Goal: Obtain resource: Download file/media

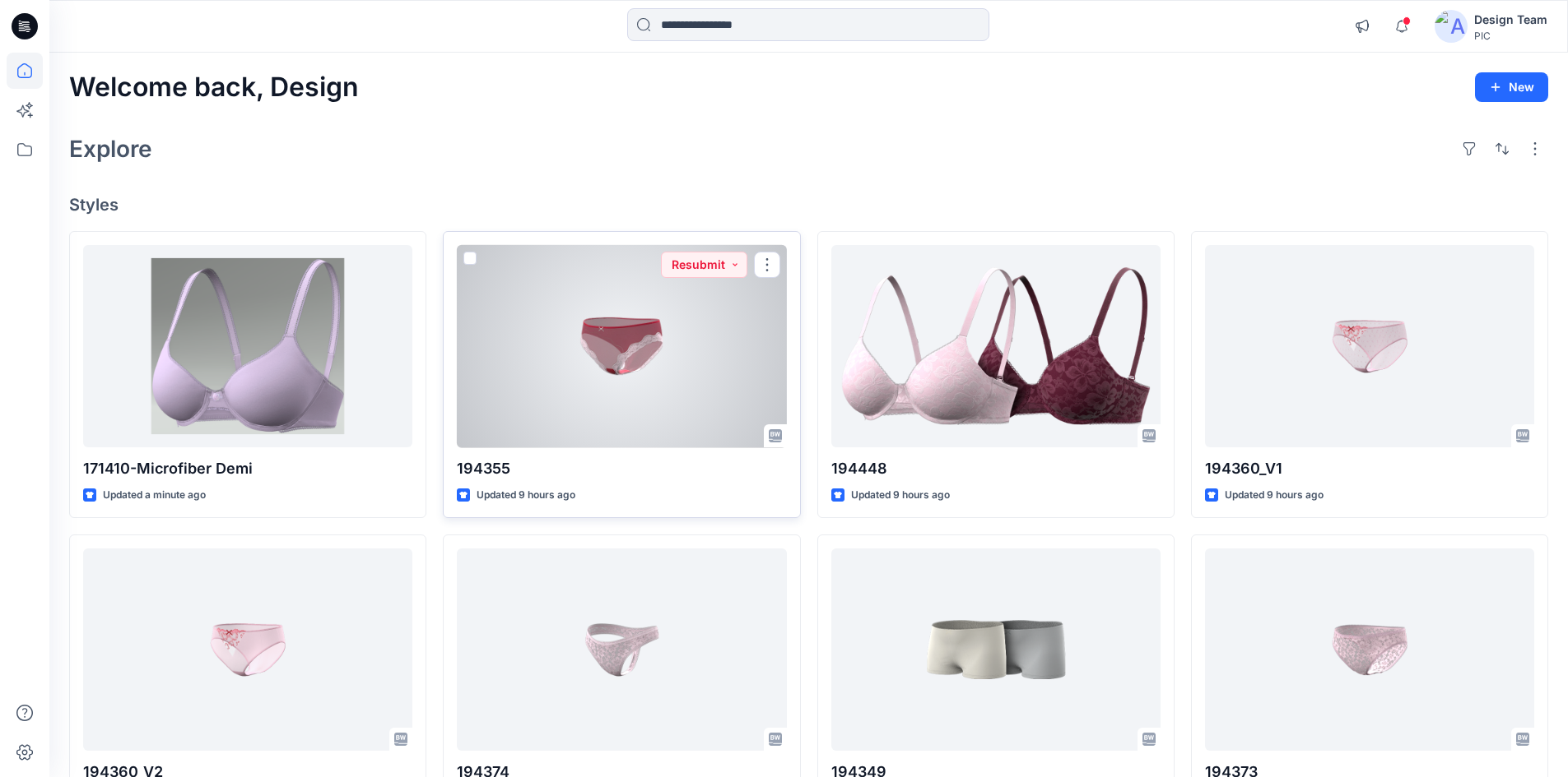
click at [609, 358] on div at bounding box center [621, 347] width 329 height 203
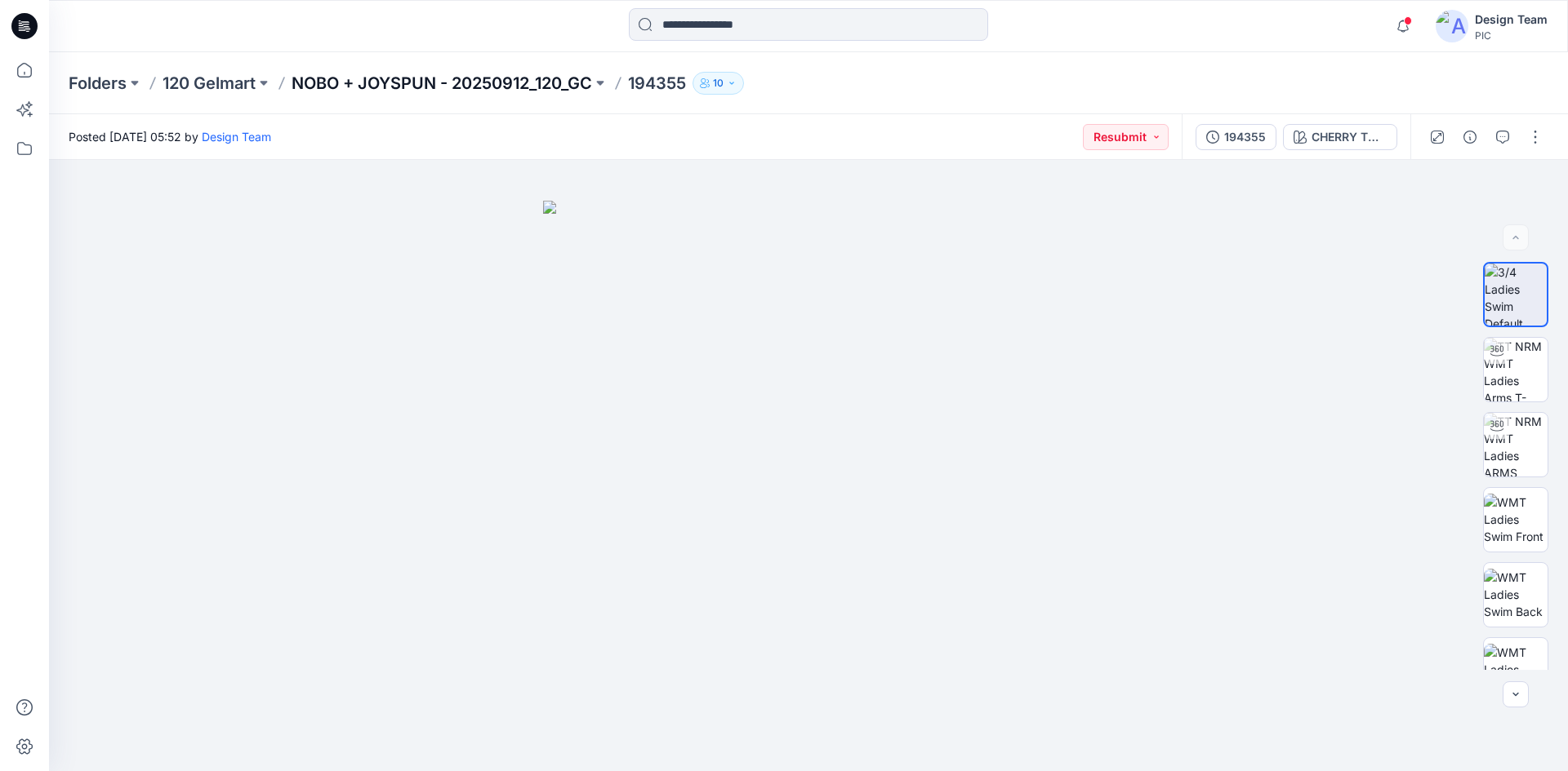
click at [327, 81] on p "NOBO + JOYSPUN - 20250912_120_GC" at bounding box center [441, 83] width 300 height 23
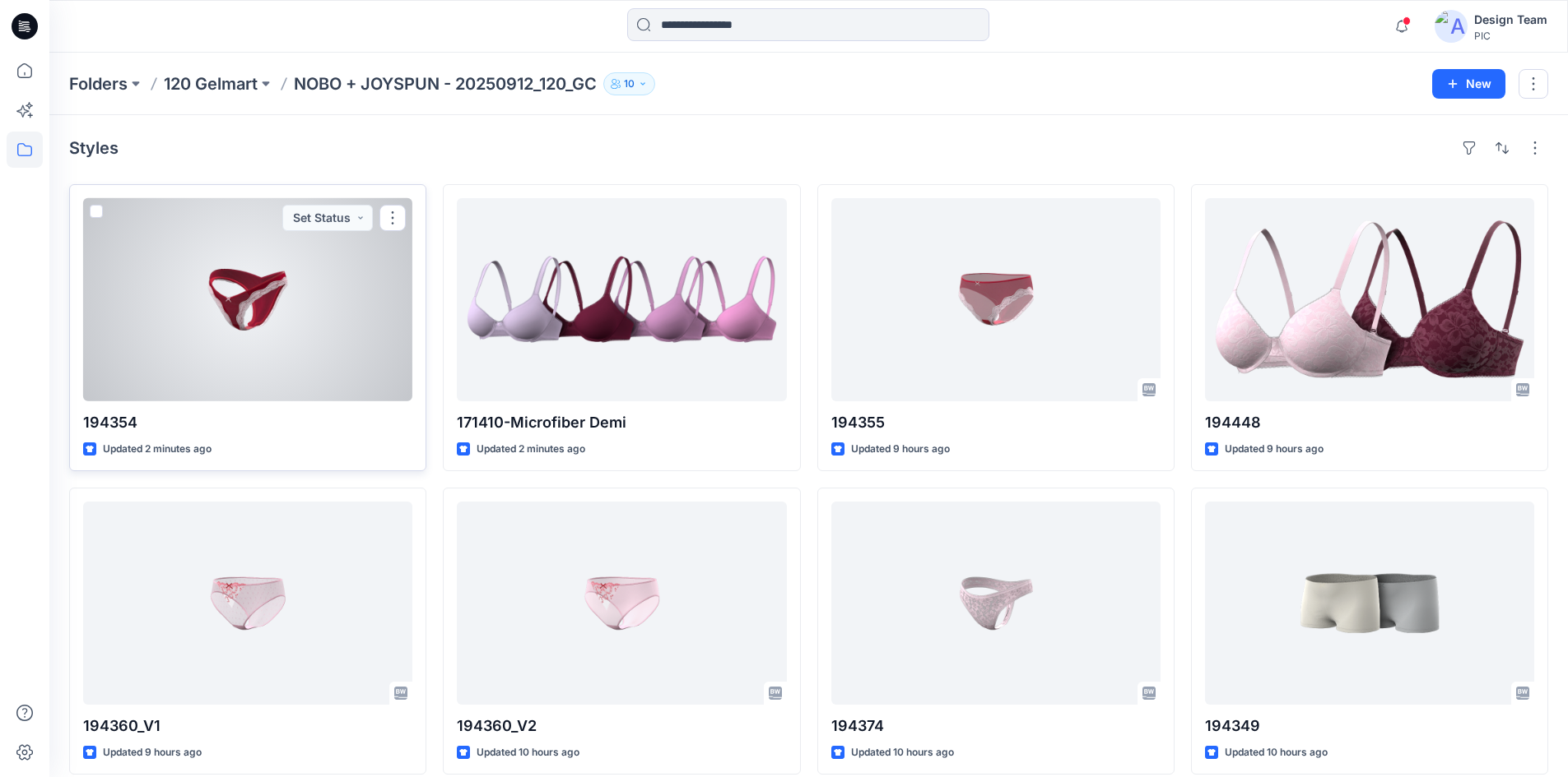
click at [268, 349] on div at bounding box center [247, 300] width 329 height 203
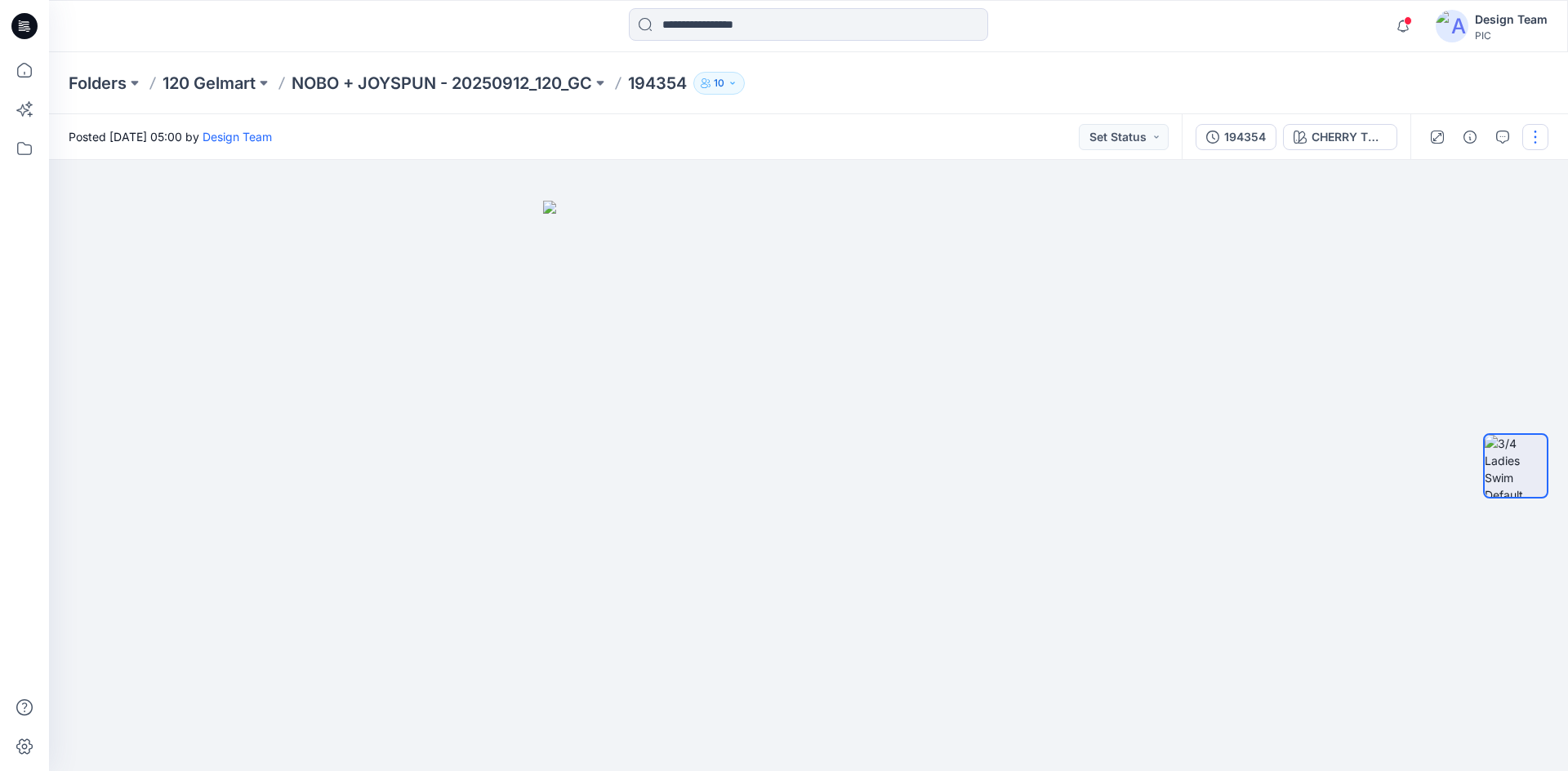
click at [1533, 147] on button "button" at bounding box center [1536, 137] width 26 height 26
click at [1459, 221] on button "Edit" at bounding box center [1466, 221] width 151 height 31
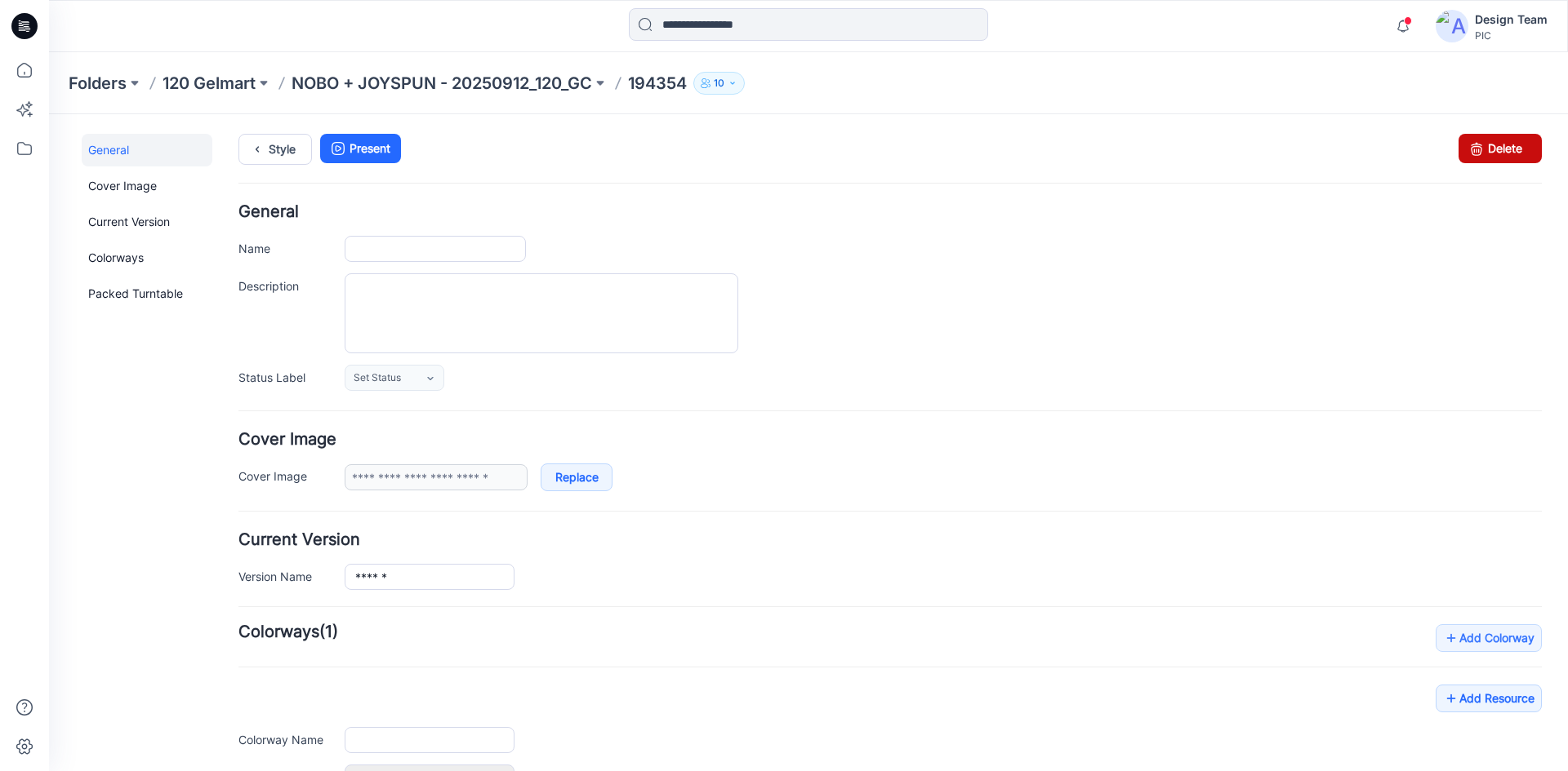
type input "******"
type input "**********"
drag, startPoint x: 1481, startPoint y: 156, endPoint x: 904, endPoint y: 201, distance: 578.8
click at [1481, 156] on link "Delete" at bounding box center [1500, 149] width 83 height 30
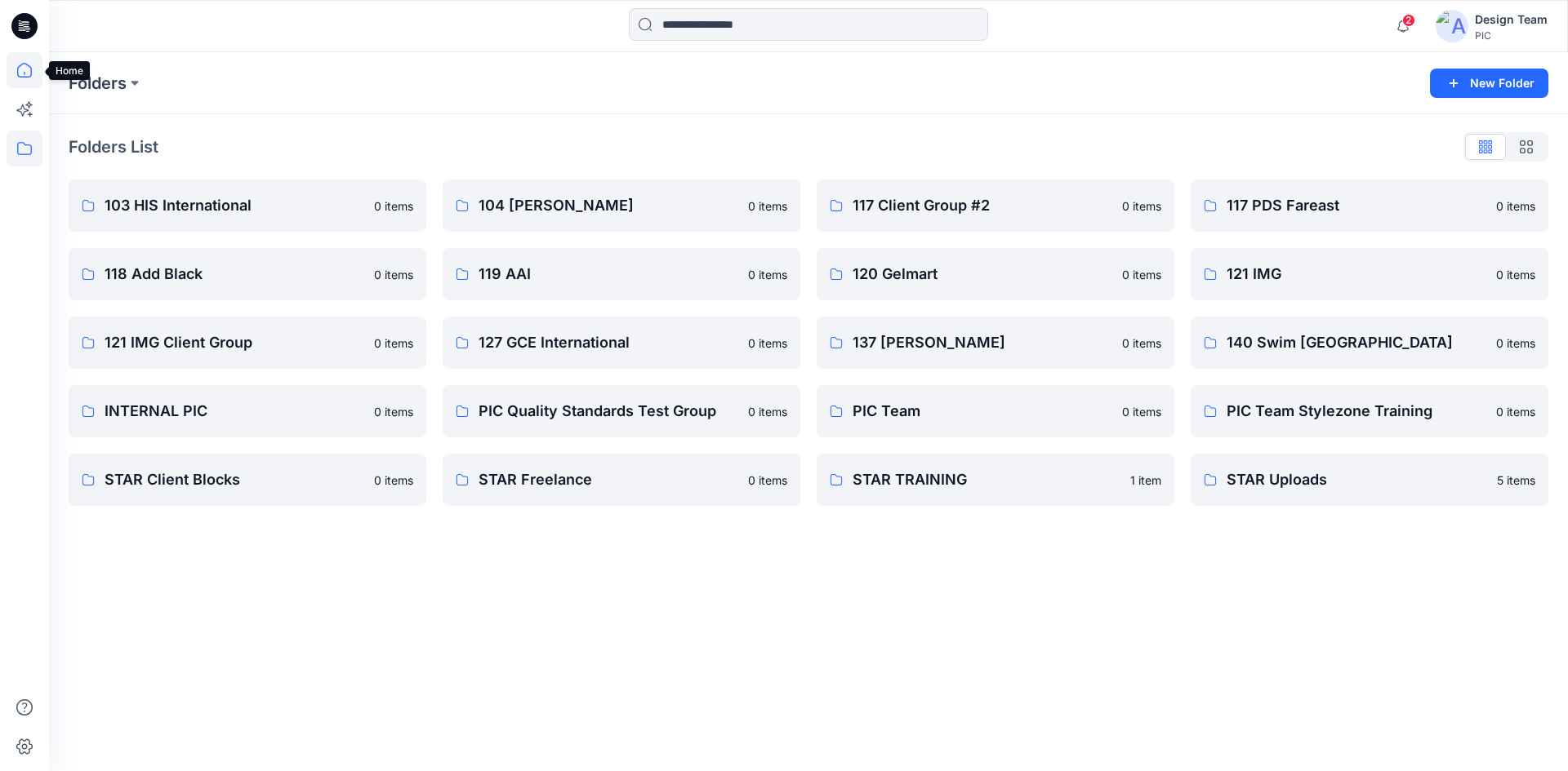
click at [22, 80] on icon at bounding box center [24, 70] width 36 height 36
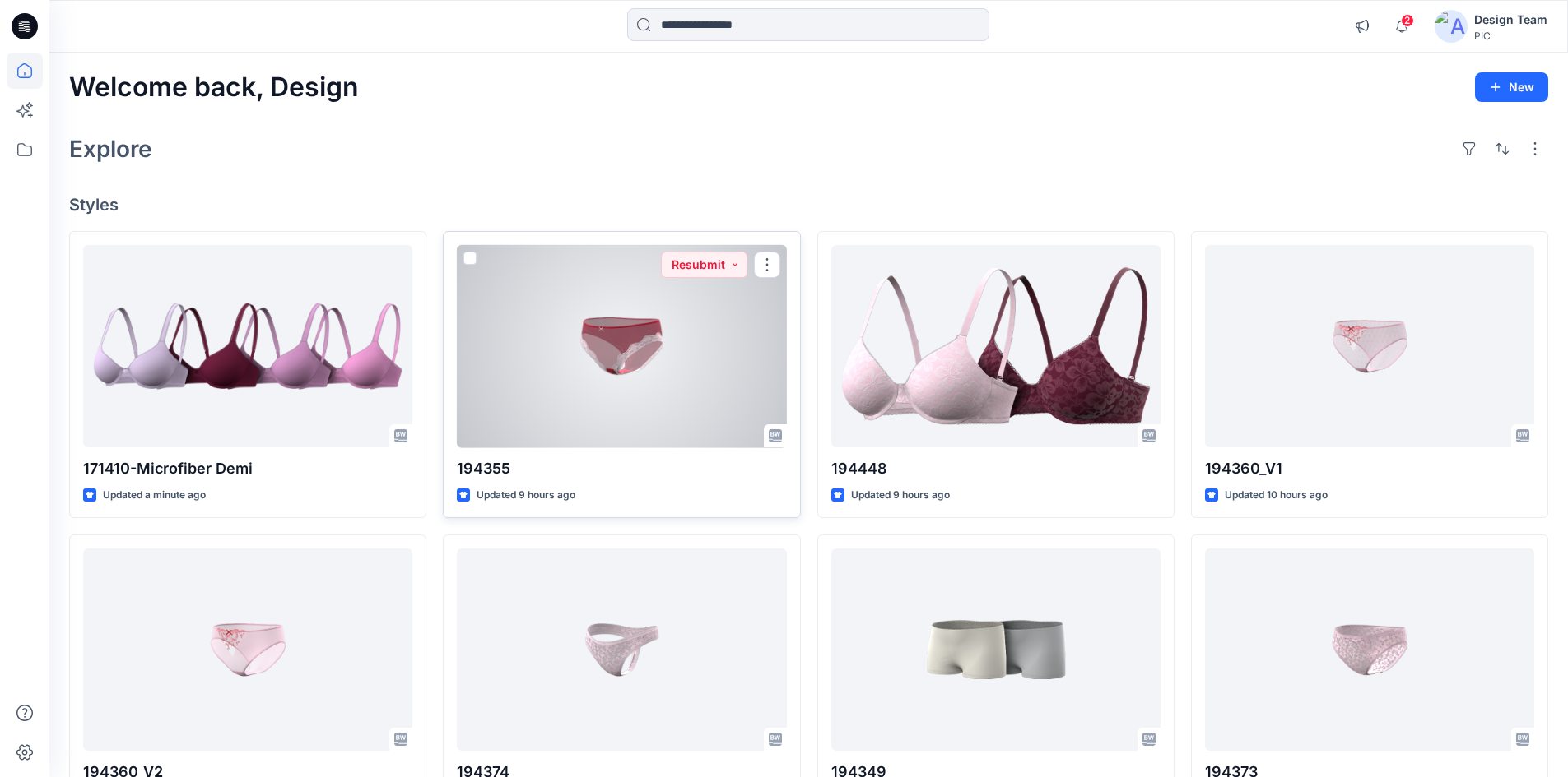
click at [641, 345] on div at bounding box center [621, 347] width 329 height 203
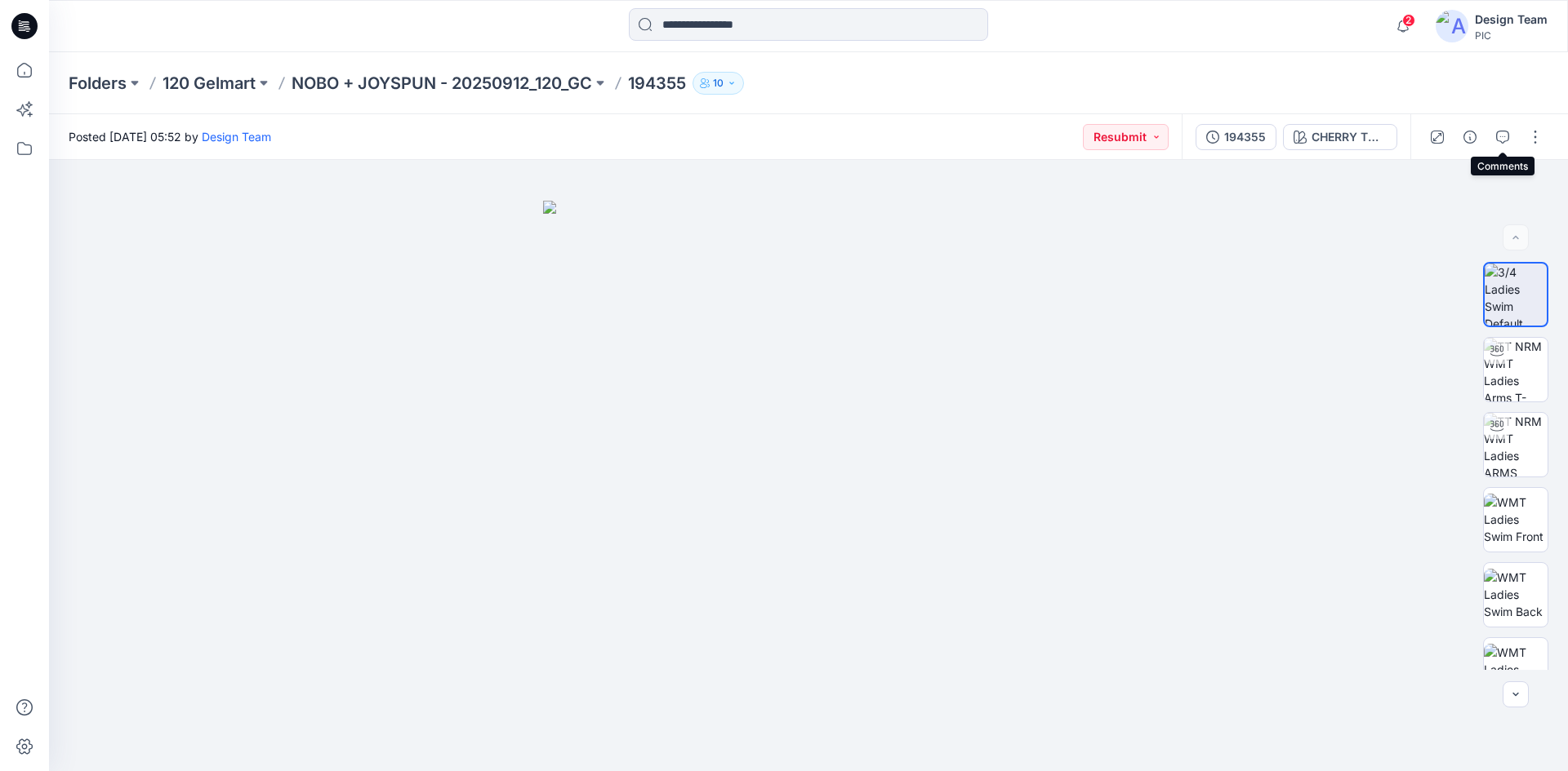
click at [1494, 145] on button "button" at bounding box center [1502, 137] width 26 height 26
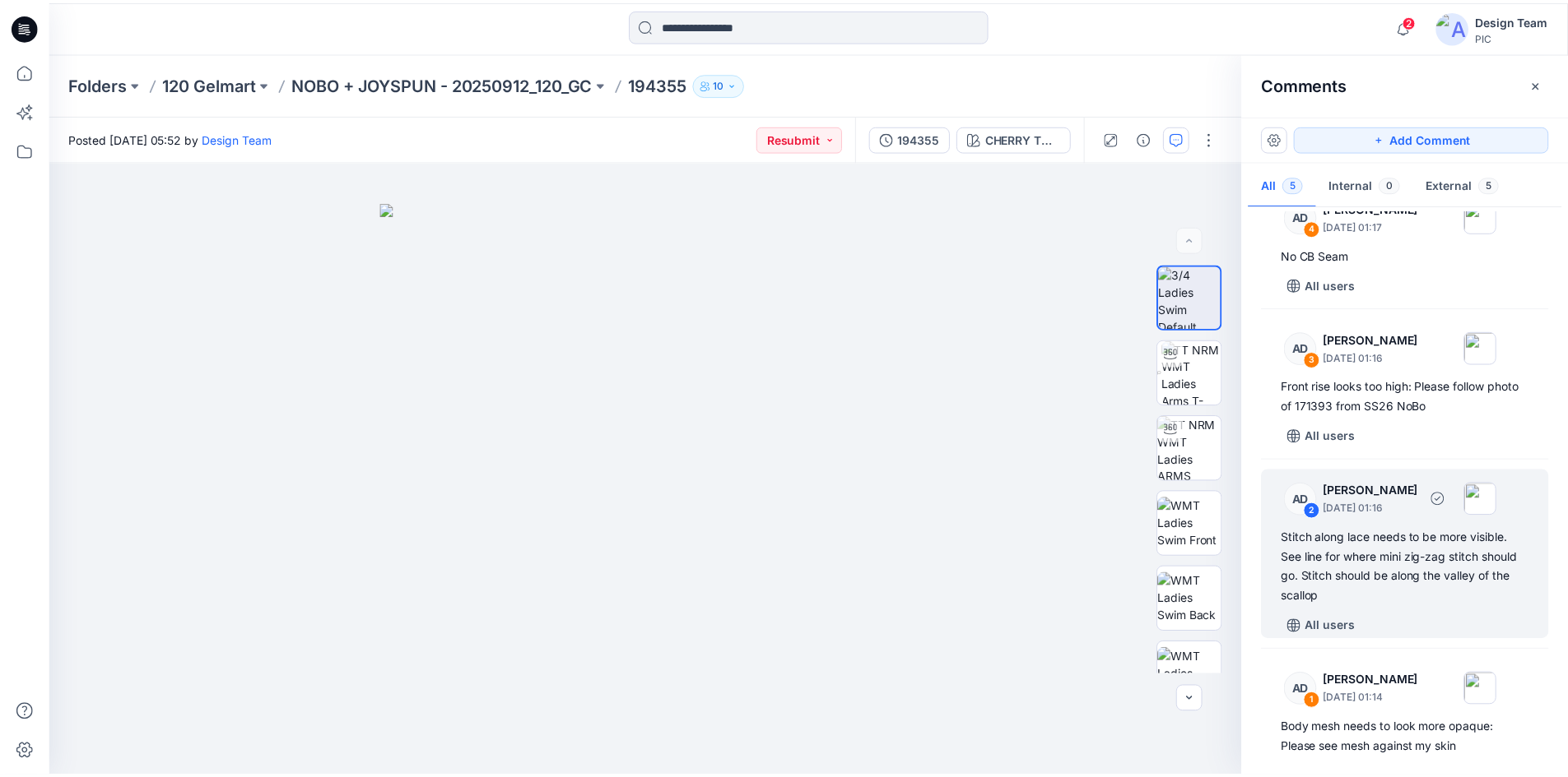
scroll to position [201, 0]
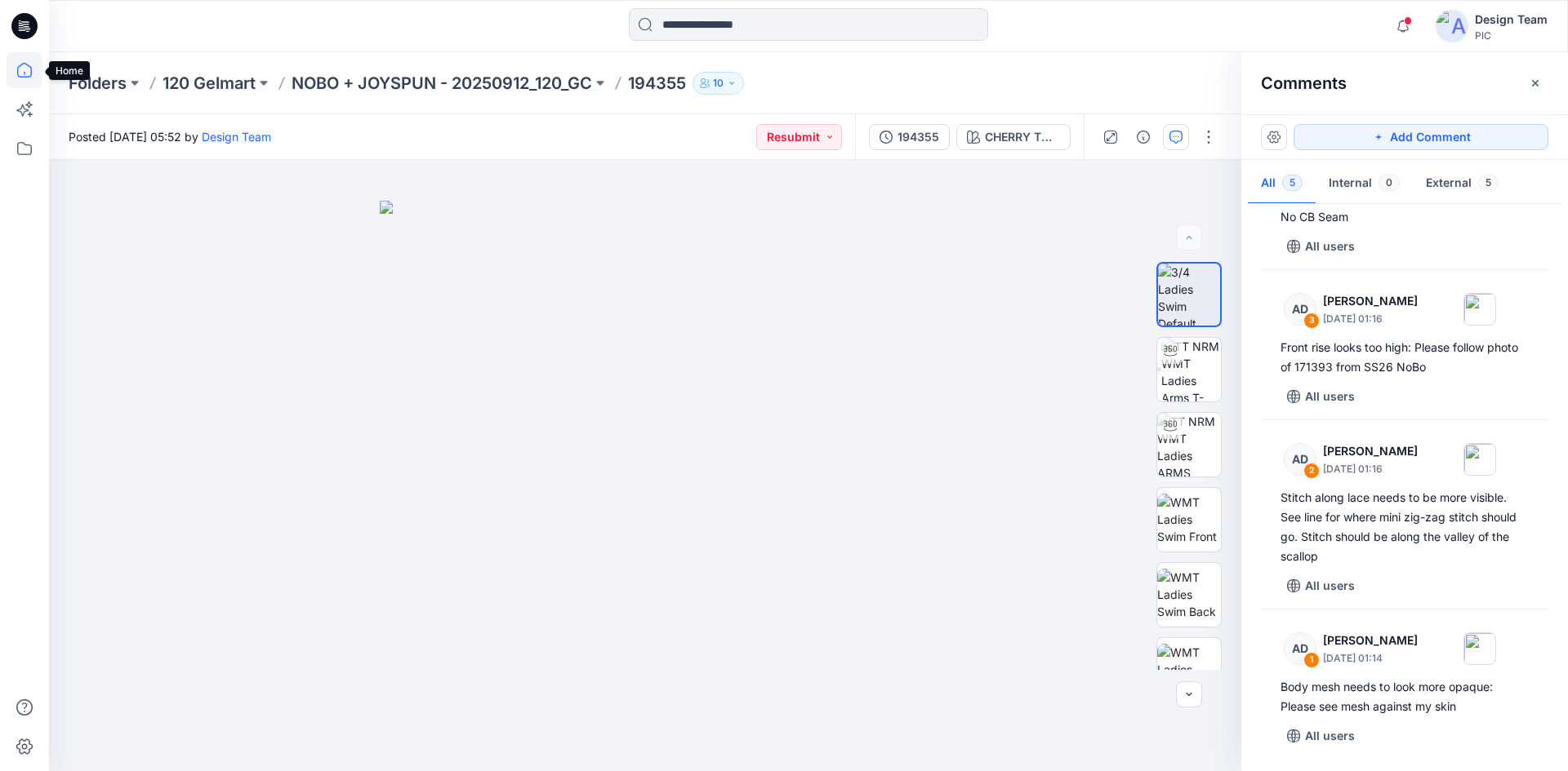
click at [15, 75] on icon at bounding box center [24, 70] width 36 height 36
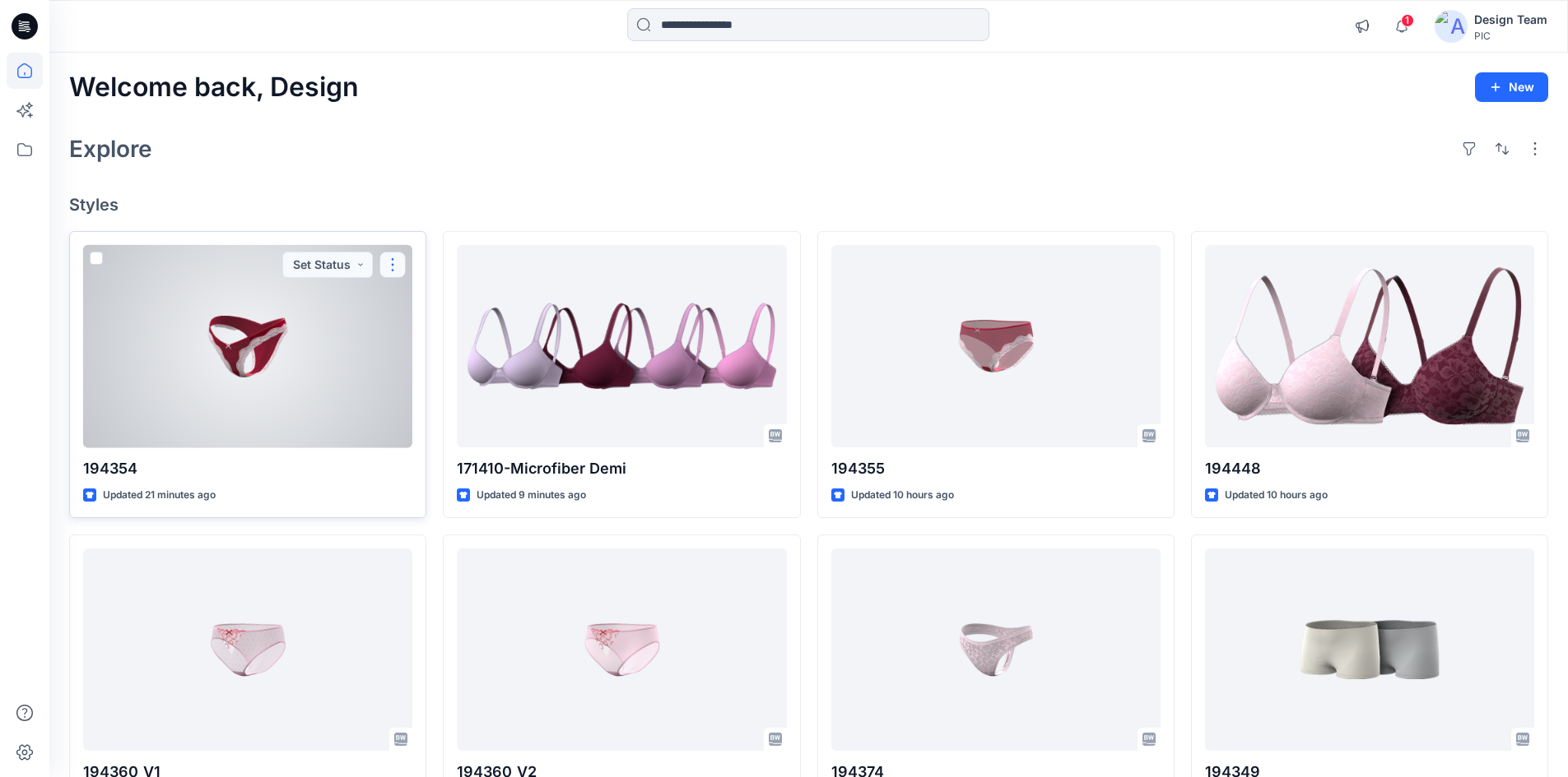
click at [386, 270] on button "button" at bounding box center [393, 265] width 26 height 26
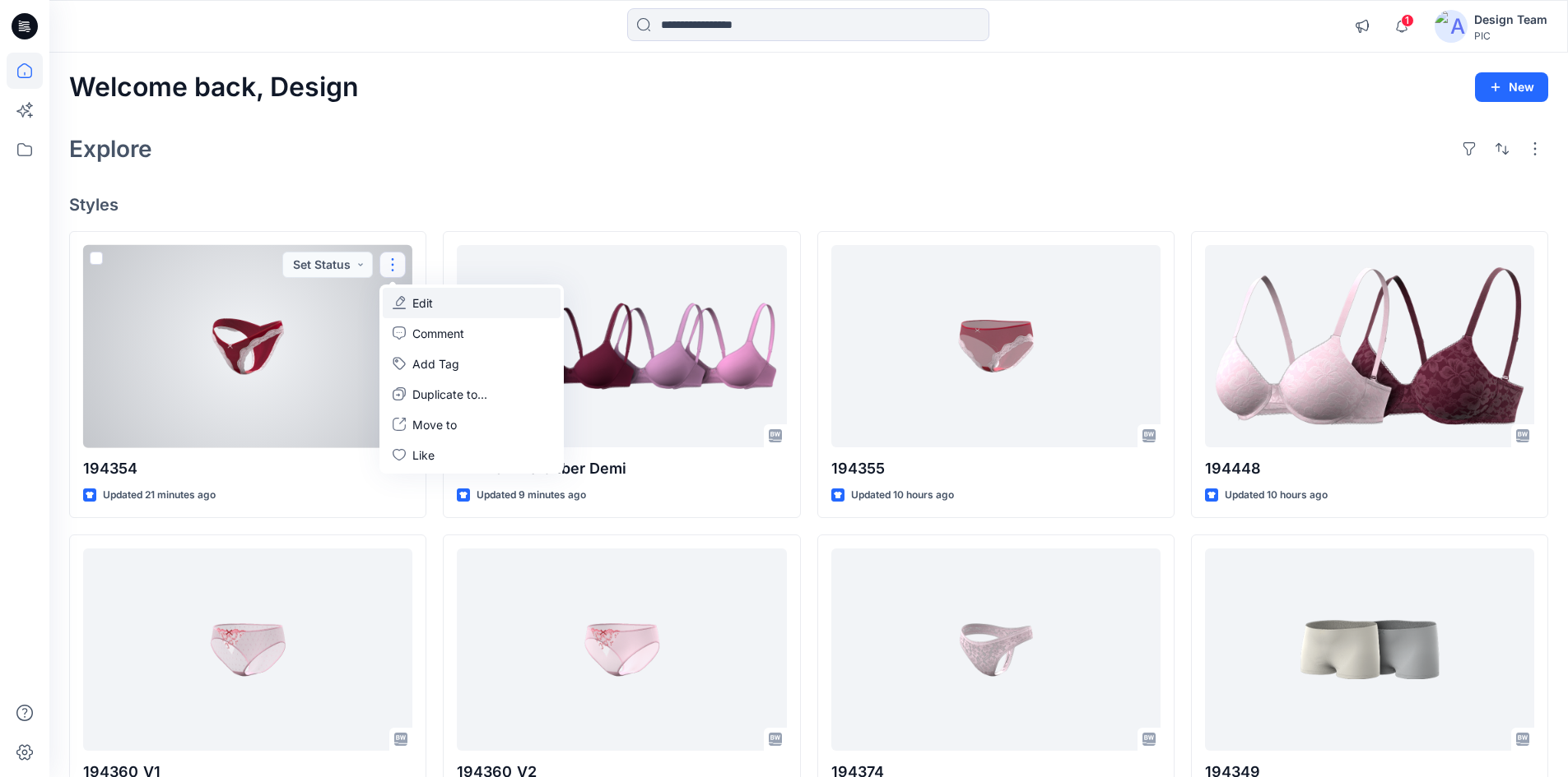
click at [421, 304] on p "Edit" at bounding box center [422, 303] width 20 height 18
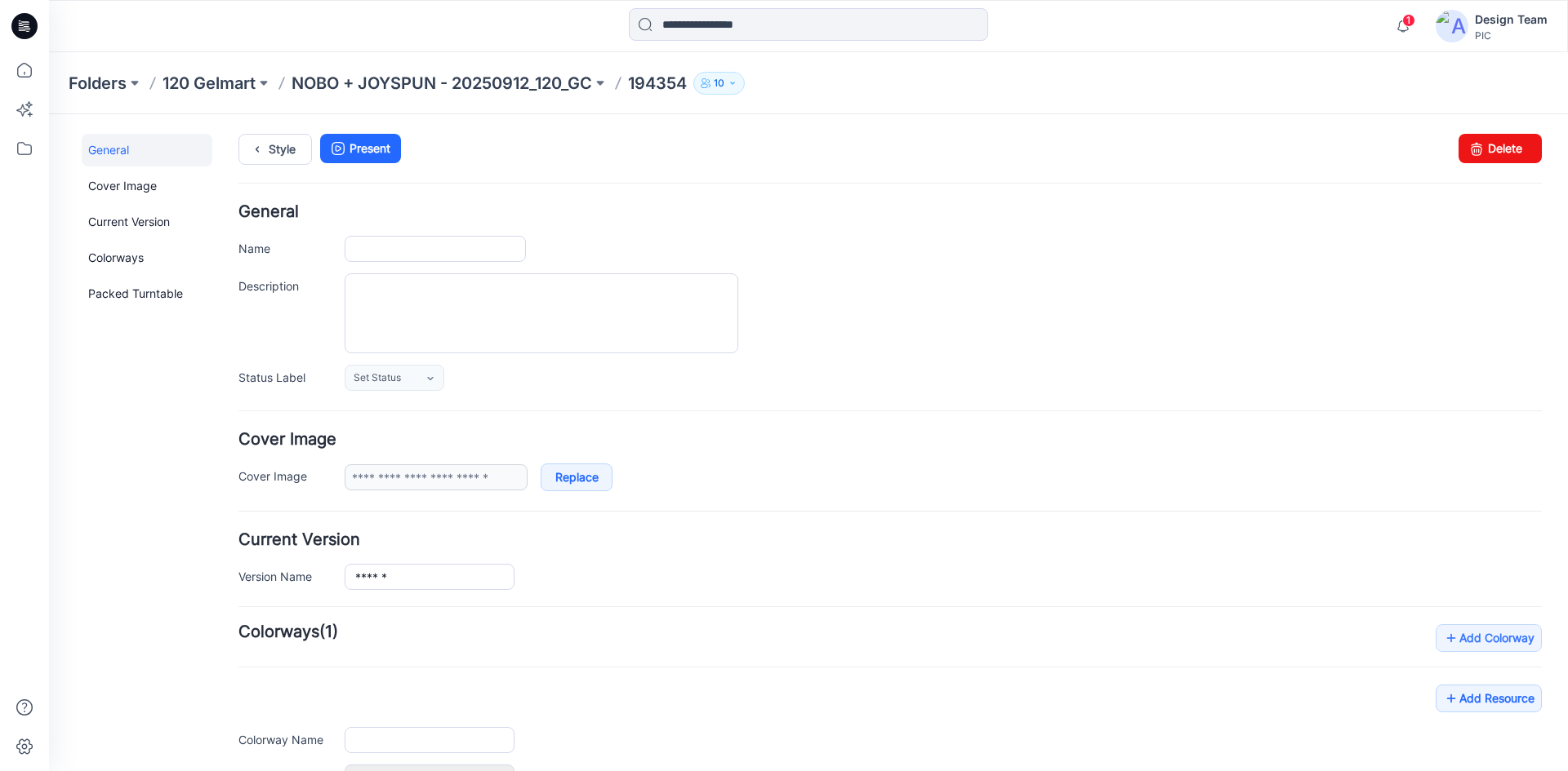
type input "******"
type input "**********"
click at [1493, 145] on link "Delete" at bounding box center [1500, 149] width 83 height 30
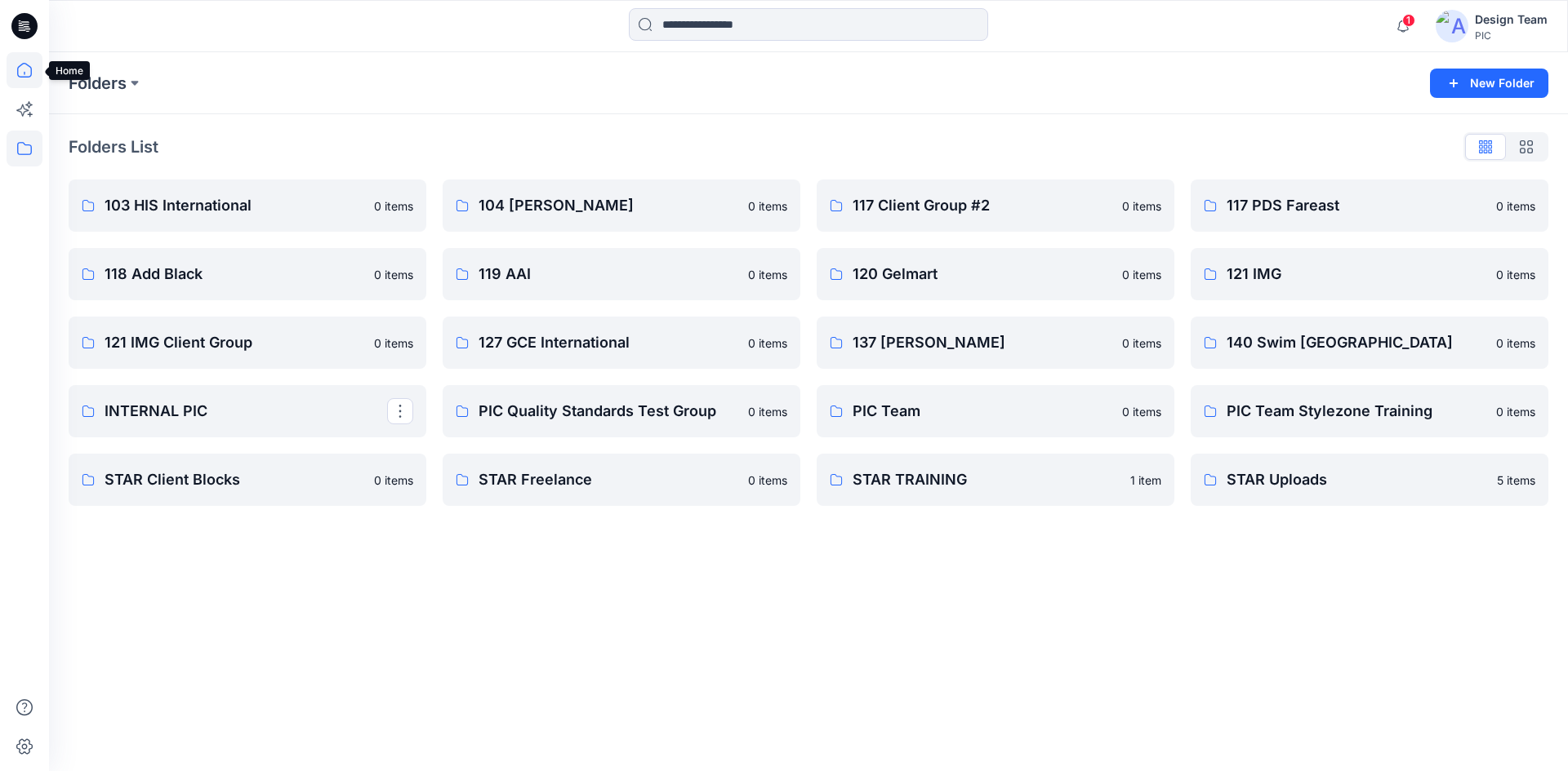
click at [31, 76] on icon at bounding box center [25, 70] width 15 height 15
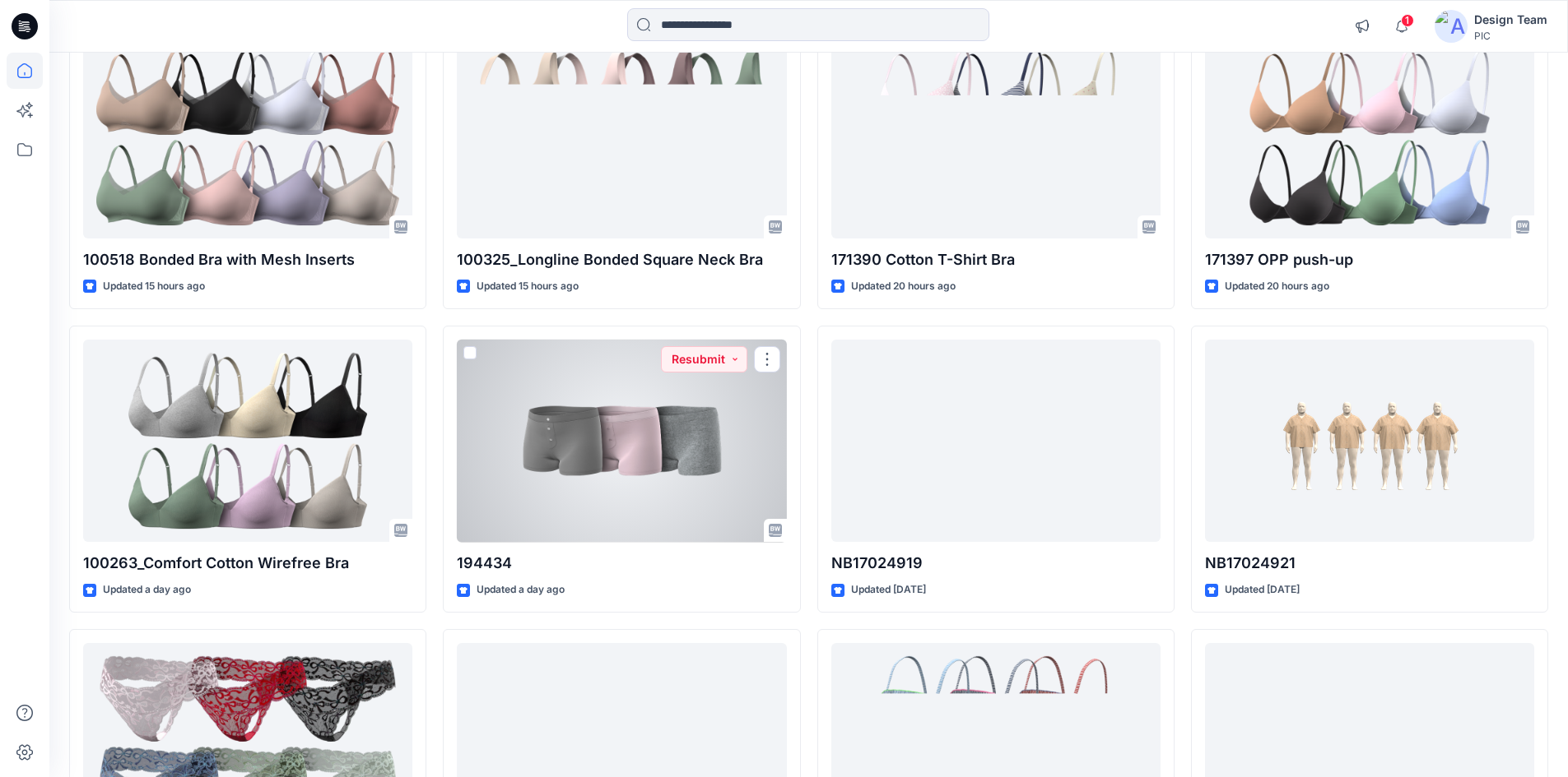
scroll to position [1152, 0]
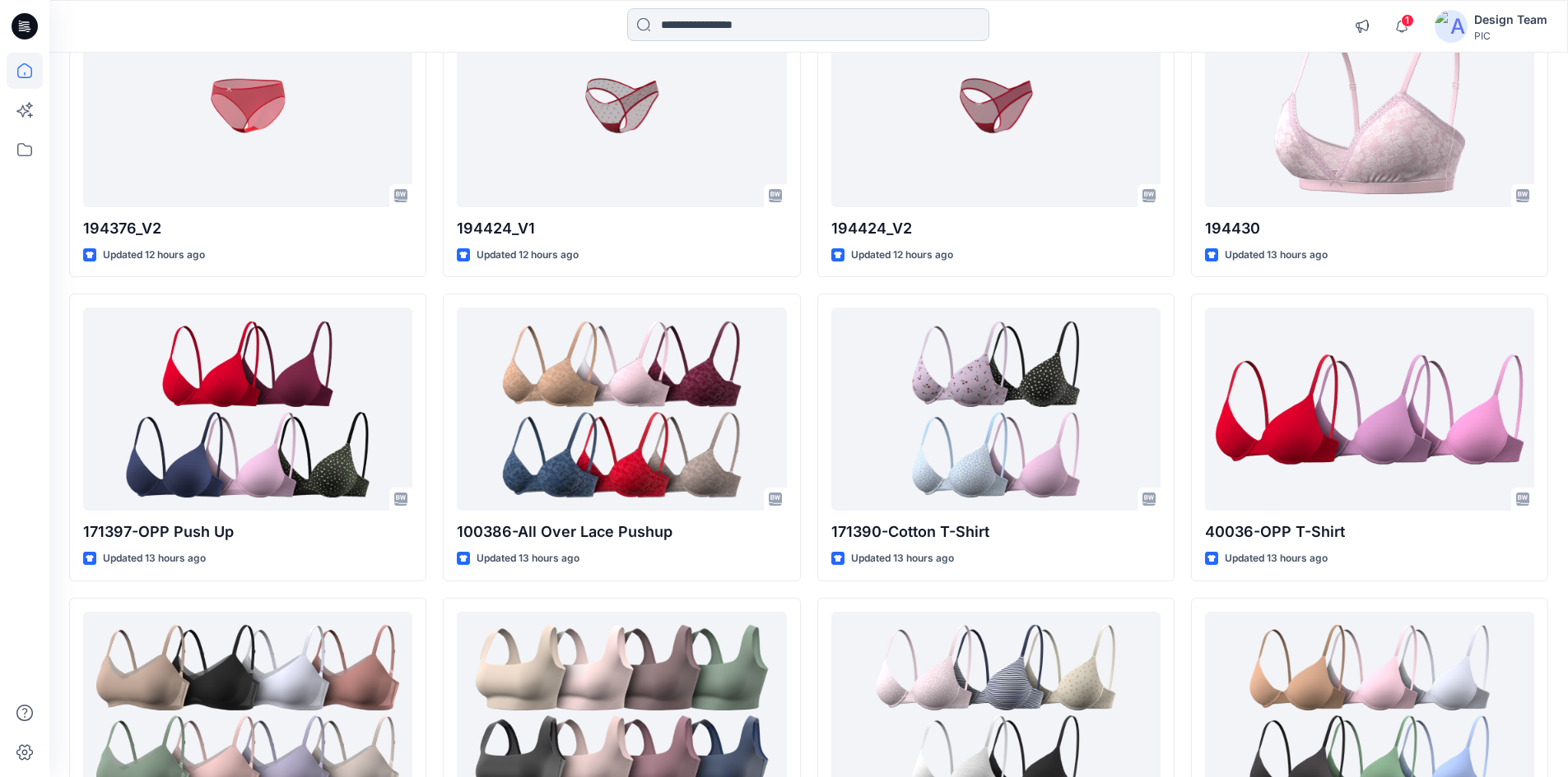
click at [728, 26] on input at bounding box center [808, 24] width 362 height 33
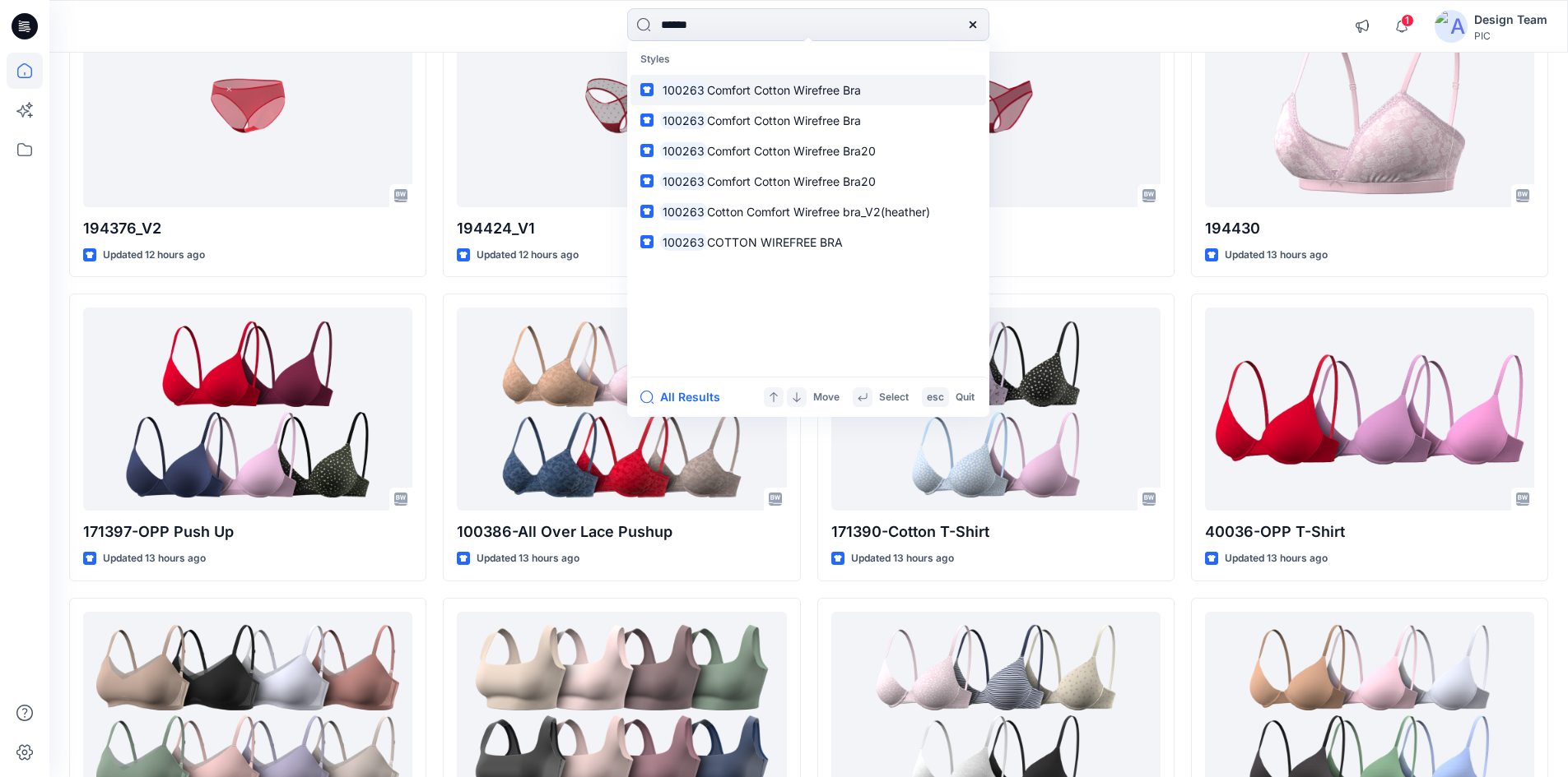
type input "******"
click at [737, 96] on span "Comfort Cotton Wirefree Bra" at bounding box center [784, 90] width 154 height 14
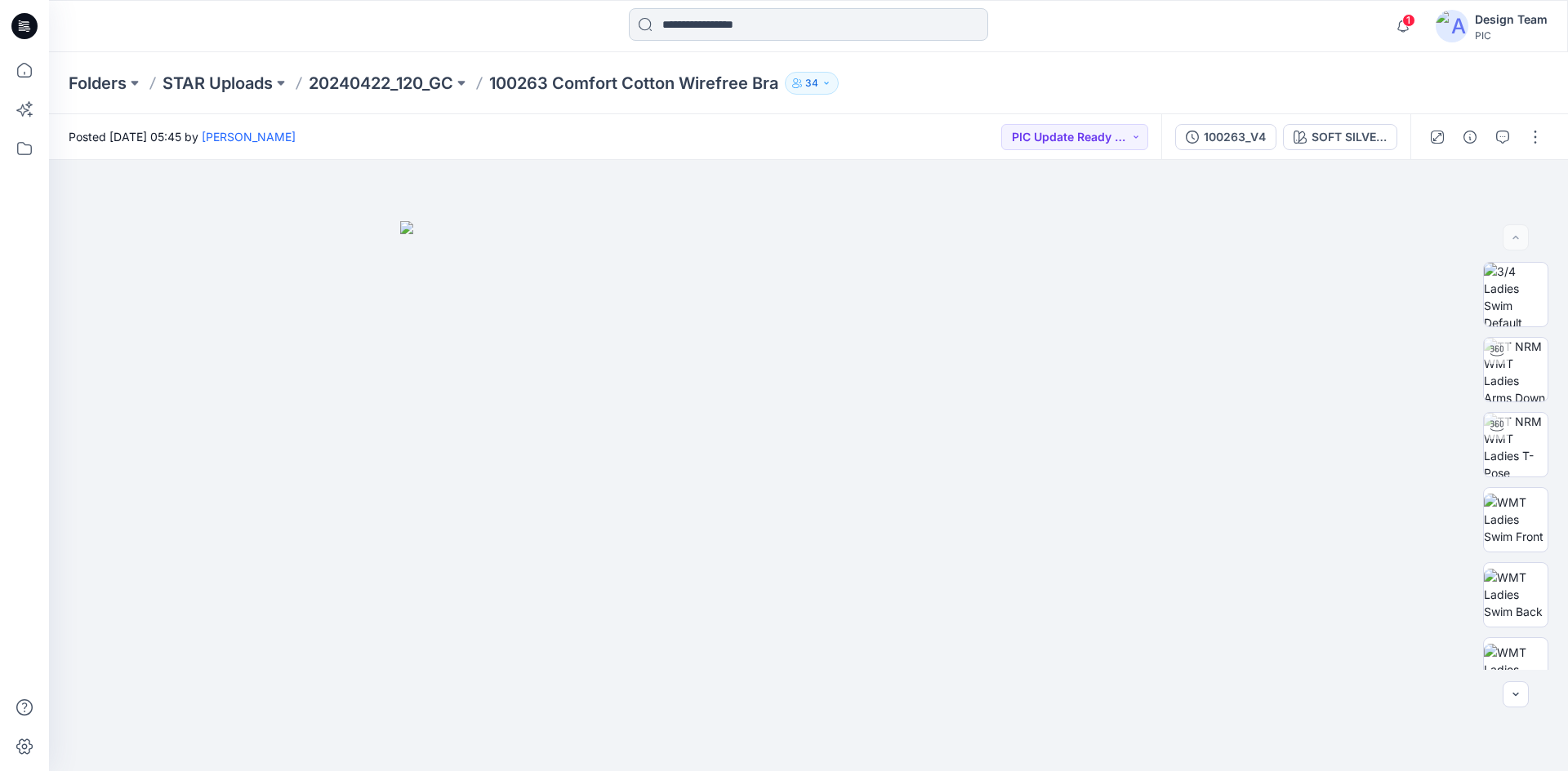
click at [691, 33] on input at bounding box center [808, 24] width 359 height 32
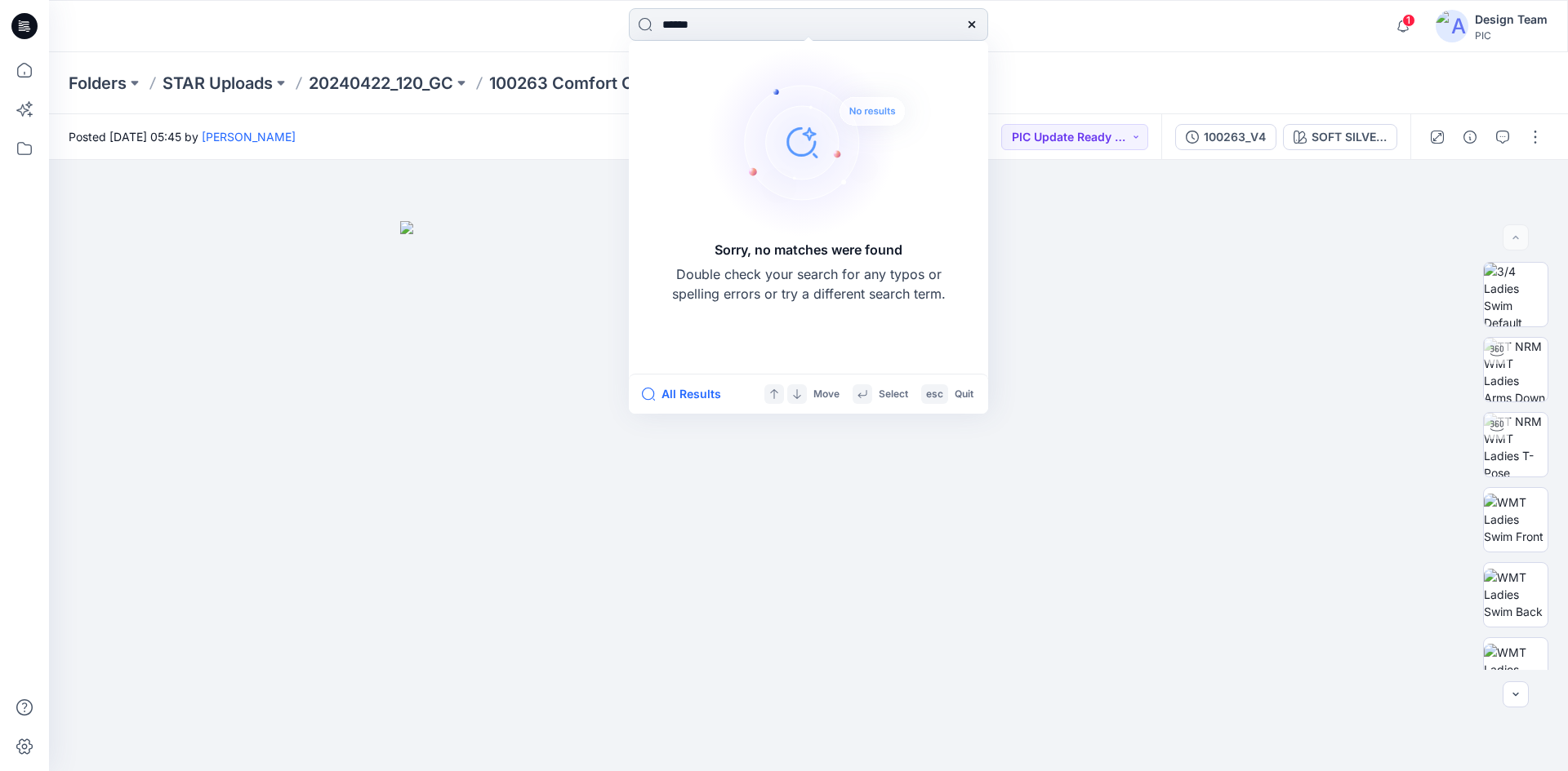
click at [735, 31] on input "******" at bounding box center [808, 24] width 359 height 32
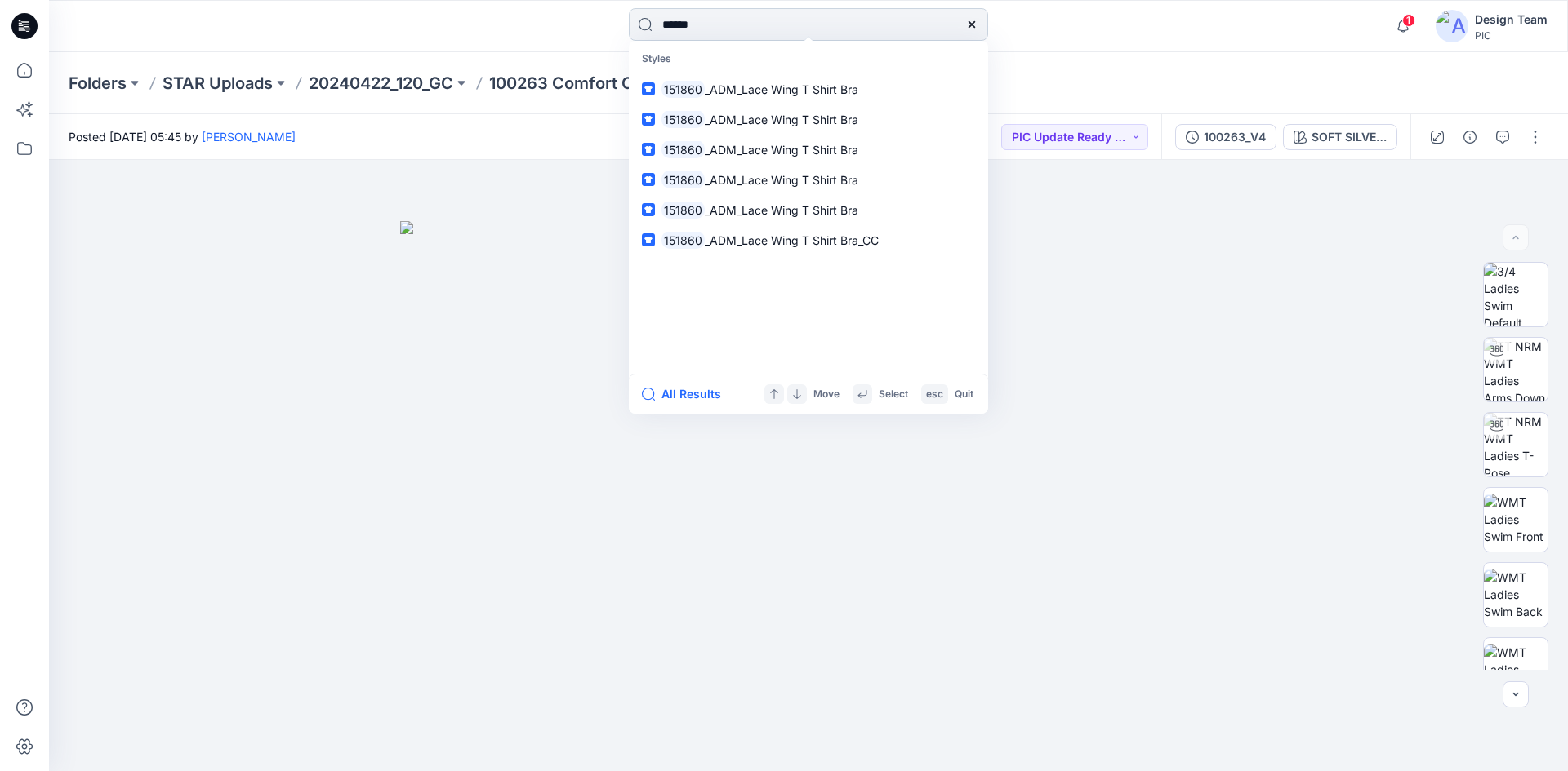
type input "******"
click at [795, 83] on span "_ADM_Lace Wing T Shirt Bra" at bounding box center [781, 89] width 153 height 14
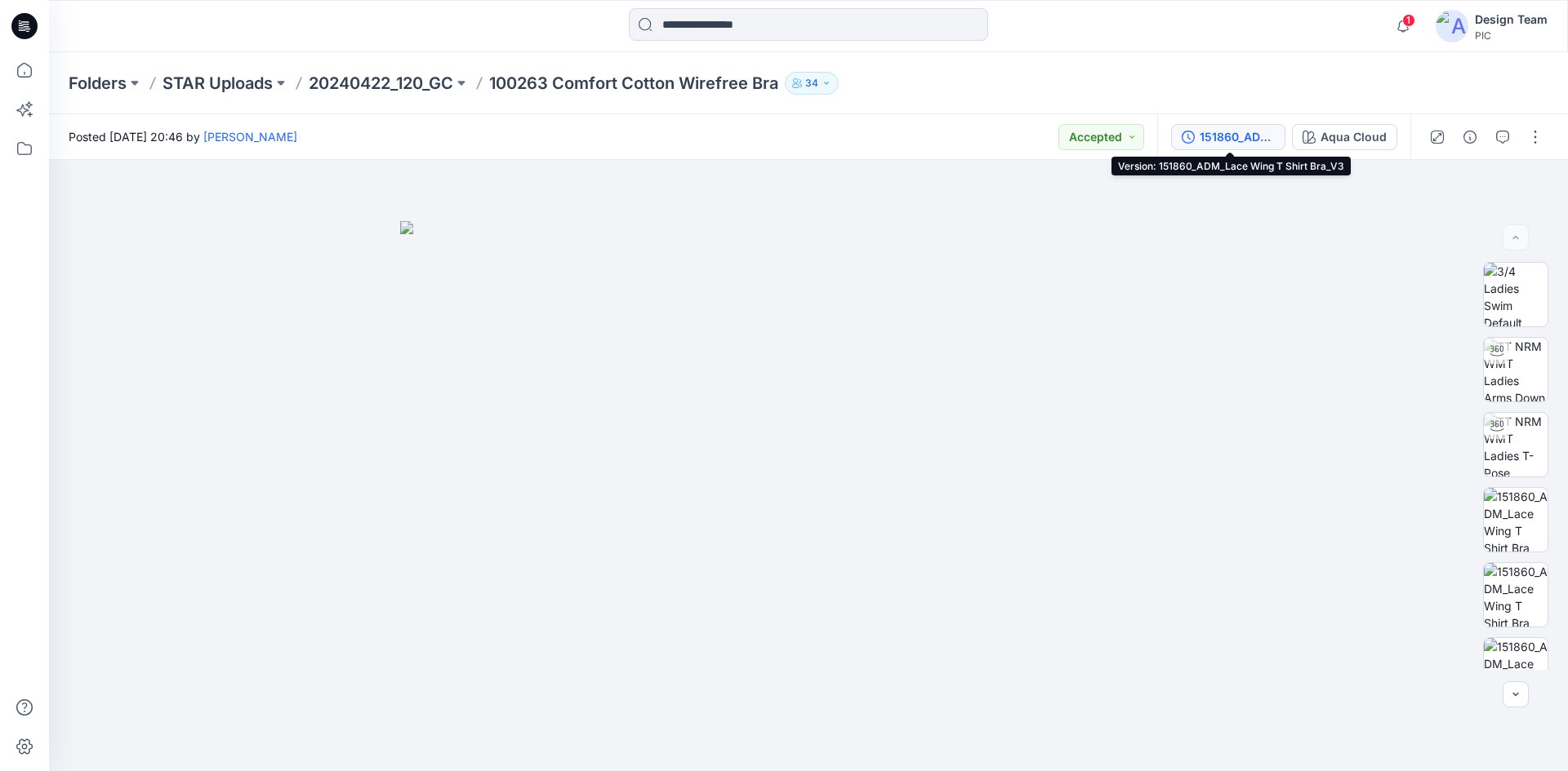
click at [1279, 143] on button "151860_ADM_Lace Wing T Shirt Bra_V3" at bounding box center [1228, 137] width 115 height 26
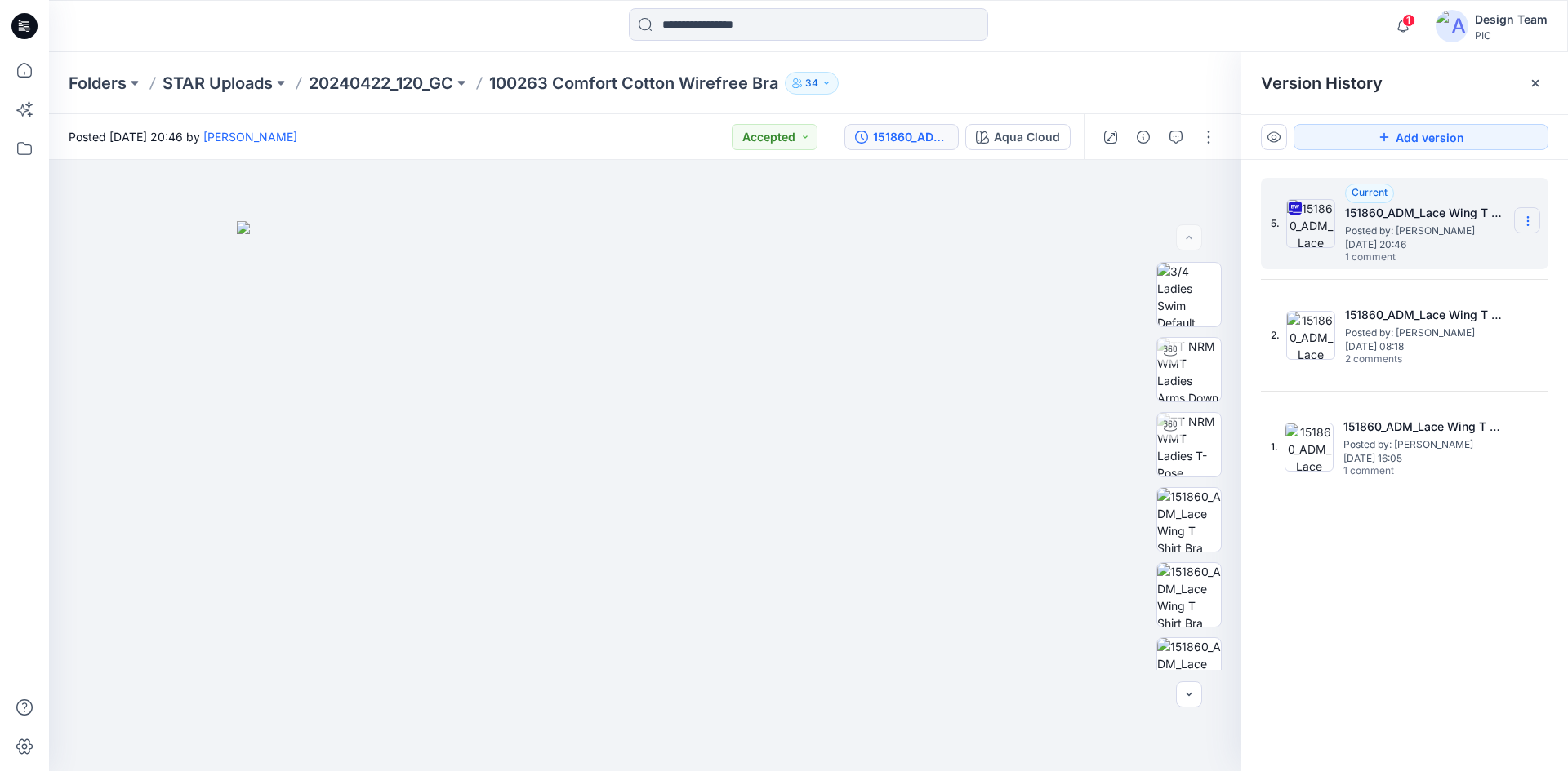
click at [1528, 215] on icon at bounding box center [1528, 221] width 13 height 13
click at [1470, 249] on span "Download Source BW File" at bounding box center [1445, 253] width 137 height 19
click at [711, 26] on input at bounding box center [808, 24] width 359 height 32
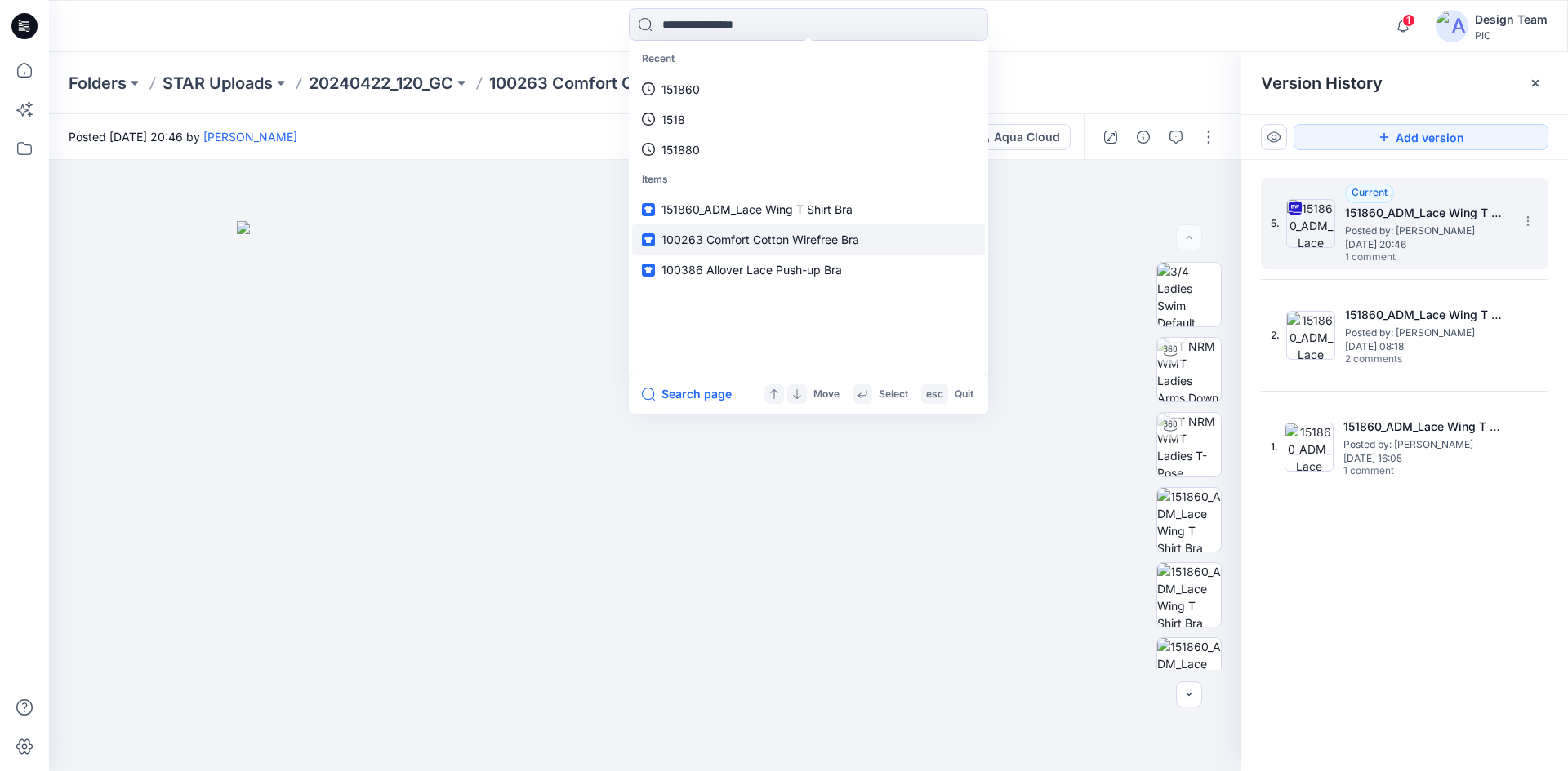
click at [727, 242] on span "100263 Comfort Cotton Wirefree Bra" at bounding box center [761, 240] width 198 height 14
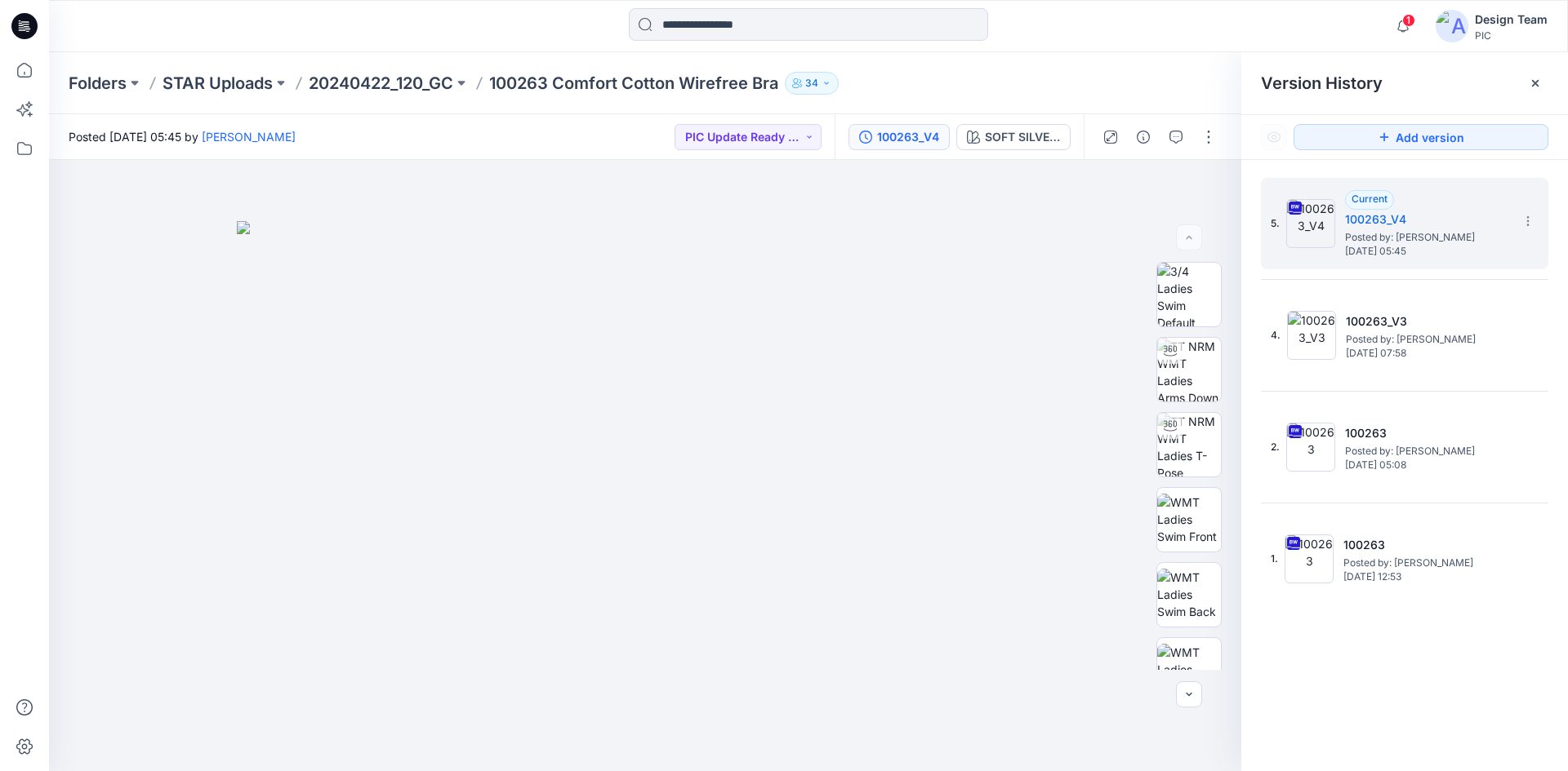
drag, startPoint x: 628, startPoint y: 87, endPoint x: 575, endPoint y: 129, distance: 67.6
click at [575, 129] on div "Posted [DATE] 05:45 by [PERSON_NAME] Update Ready to Review" at bounding box center [441, 137] width 785 height 45
click at [715, 32] on input at bounding box center [808, 24] width 359 height 32
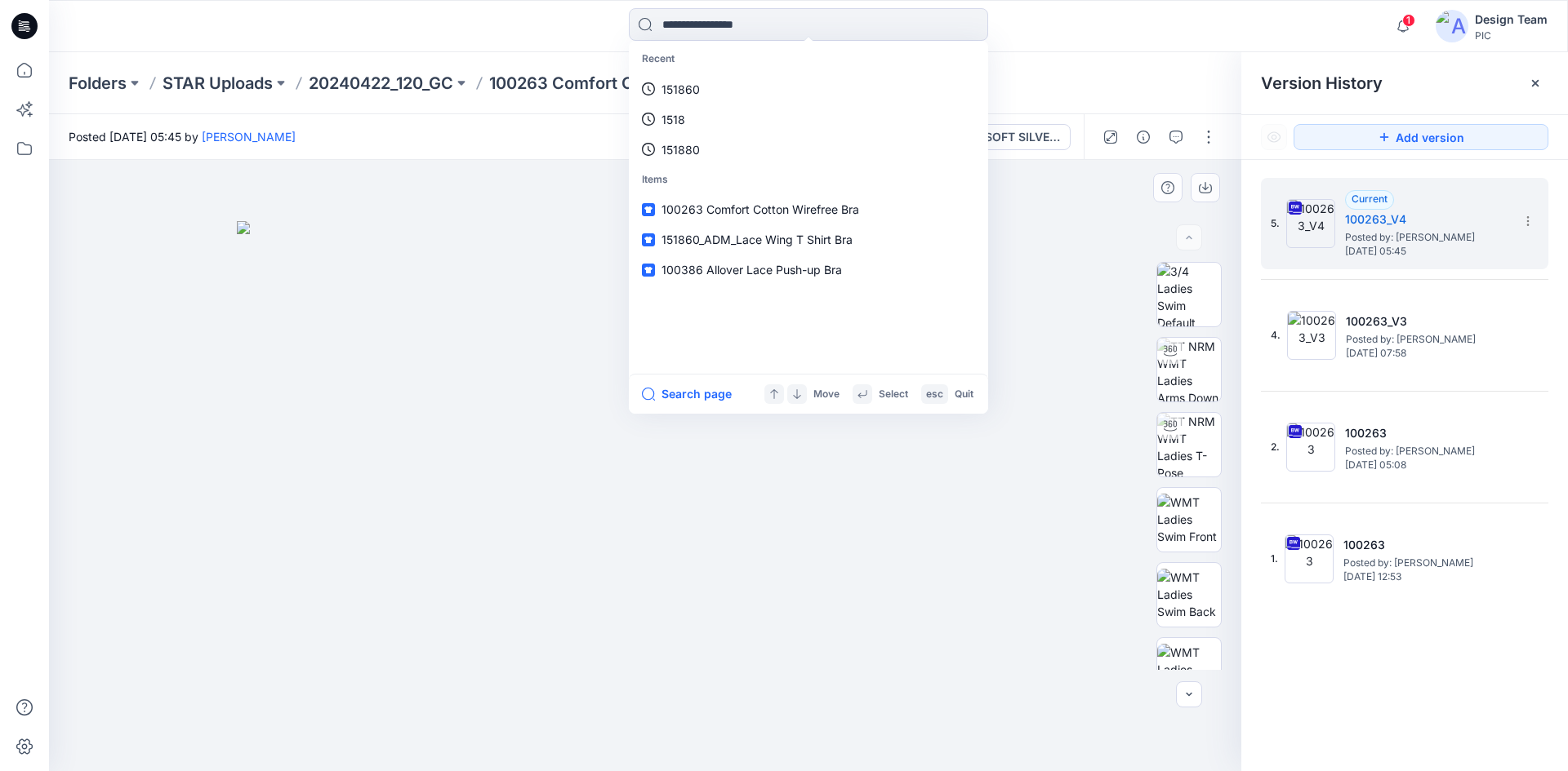
drag, startPoint x: 1053, startPoint y: 244, endPoint x: 1068, endPoint y: 262, distance: 23.4
click at [1053, 244] on div at bounding box center [645, 466] width 1192 height 612
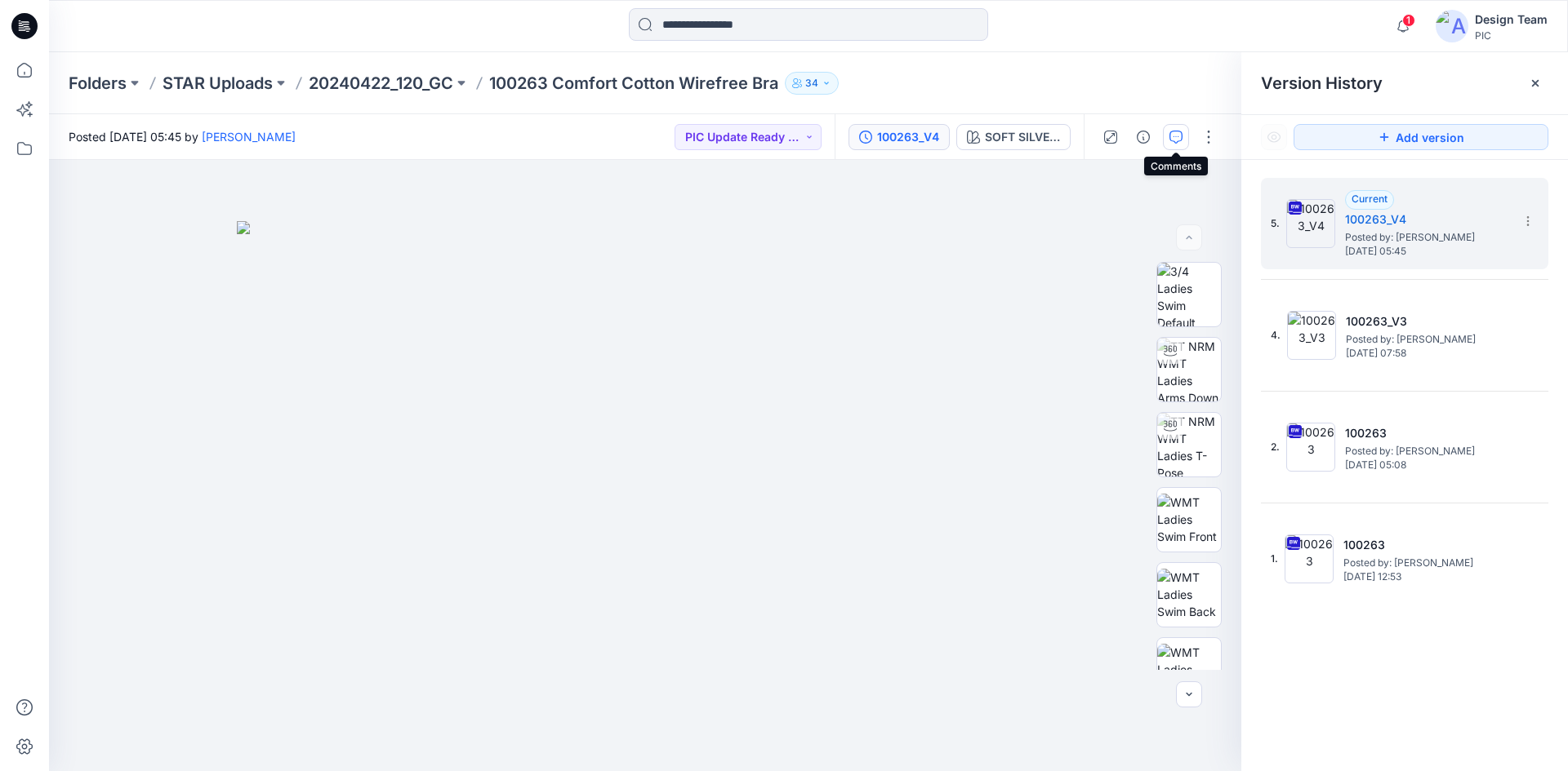
click at [1172, 139] on icon "button" at bounding box center [1176, 137] width 13 height 13
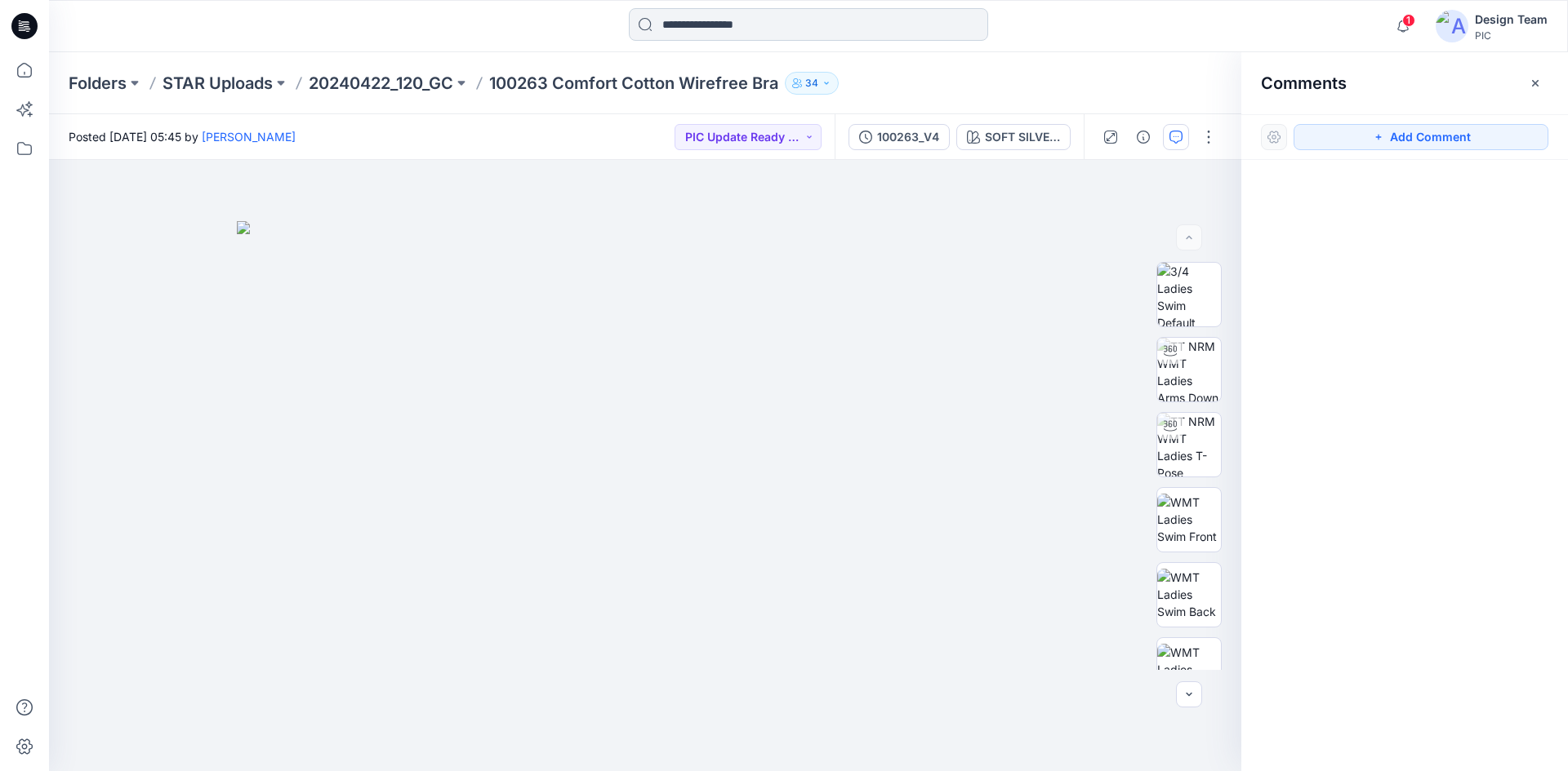
click at [778, 24] on input at bounding box center [808, 24] width 359 height 32
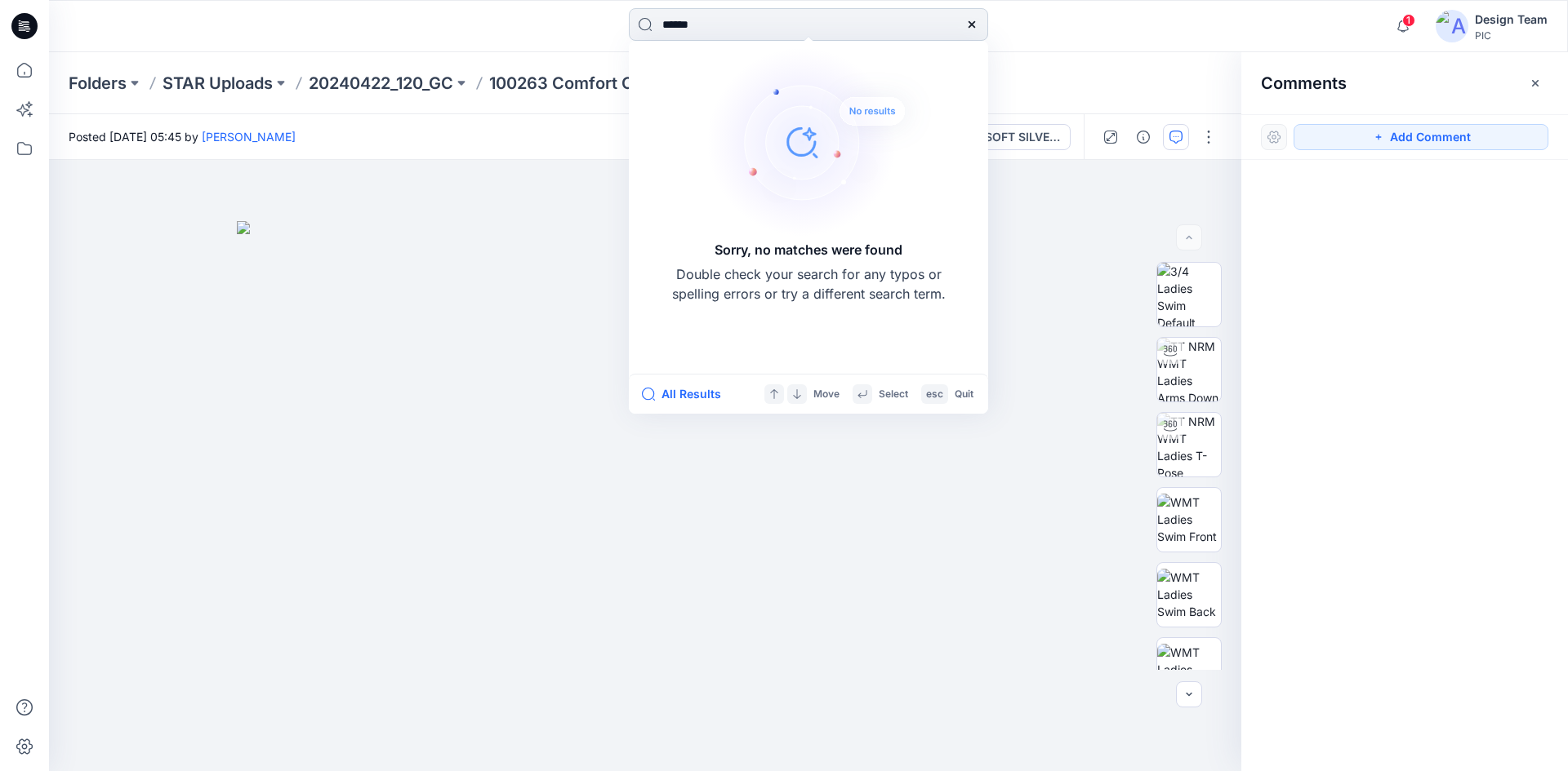
click at [688, 32] on input "******" at bounding box center [808, 24] width 359 height 32
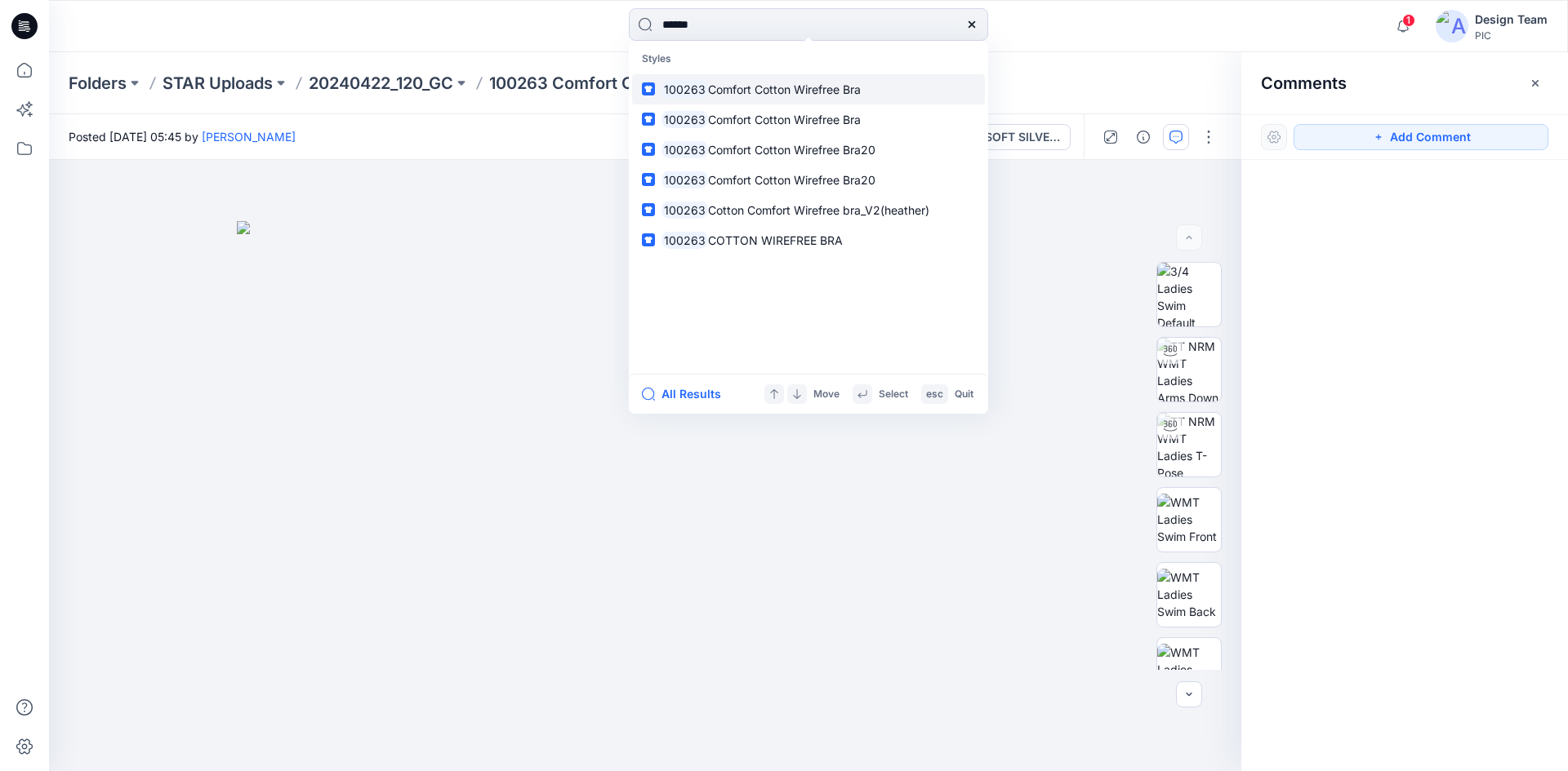
type input "******"
click at [699, 100] on link "100263 Comfort Cotton Wirefree Bra" at bounding box center [808, 89] width 353 height 31
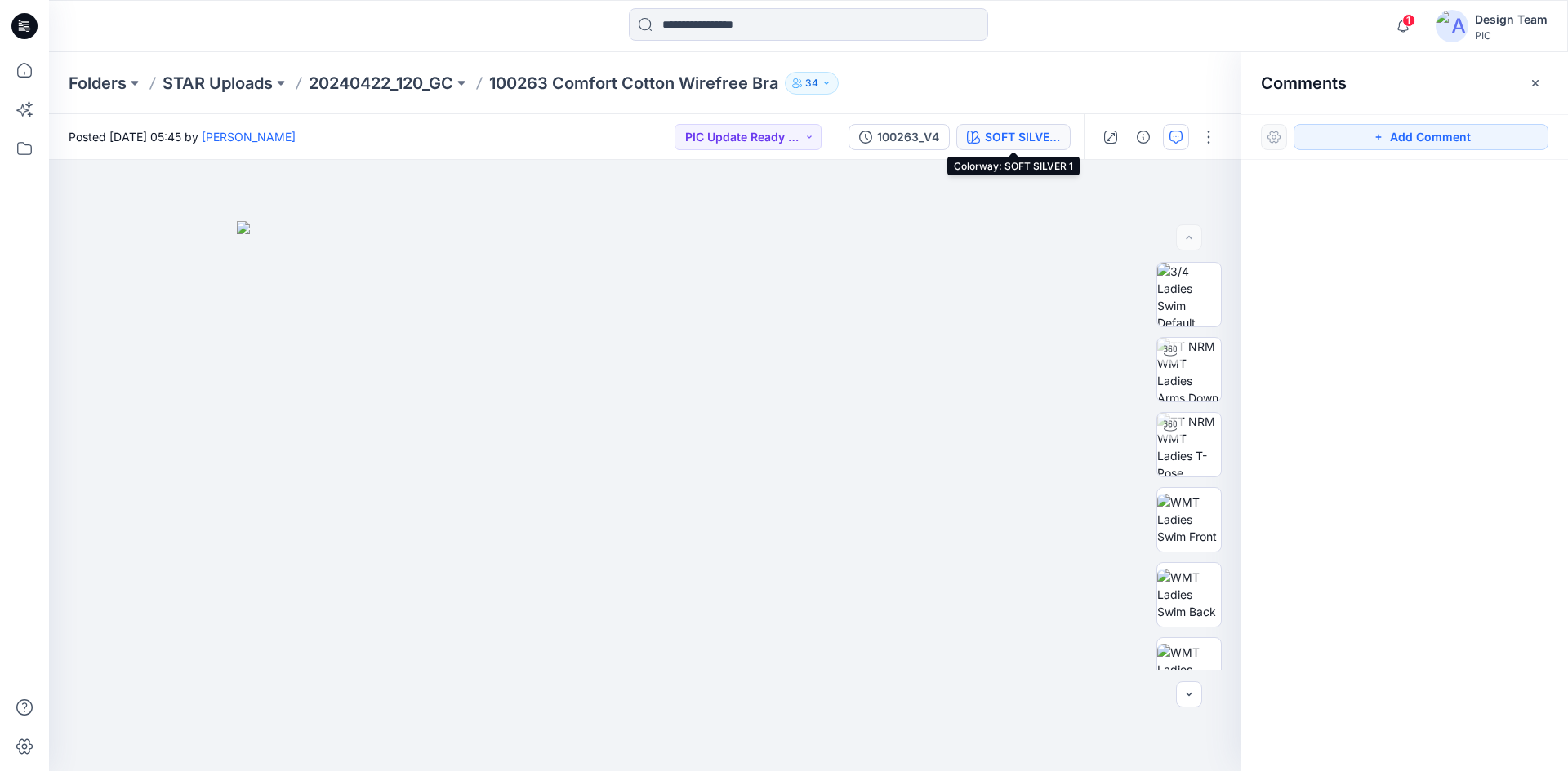
click at [989, 137] on div "SOFT SILVER 1" at bounding box center [1023, 137] width 75 height 18
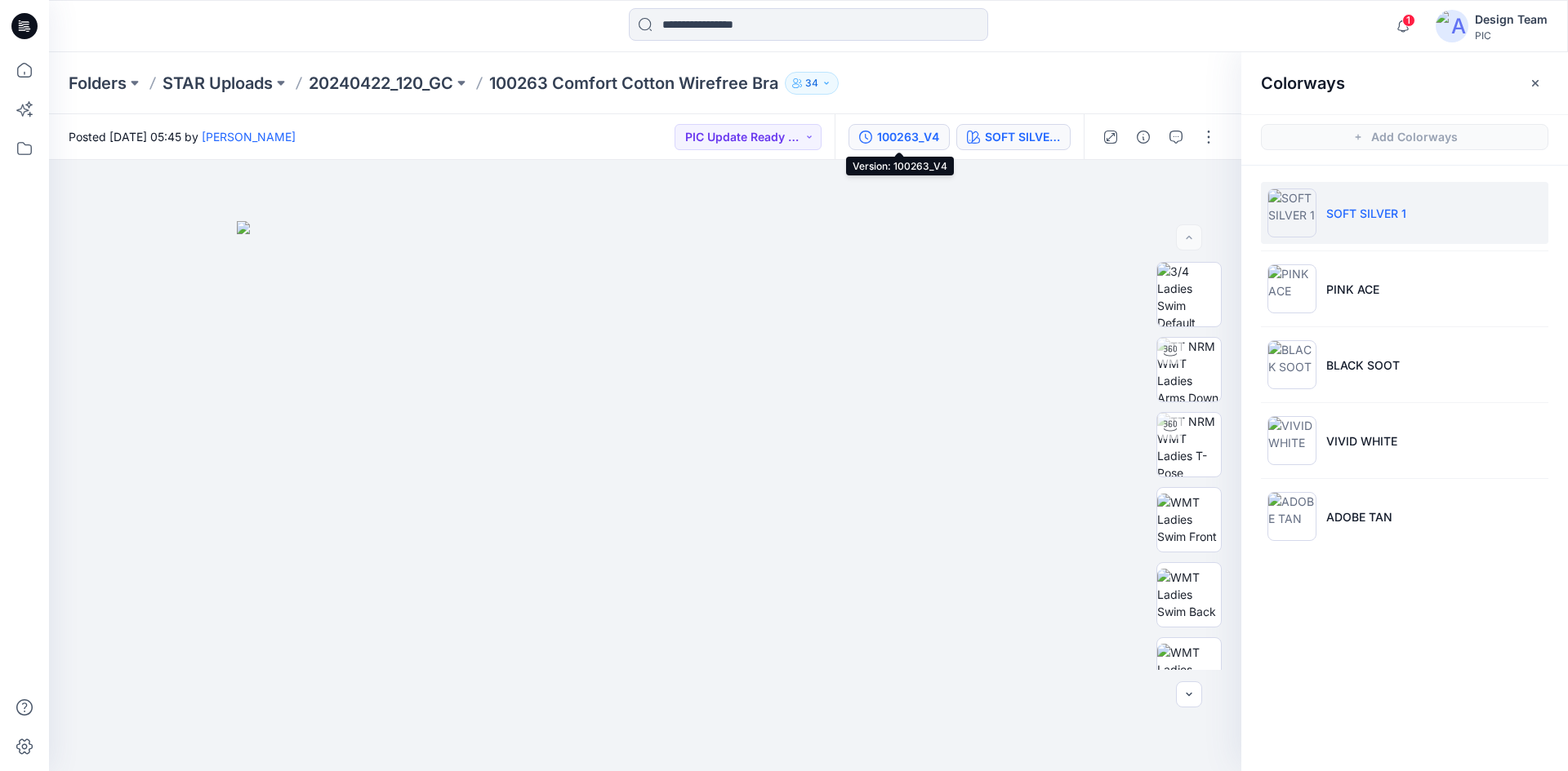
click at [929, 137] on div "100263_V4" at bounding box center [908, 137] width 62 height 18
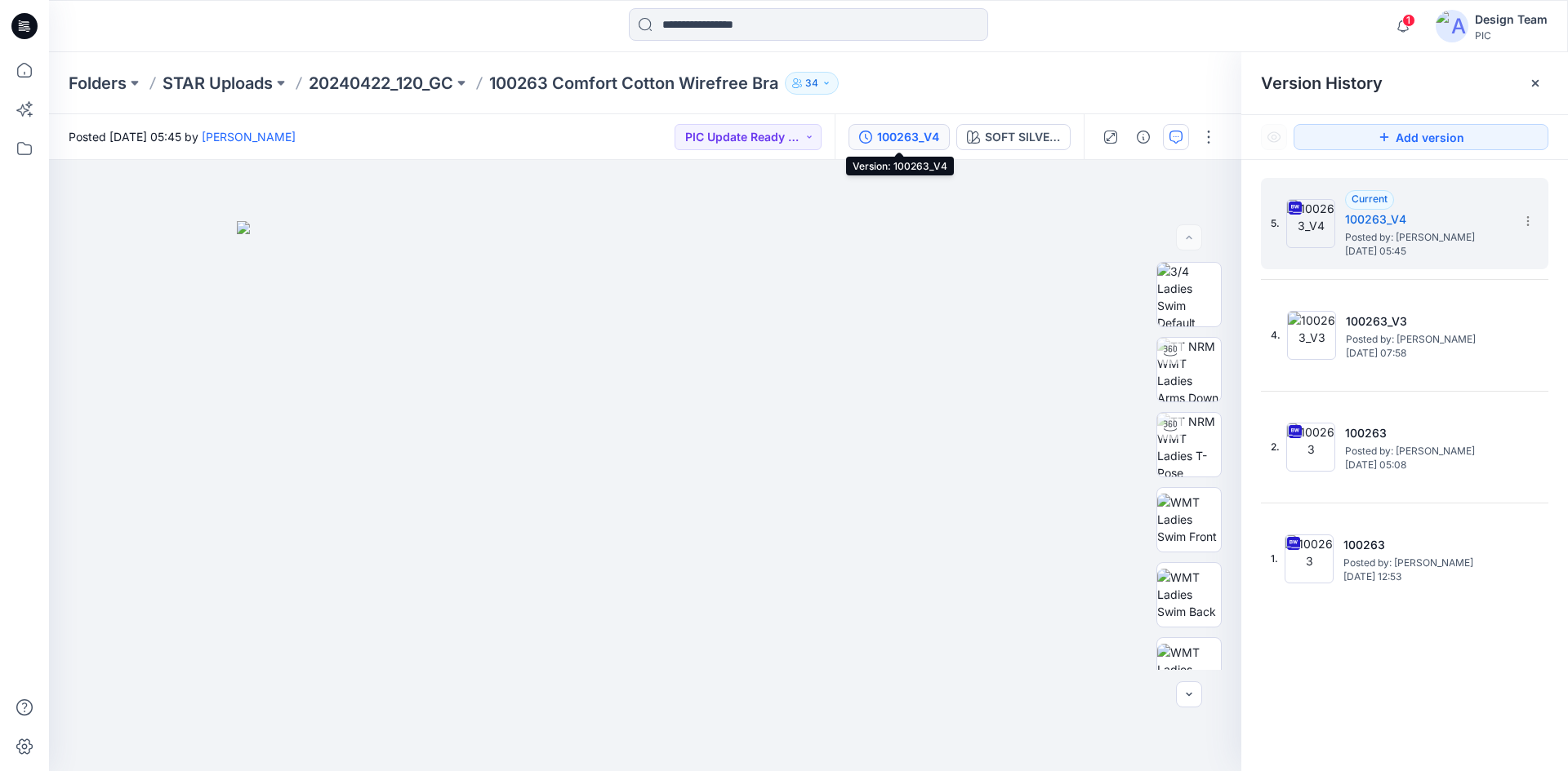
click at [1185, 134] on button "button" at bounding box center [1176, 137] width 26 height 26
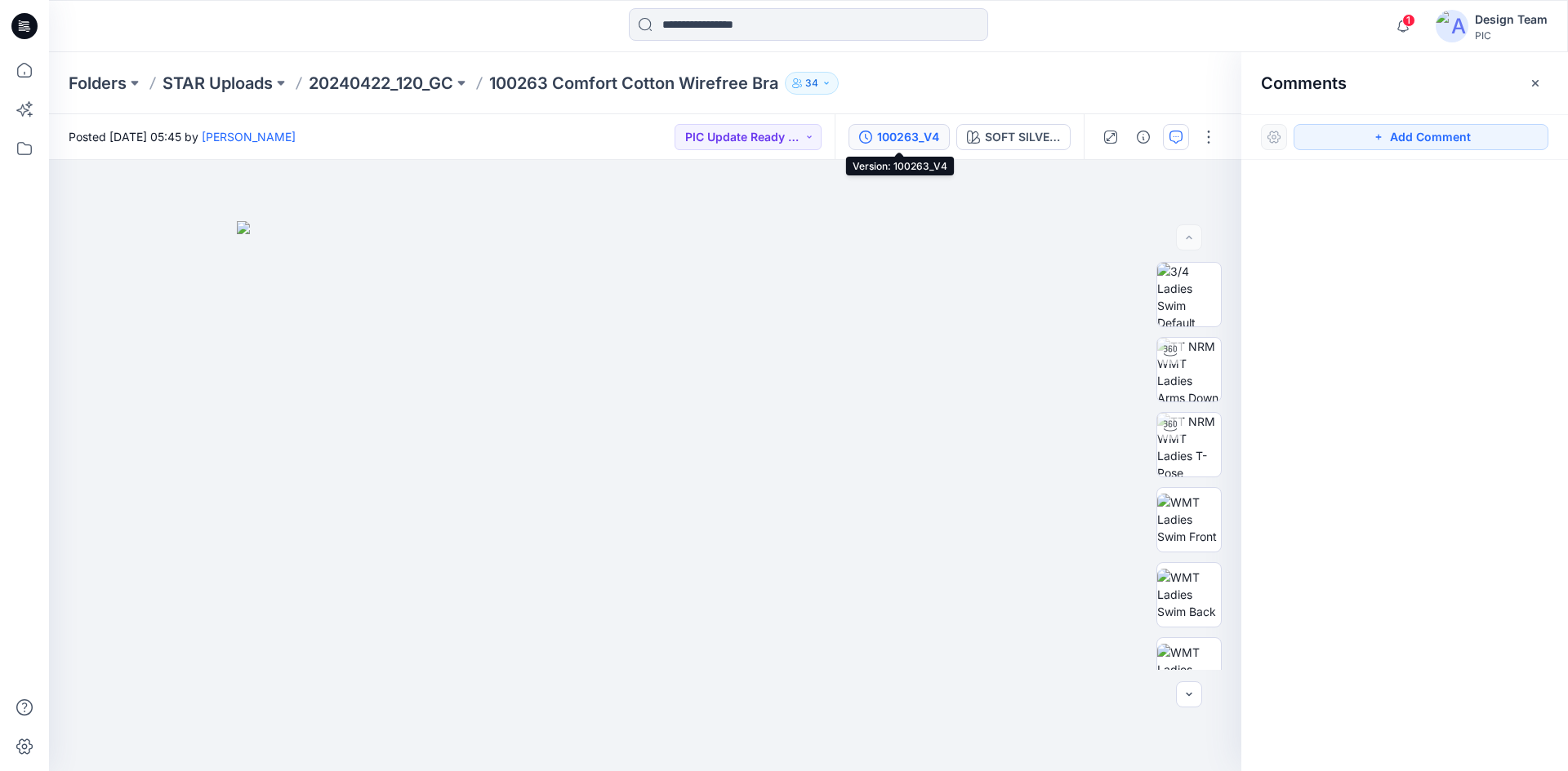
click at [897, 139] on div "100263_V4" at bounding box center [908, 137] width 62 height 18
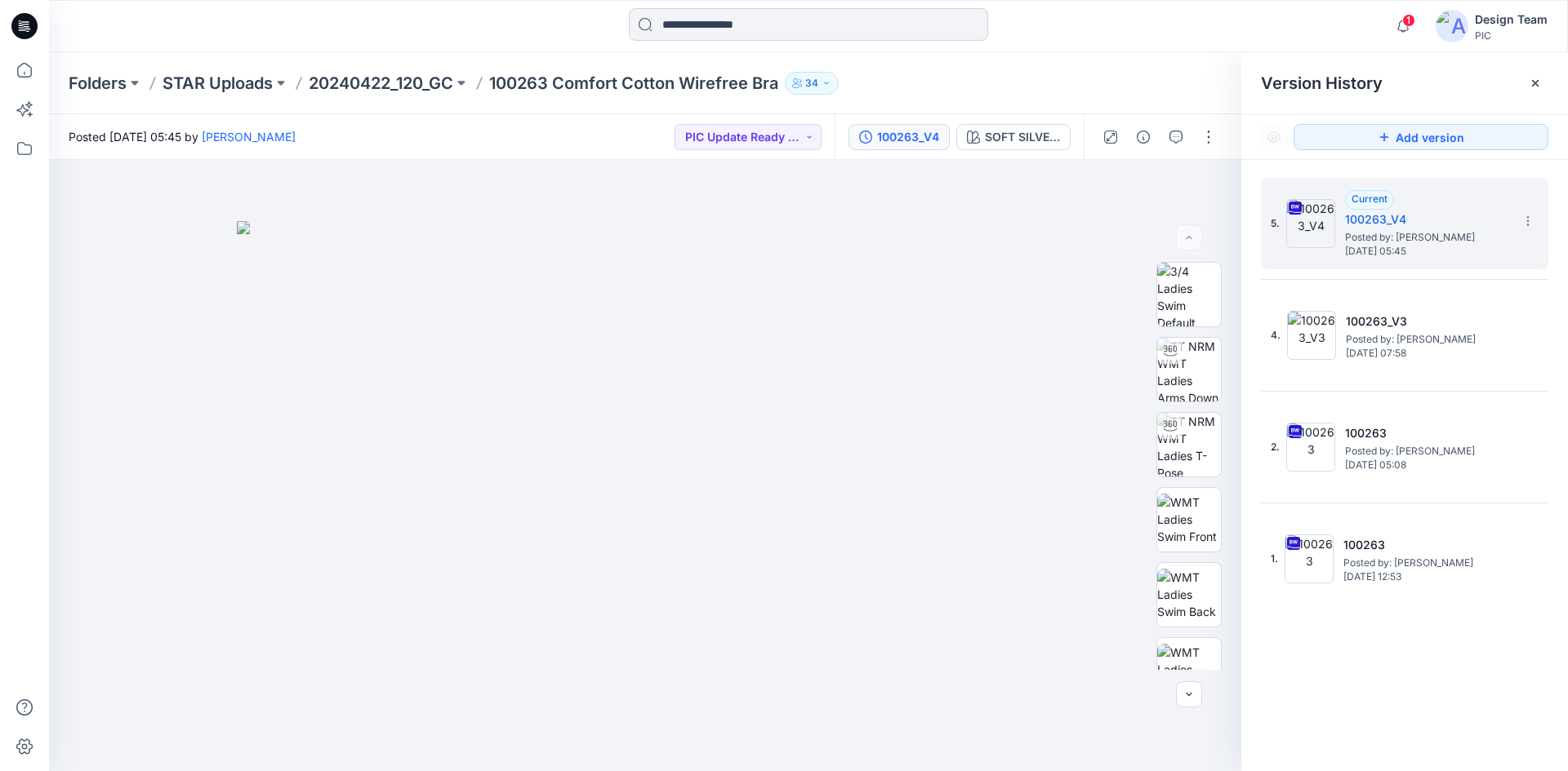
click at [776, 30] on input at bounding box center [808, 24] width 359 height 32
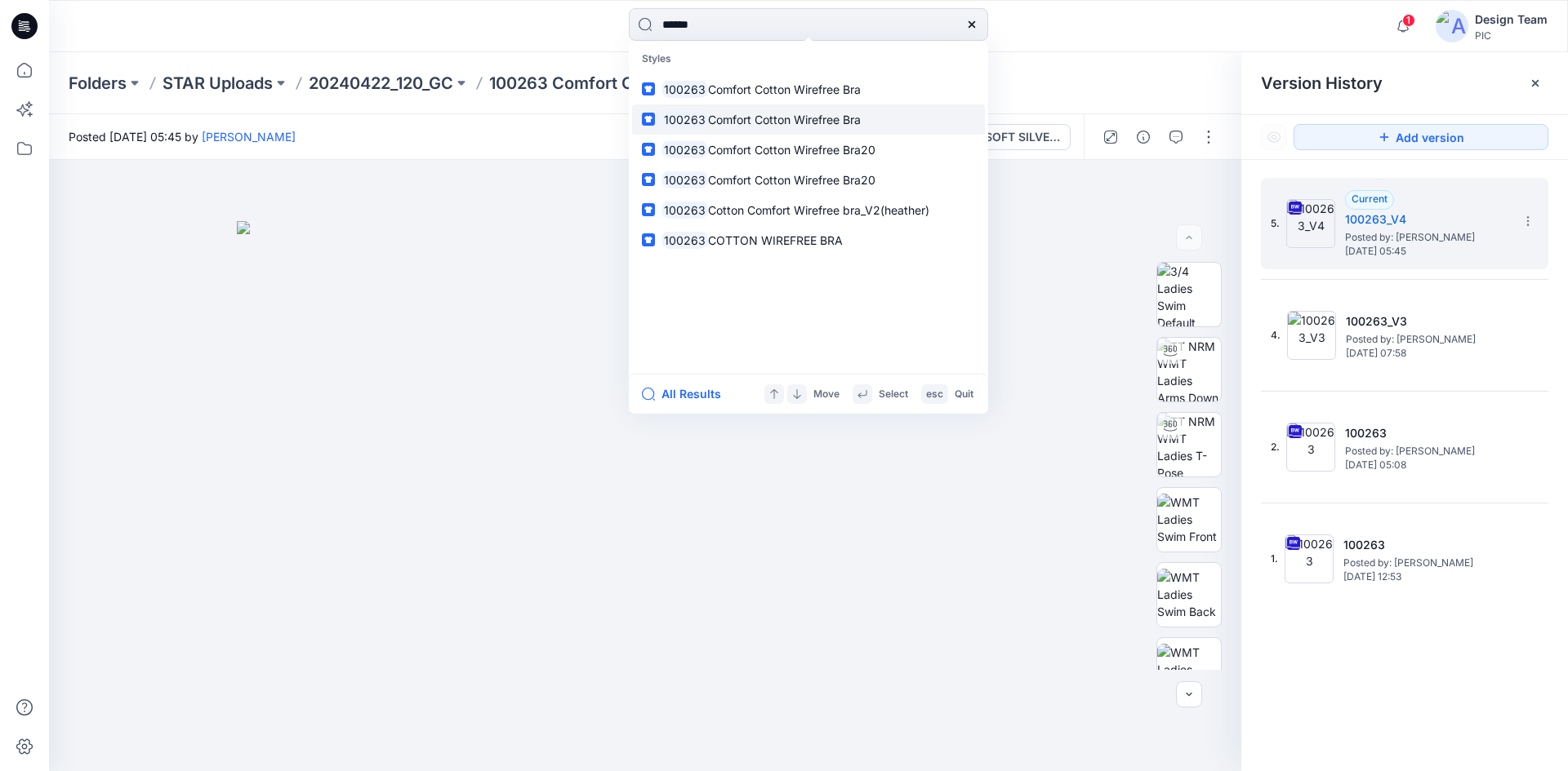
type input "******"
click at [835, 115] on span "Comfort Cotton Wirefree Bra" at bounding box center [784, 120] width 152 height 14
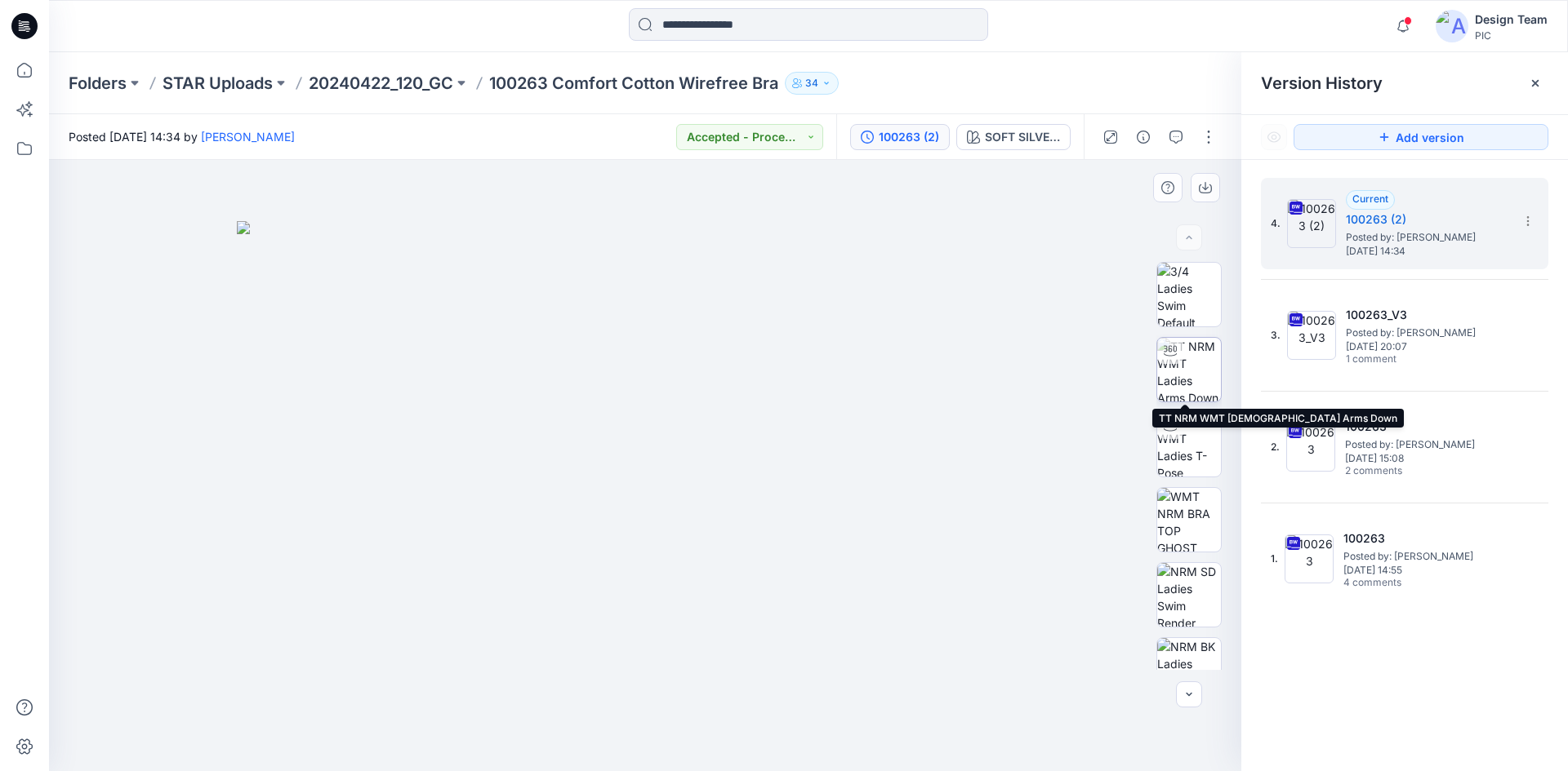
click at [1174, 372] on img at bounding box center [1189, 369] width 64 height 64
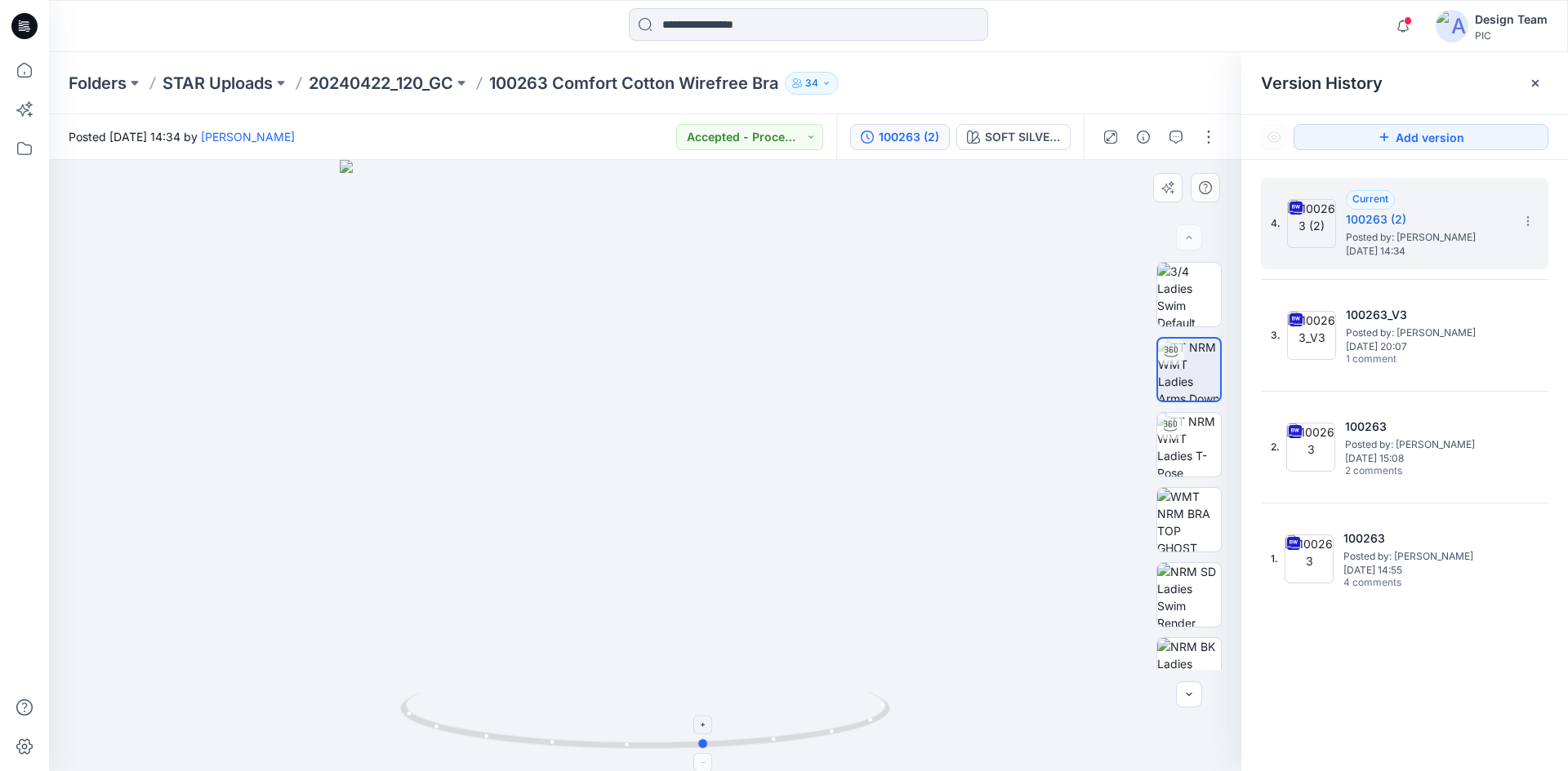
drag, startPoint x: 639, startPoint y: 745, endPoint x: 700, endPoint y: 735, distance: 61.8
click at [700, 735] on icon at bounding box center [647, 723] width 494 height 61
click at [1186, 316] on img at bounding box center [1189, 294] width 64 height 64
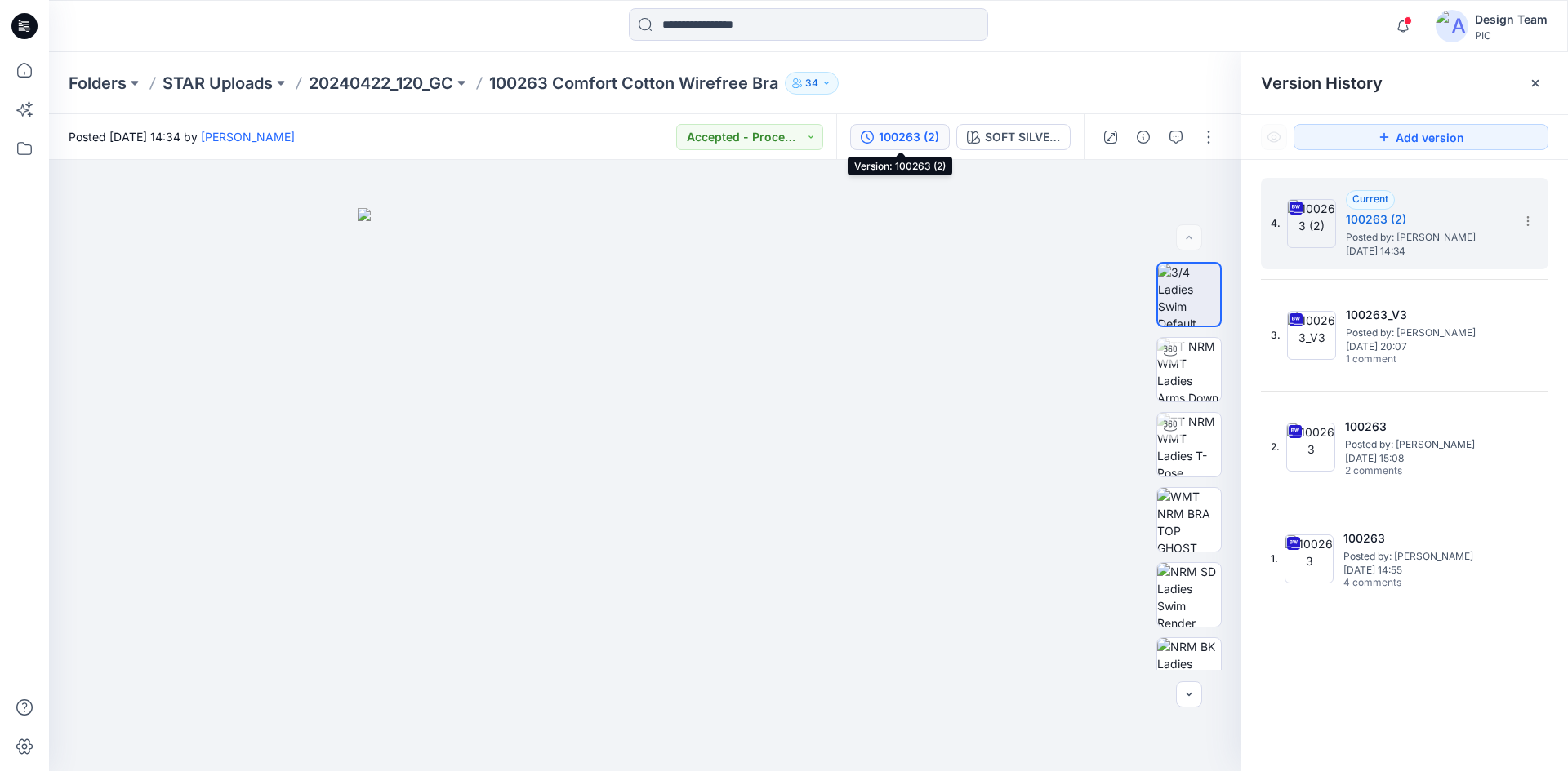
click at [905, 135] on div "100263 (2)" at bounding box center [909, 137] width 60 height 18
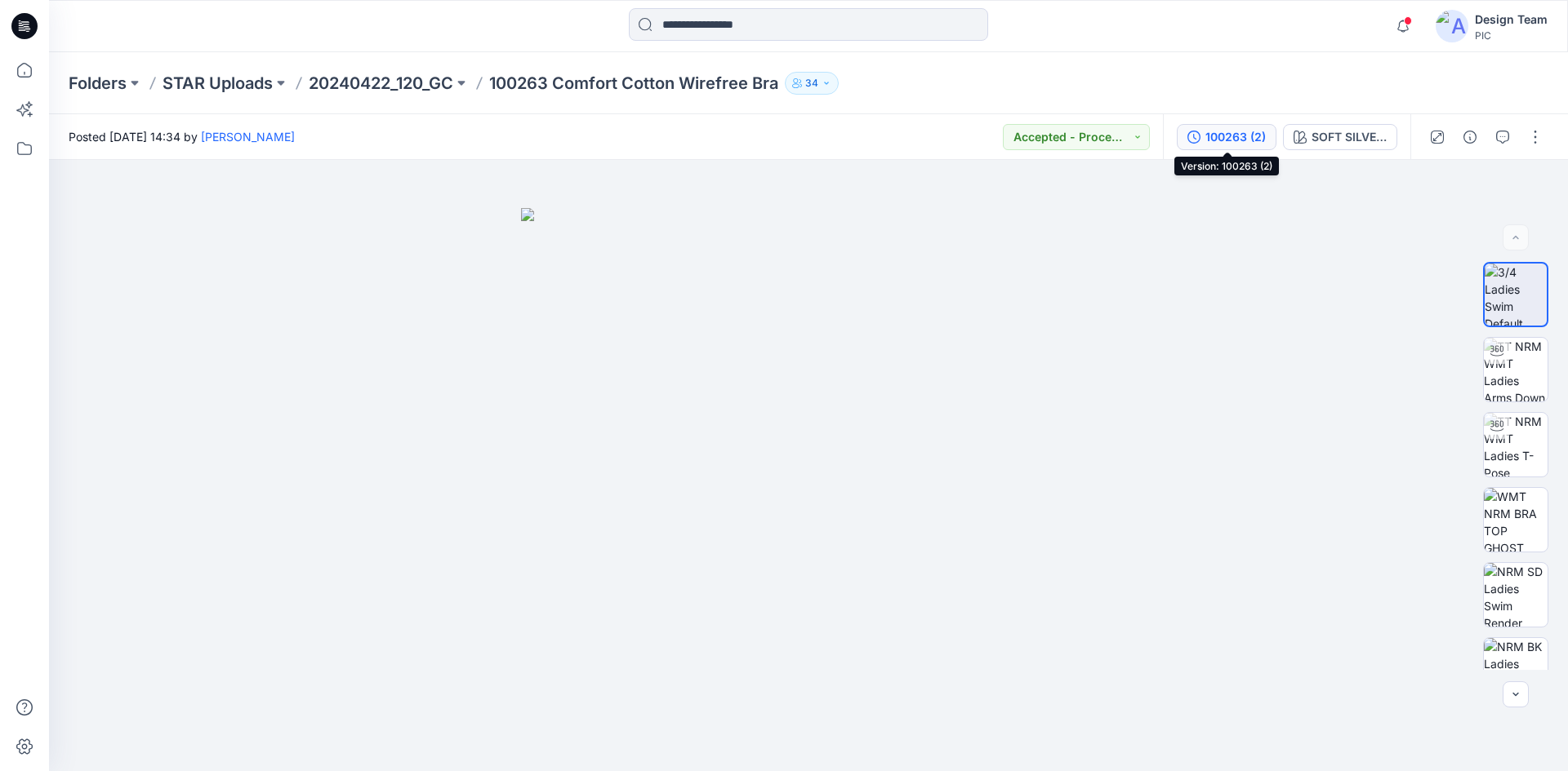
click at [1235, 130] on div "100263 (2)" at bounding box center [1235, 137] width 60 height 18
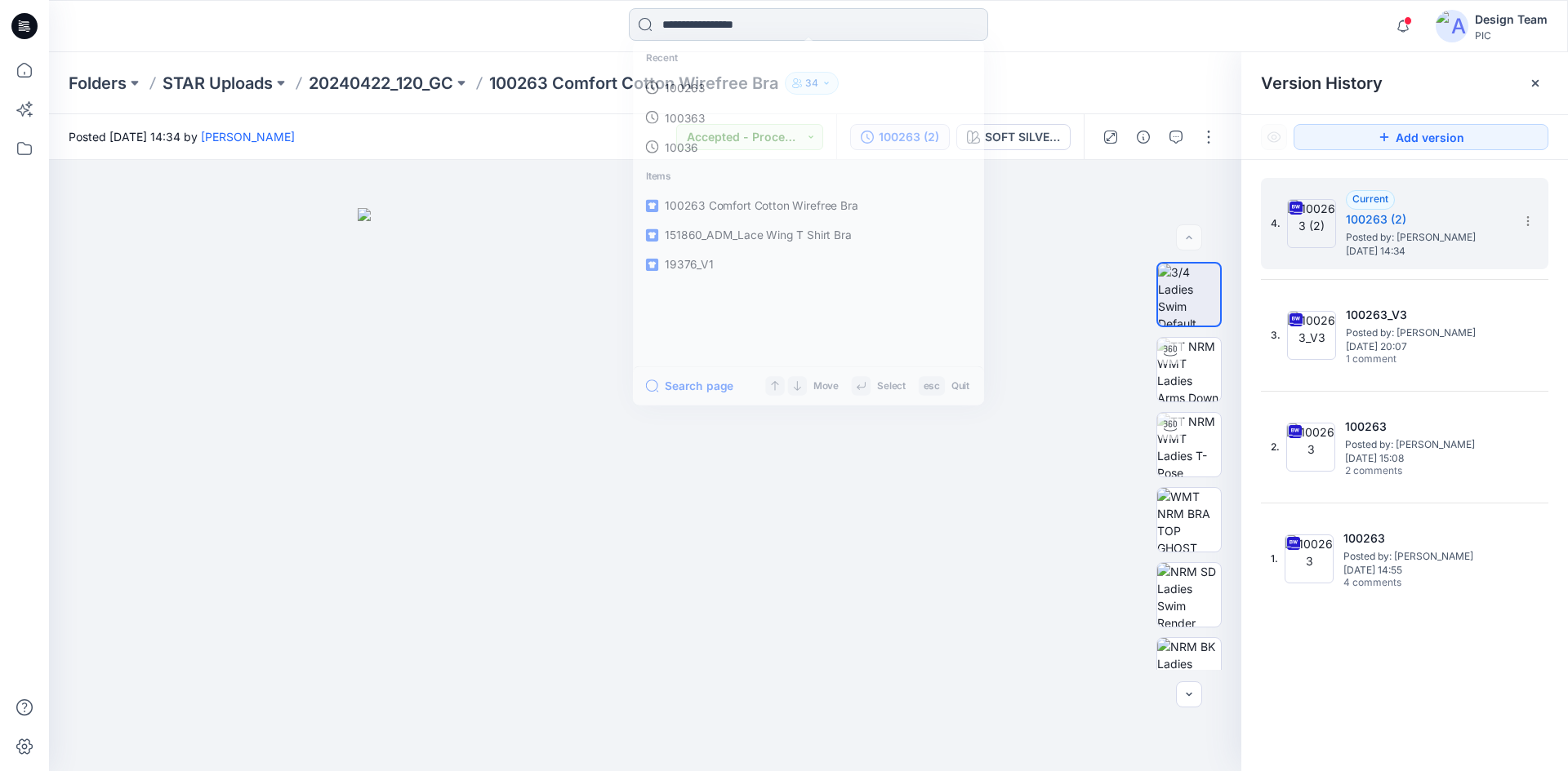
click at [897, 16] on input at bounding box center [808, 24] width 359 height 32
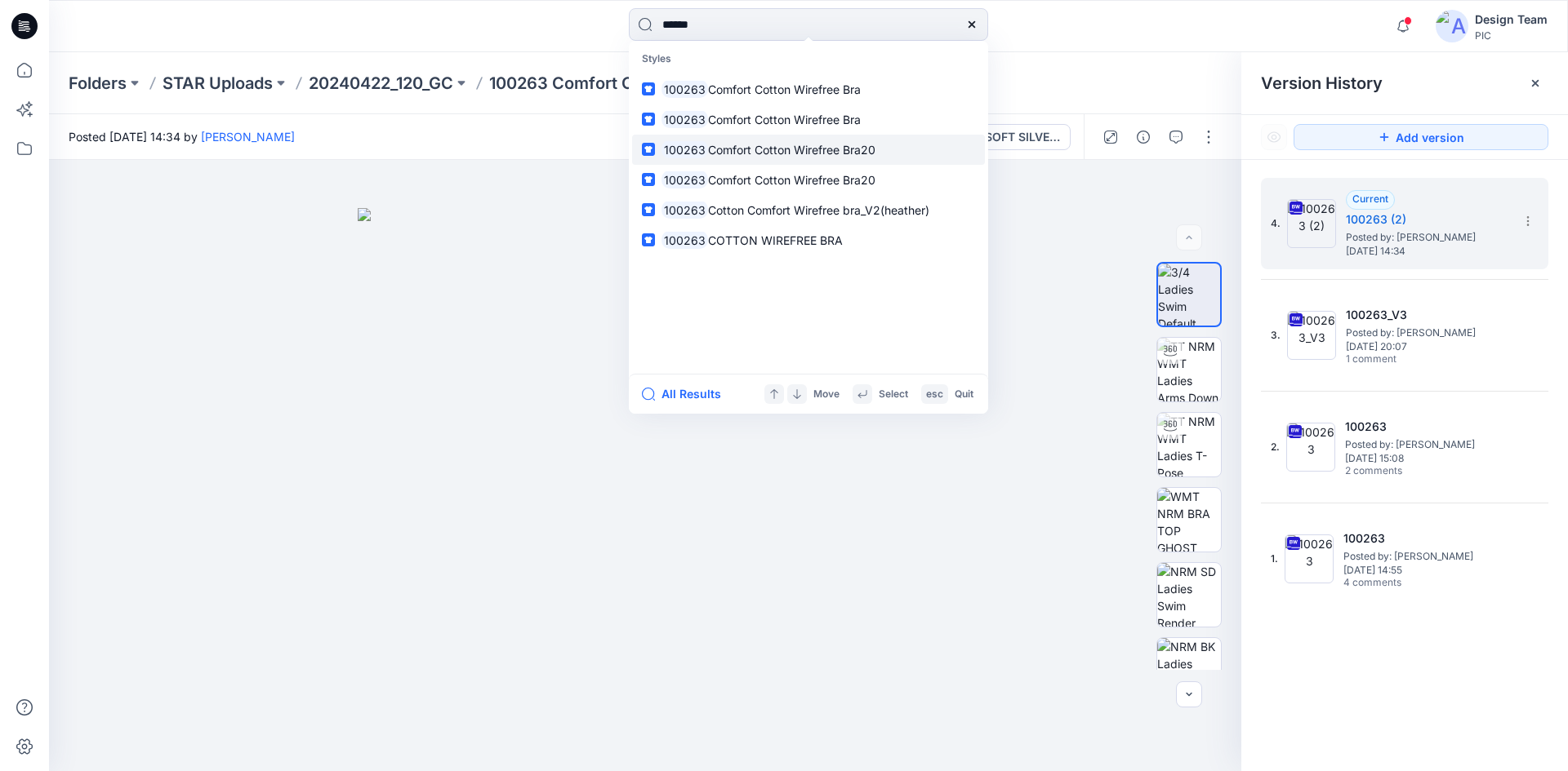
type input "******"
click at [865, 153] on span "Comfort Cotton Wirefree Bra20" at bounding box center [791, 150] width 167 height 14
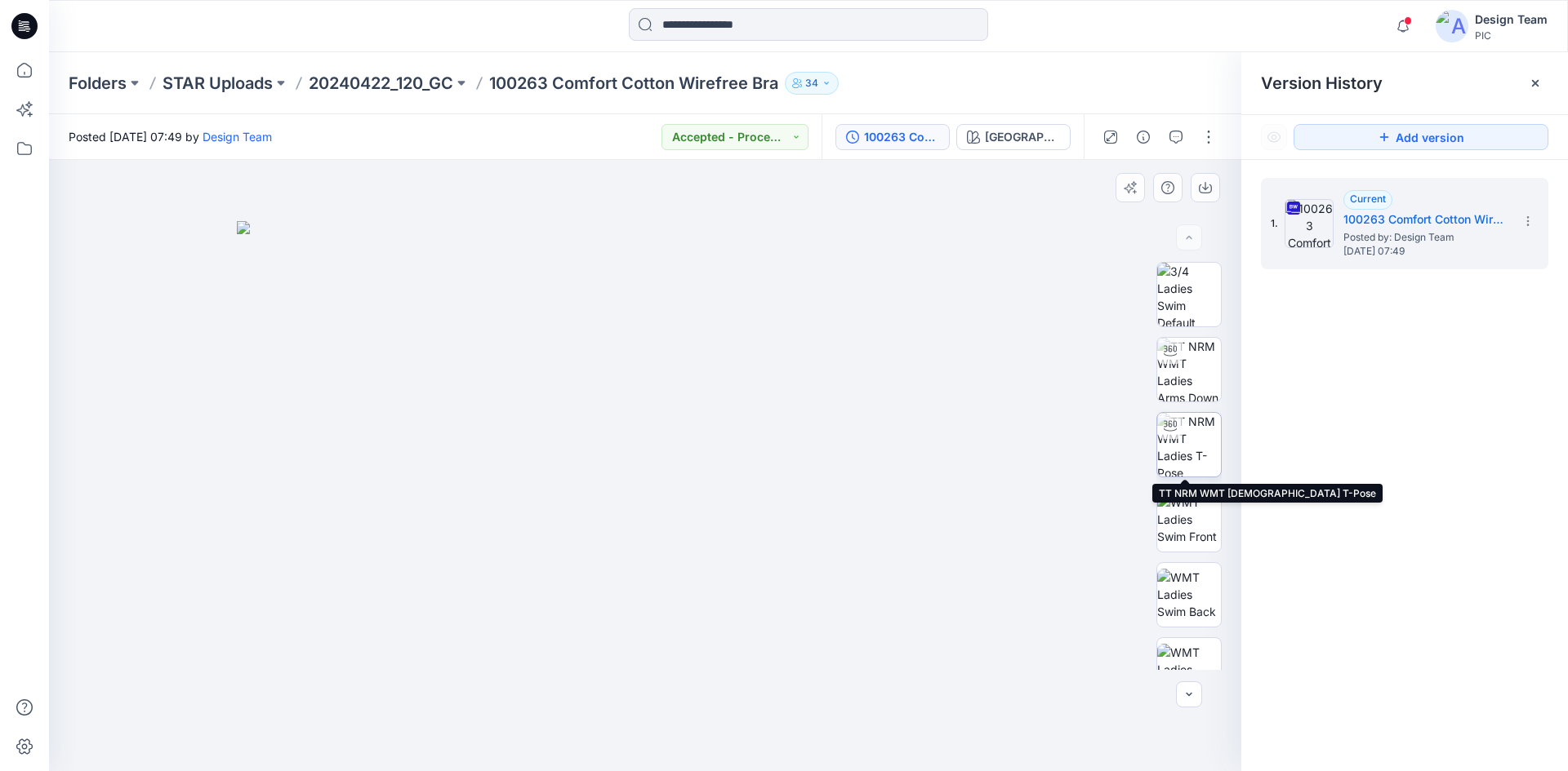
click at [1186, 467] on img at bounding box center [1189, 445] width 64 height 64
drag, startPoint x: 824, startPoint y: 739, endPoint x: 879, endPoint y: 736, distance: 55.1
click at [879, 736] on icon at bounding box center [647, 723] width 494 height 61
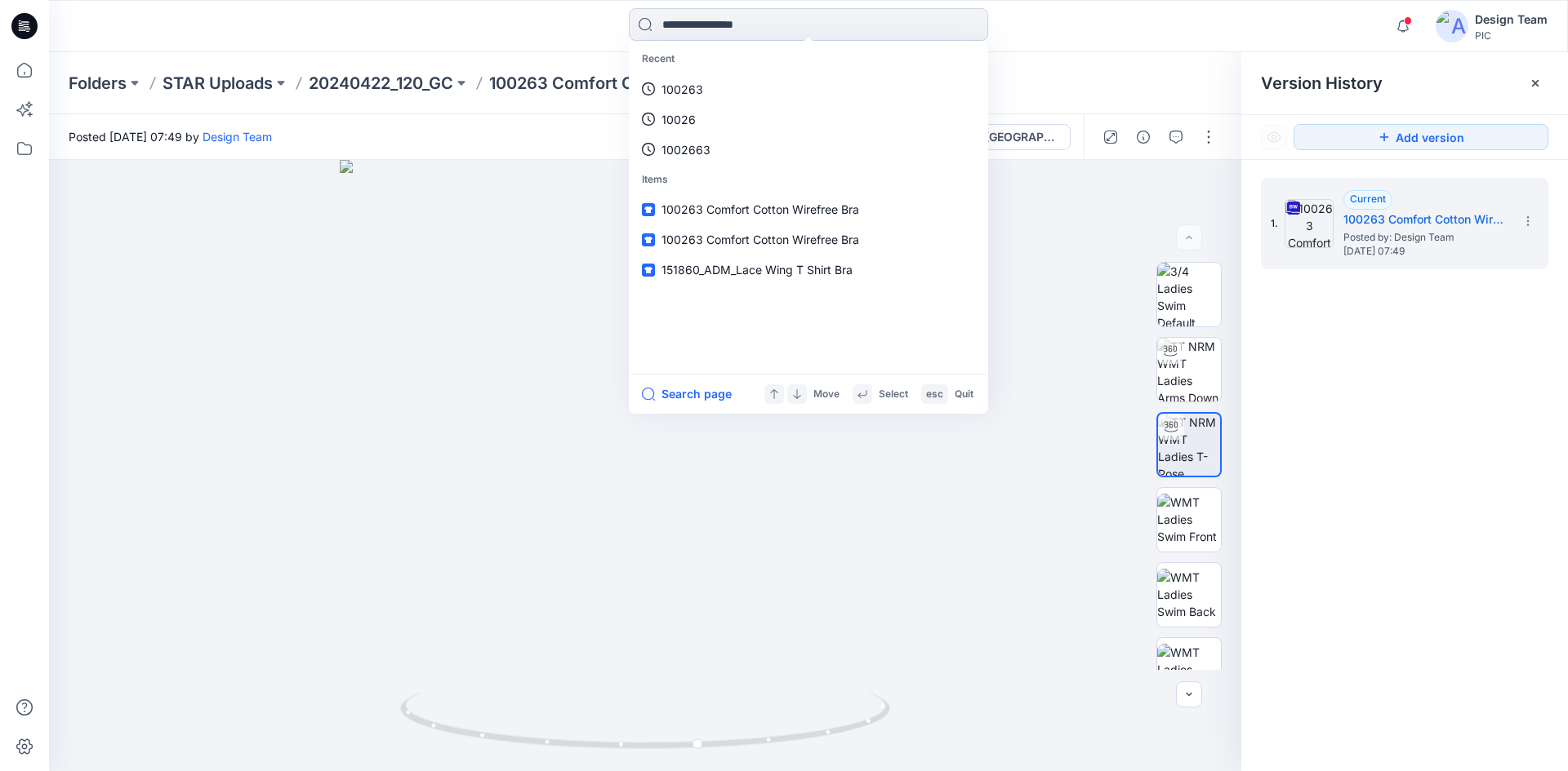
click at [762, 30] on input at bounding box center [808, 24] width 359 height 32
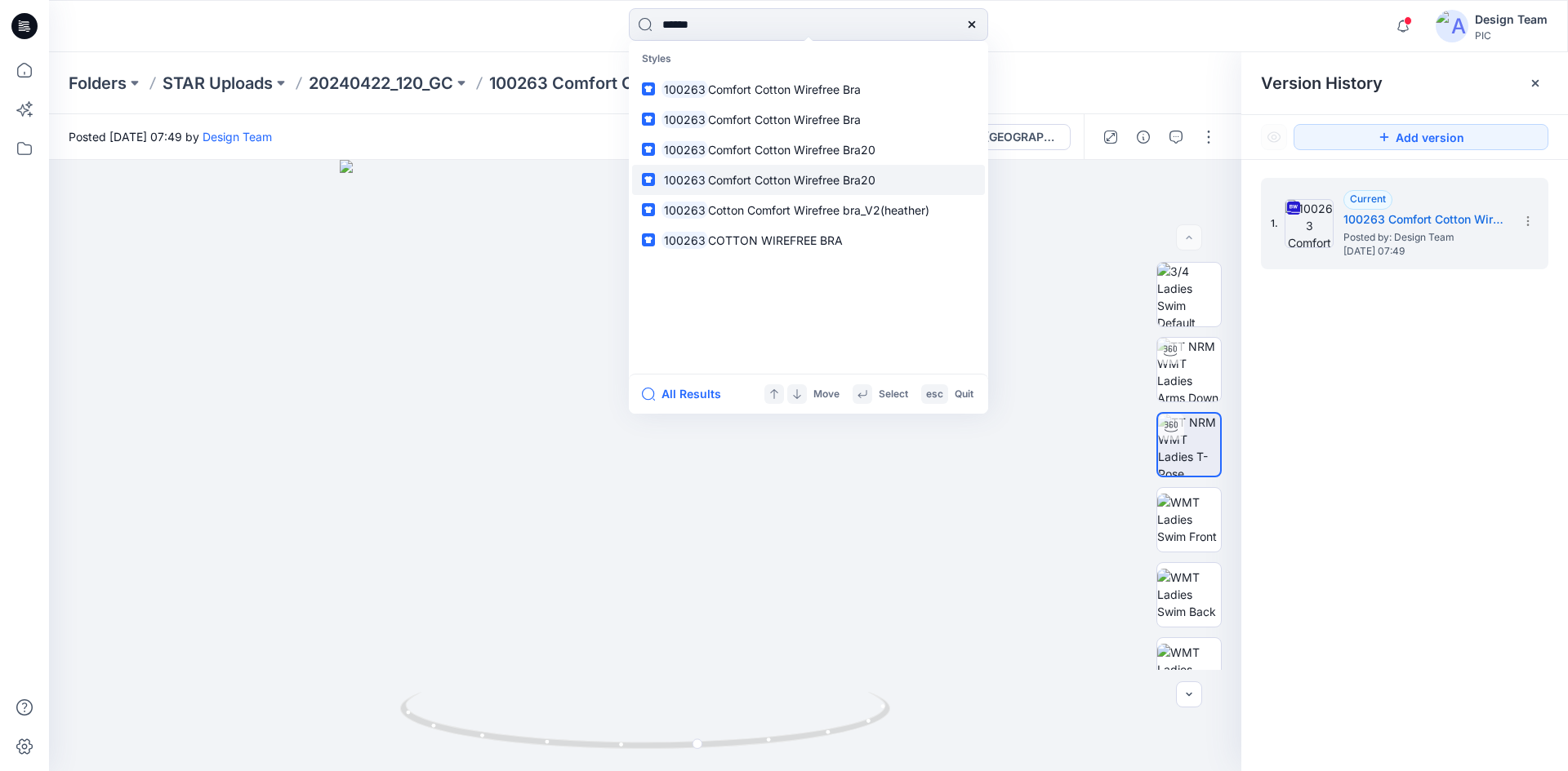
type input "******"
click at [795, 185] on span "Comfort Cotton Wirefree Bra20" at bounding box center [791, 180] width 167 height 14
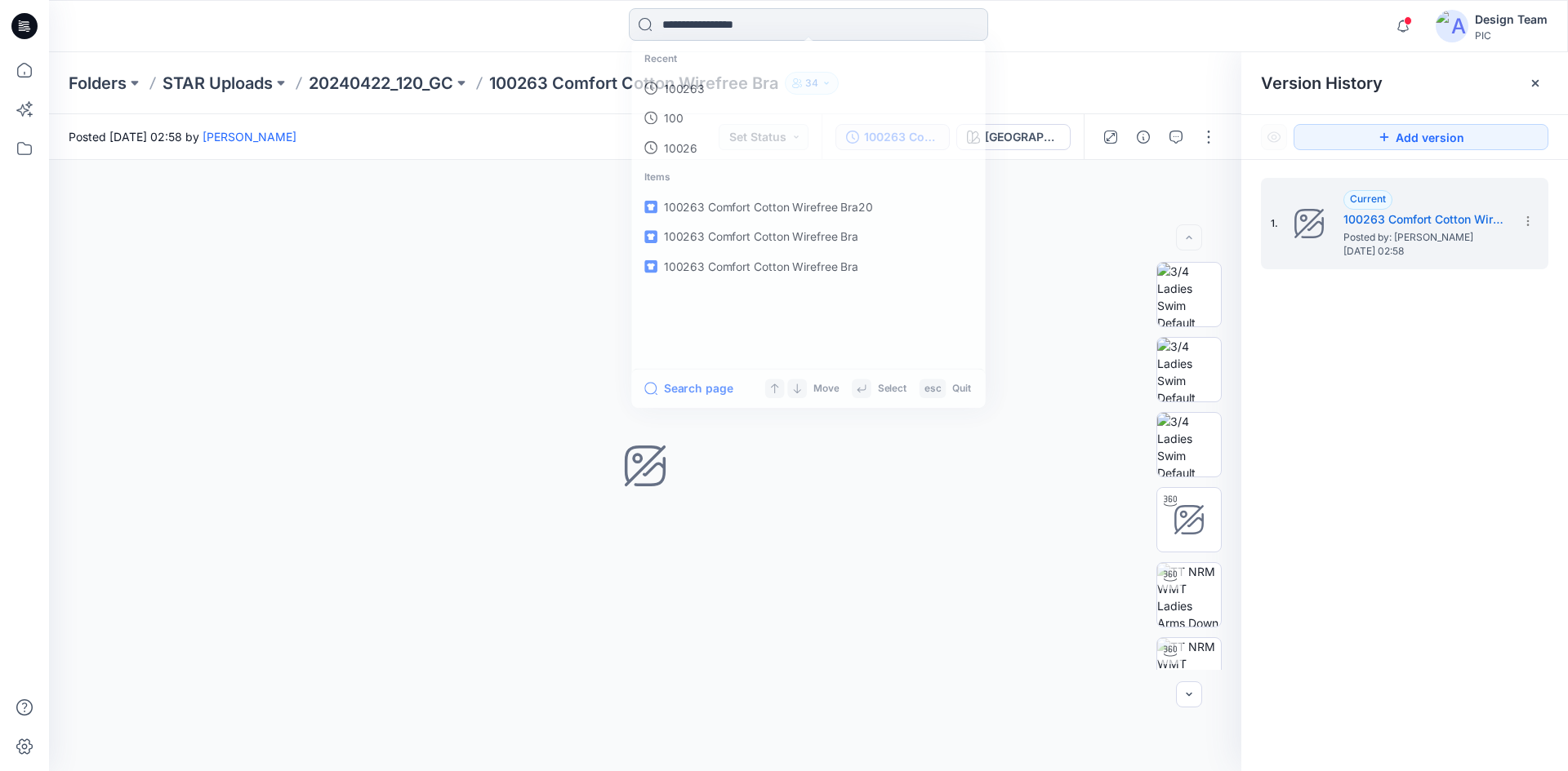
click at [809, 31] on input at bounding box center [808, 24] width 359 height 32
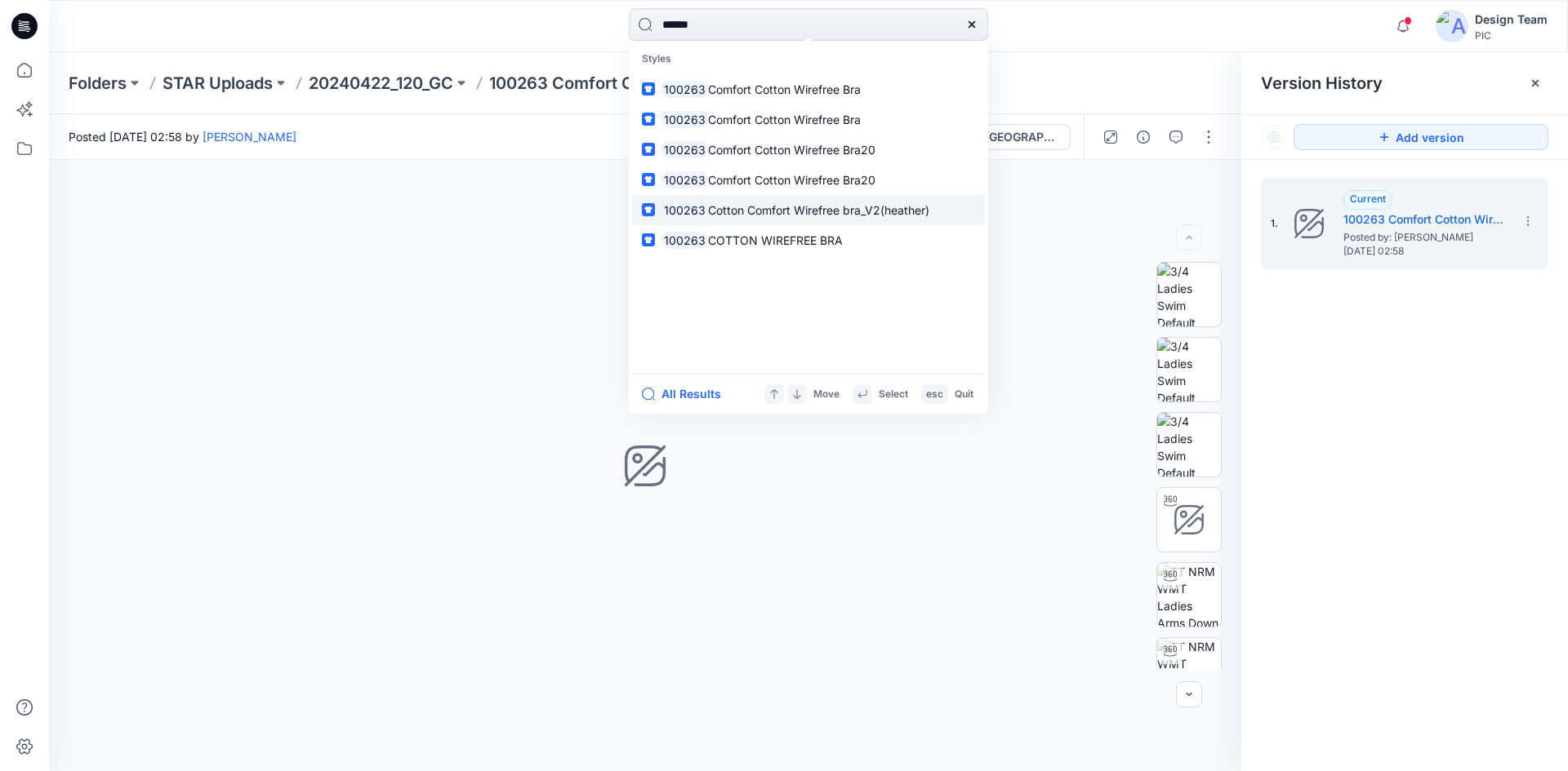
type input "******"
click at [718, 207] on span "Cotton Comfort Wirefree bra_V2(heather)" at bounding box center [819, 210] width 221 height 14
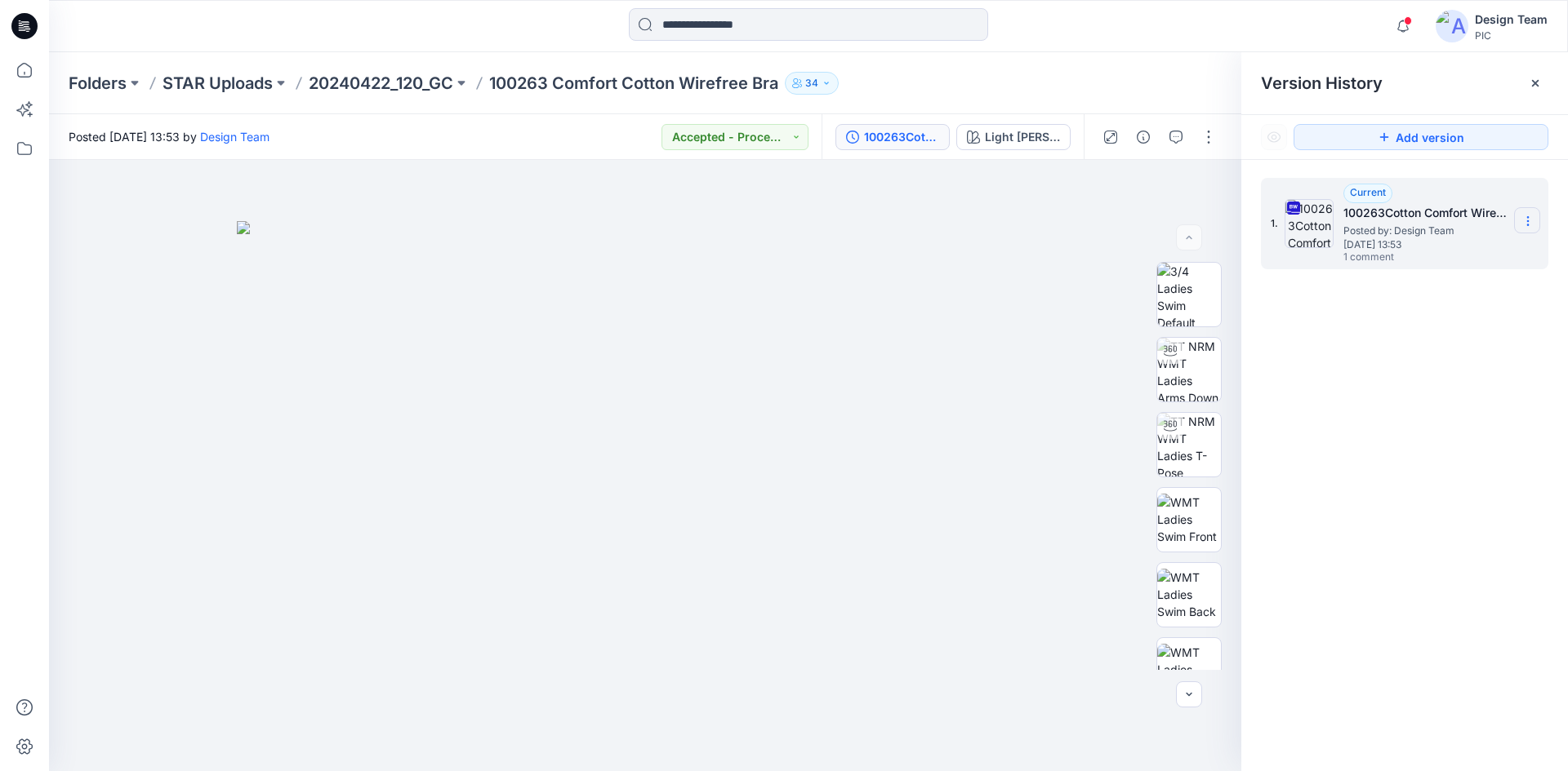
click at [1534, 220] on section at bounding box center [1527, 221] width 26 height 26
click at [1459, 256] on span "Download Source BW File" at bounding box center [1445, 253] width 137 height 19
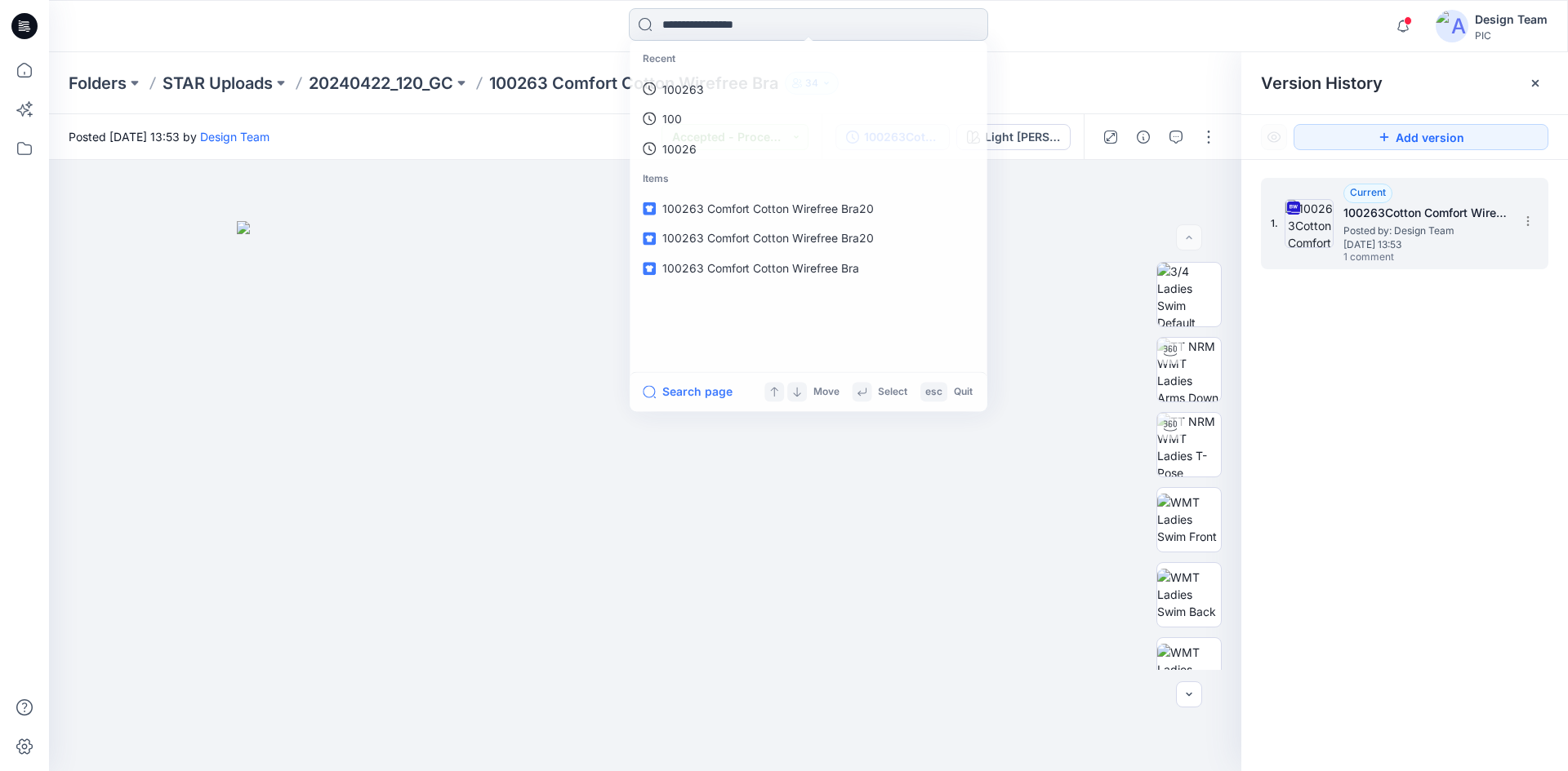
click at [776, 31] on input at bounding box center [808, 24] width 359 height 32
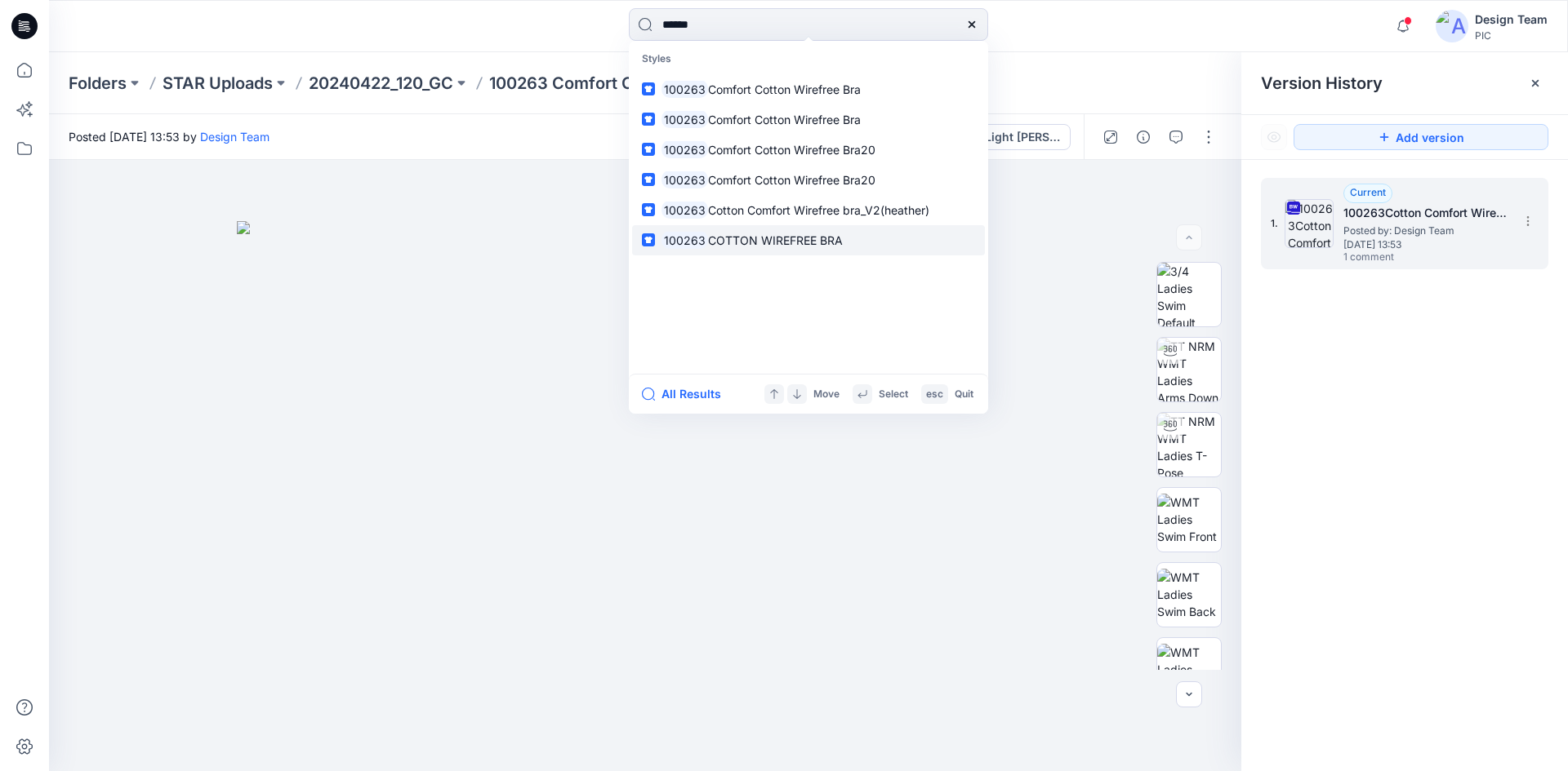
type input "******"
click at [683, 237] on mark "100263" at bounding box center [685, 240] width 46 height 18
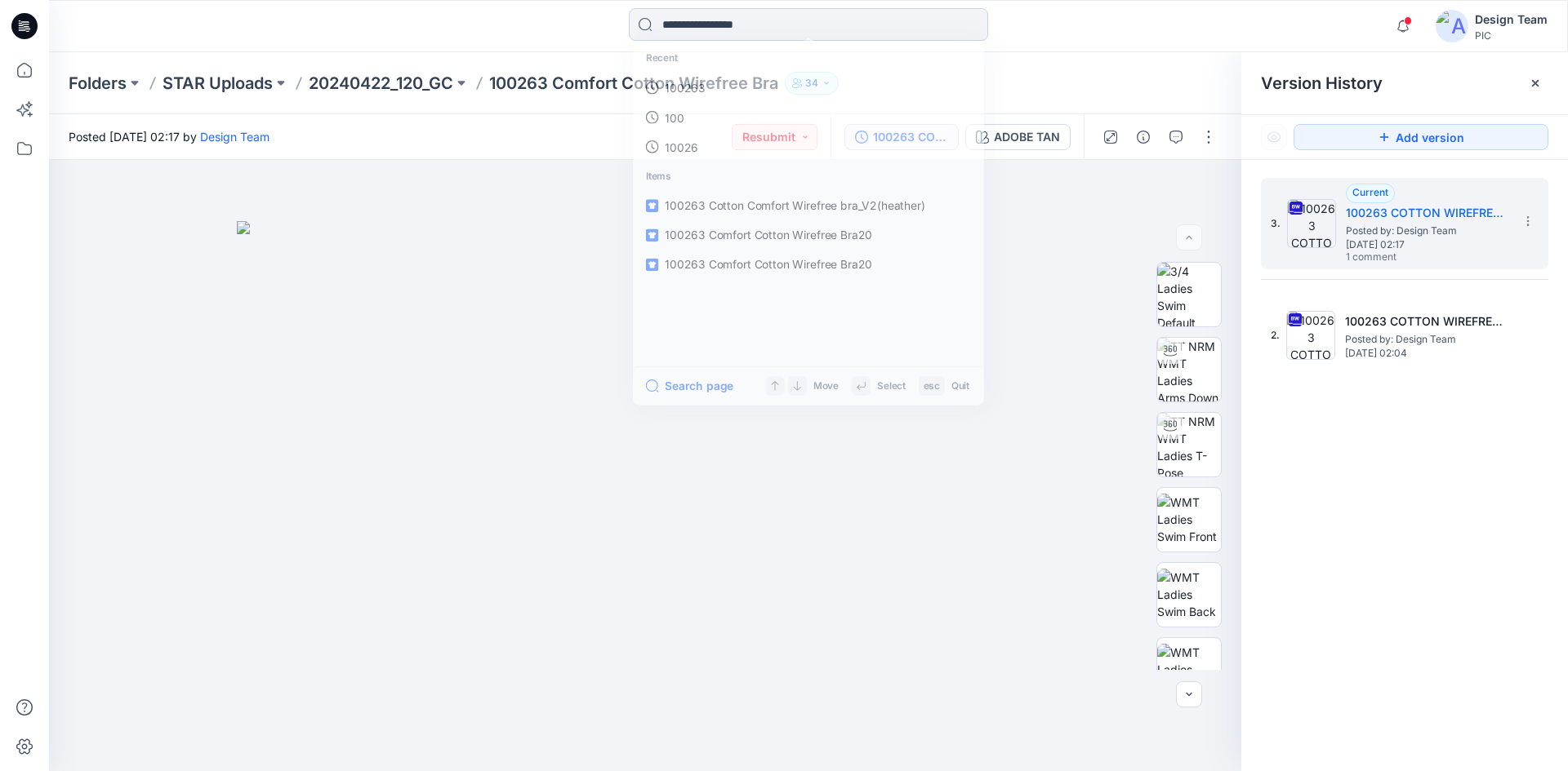
drag, startPoint x: 744, startPoint y: 21, endPoint x: 722, endPoint y: 16, distance: 22.6
click at [744, 22] on input at bounding box center [808, 24] width 359 height 32
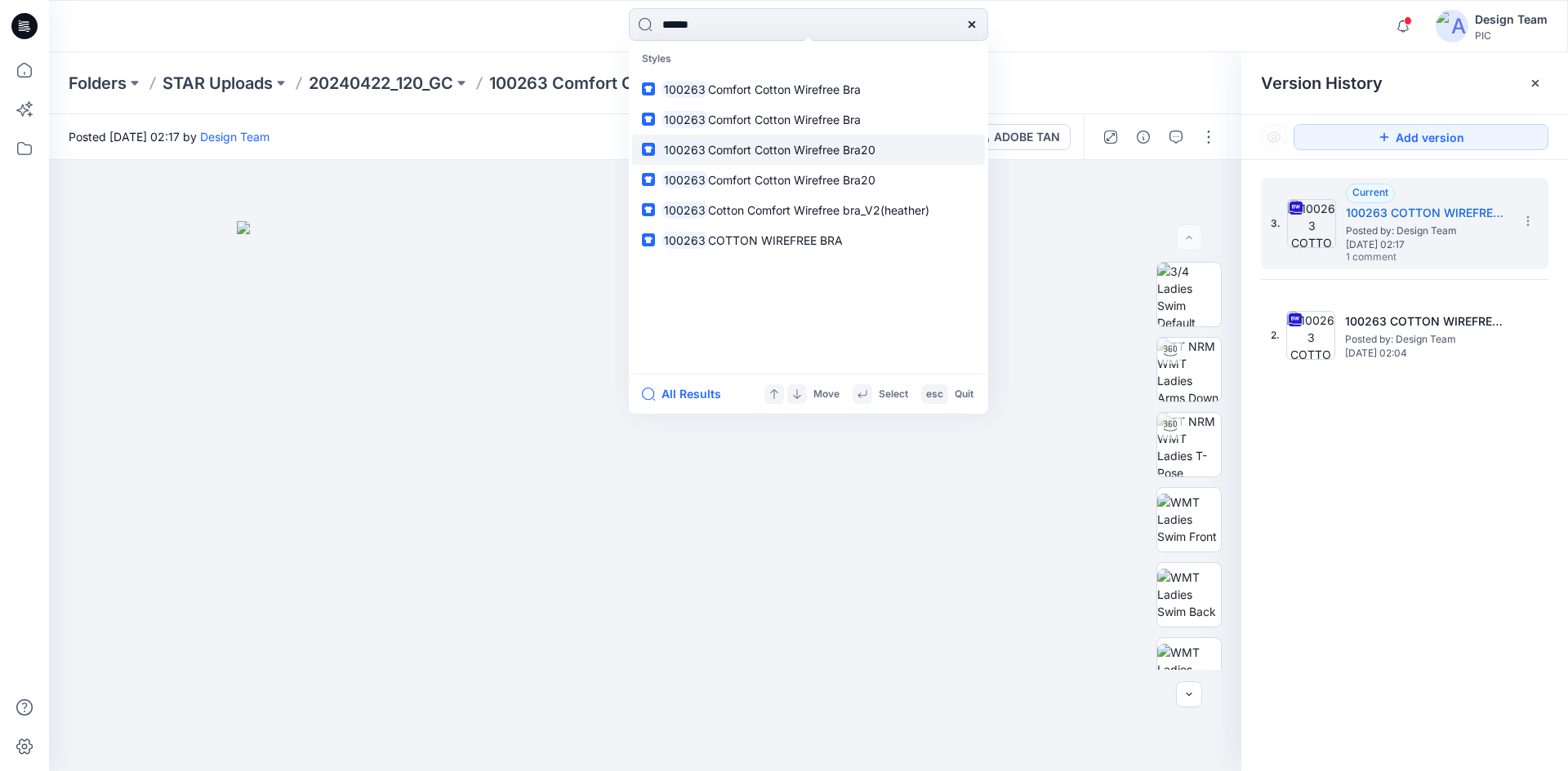
type input "******"
click at [793, 141] on p "100263 Comfort Cotton Wirefree Bra20" at bounding box center [769, 150] width 214 height 18
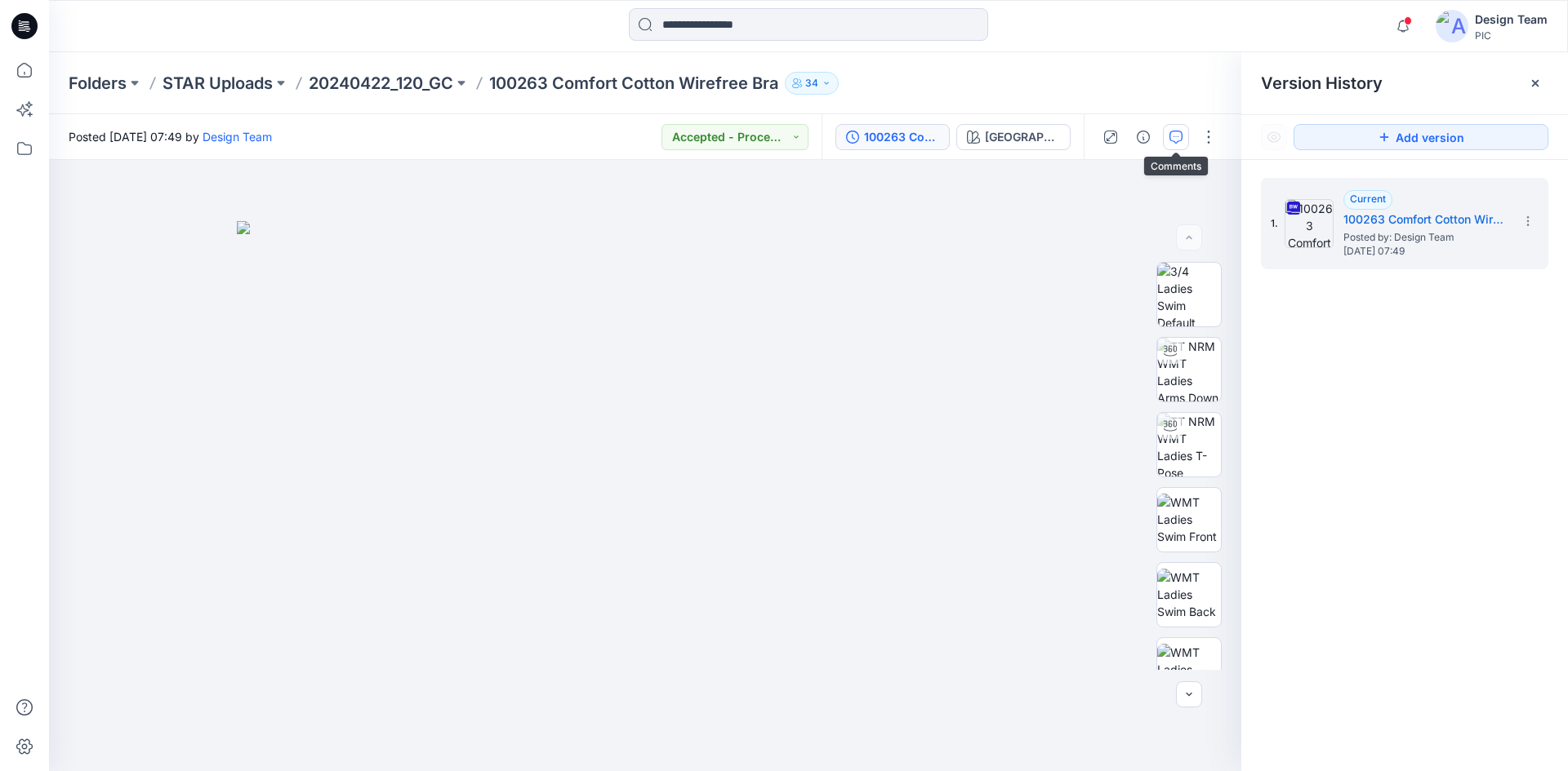
click at [1175, 136] on icon "button" at bounding box center [1176, 137] width 13 height 13
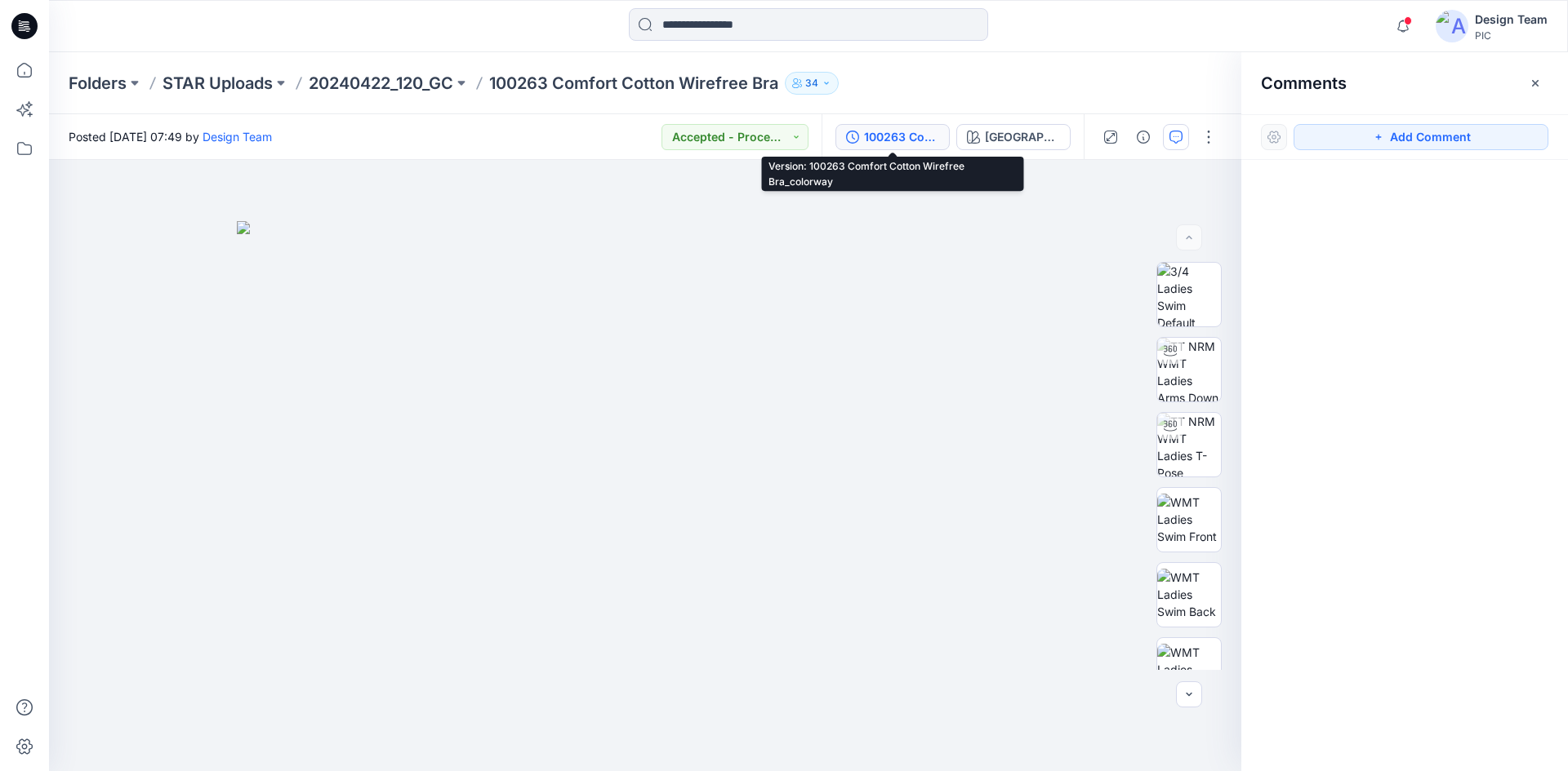
click at [920, 129] on div "100263 Comfort Cotton Wirefree Bra_colorway" at bounding box center [902, 137] width 75 height 18
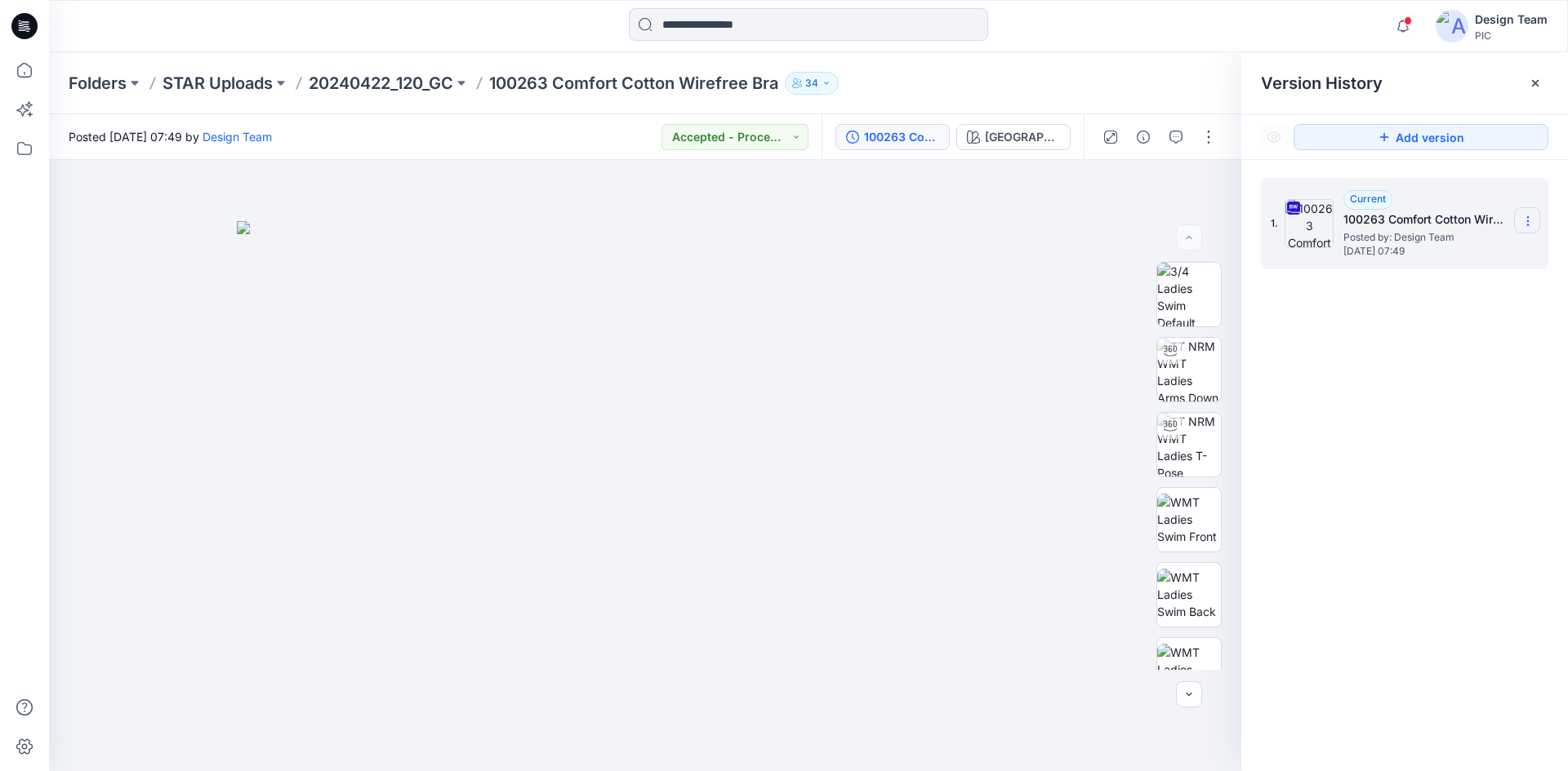
click at [1525, 218] on icon at bounding box center [1528, 221] width 13 height 13
click at [1451, 253] on span "Download Source BW File" at bounding box center [1445, 253] width 137 height 19
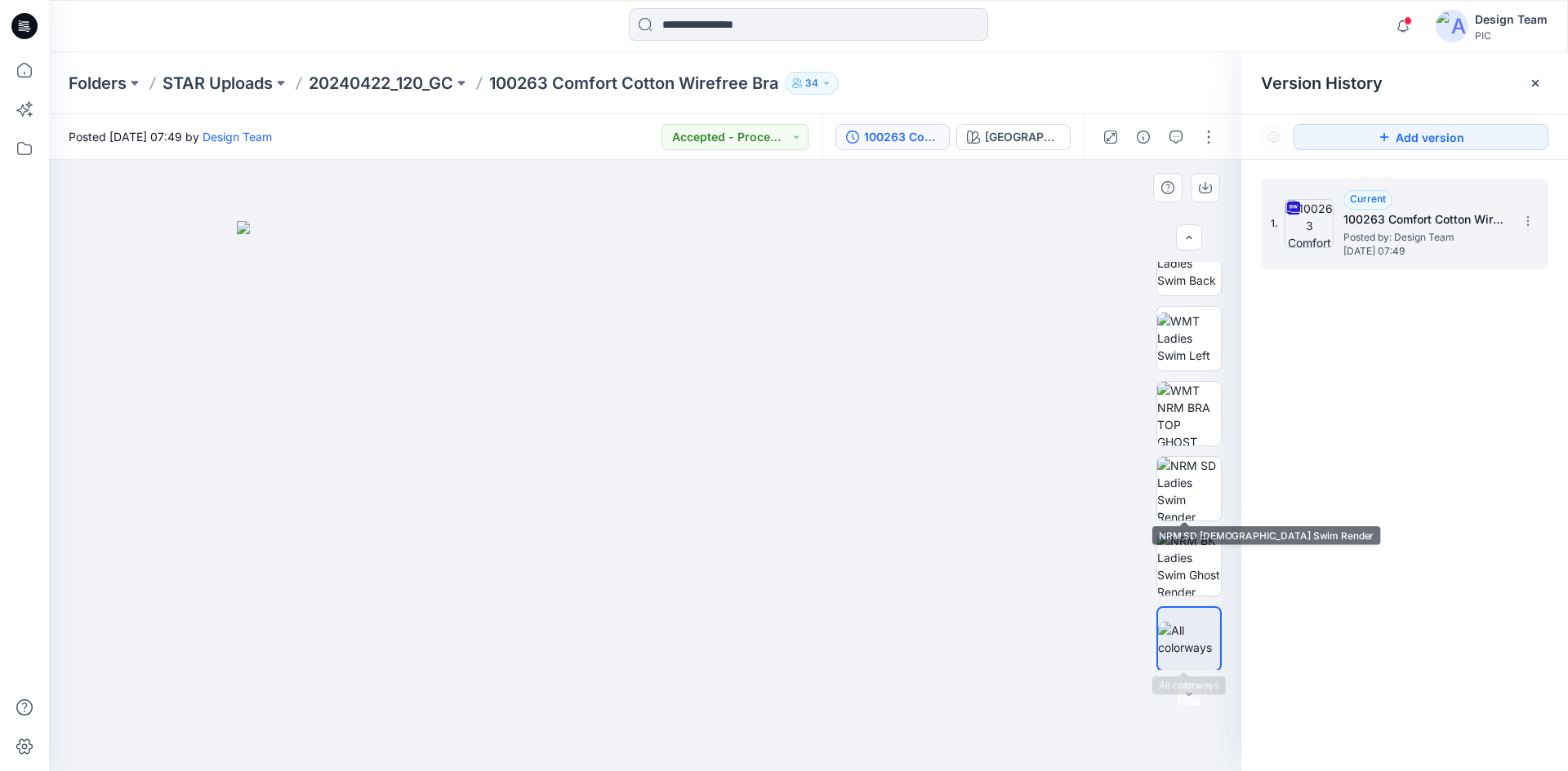
scroll to position [333, 0]
click at [1531, 210] on section at bounding box center [1527, 221] width 26 height 26
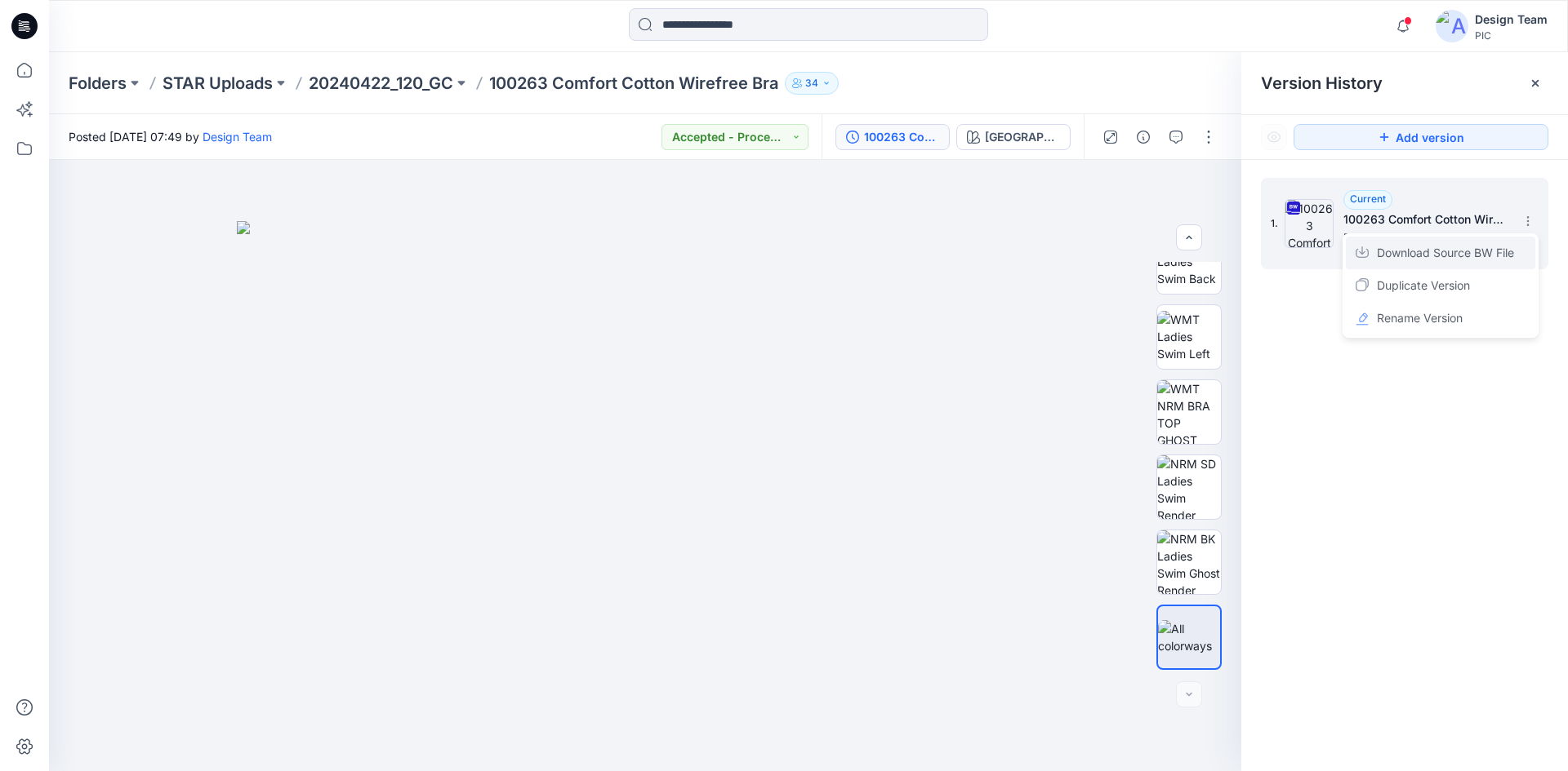
click at [1494, 249] on span "Download Source BW File" at bounding box center [1445, 253] width 137 height 19
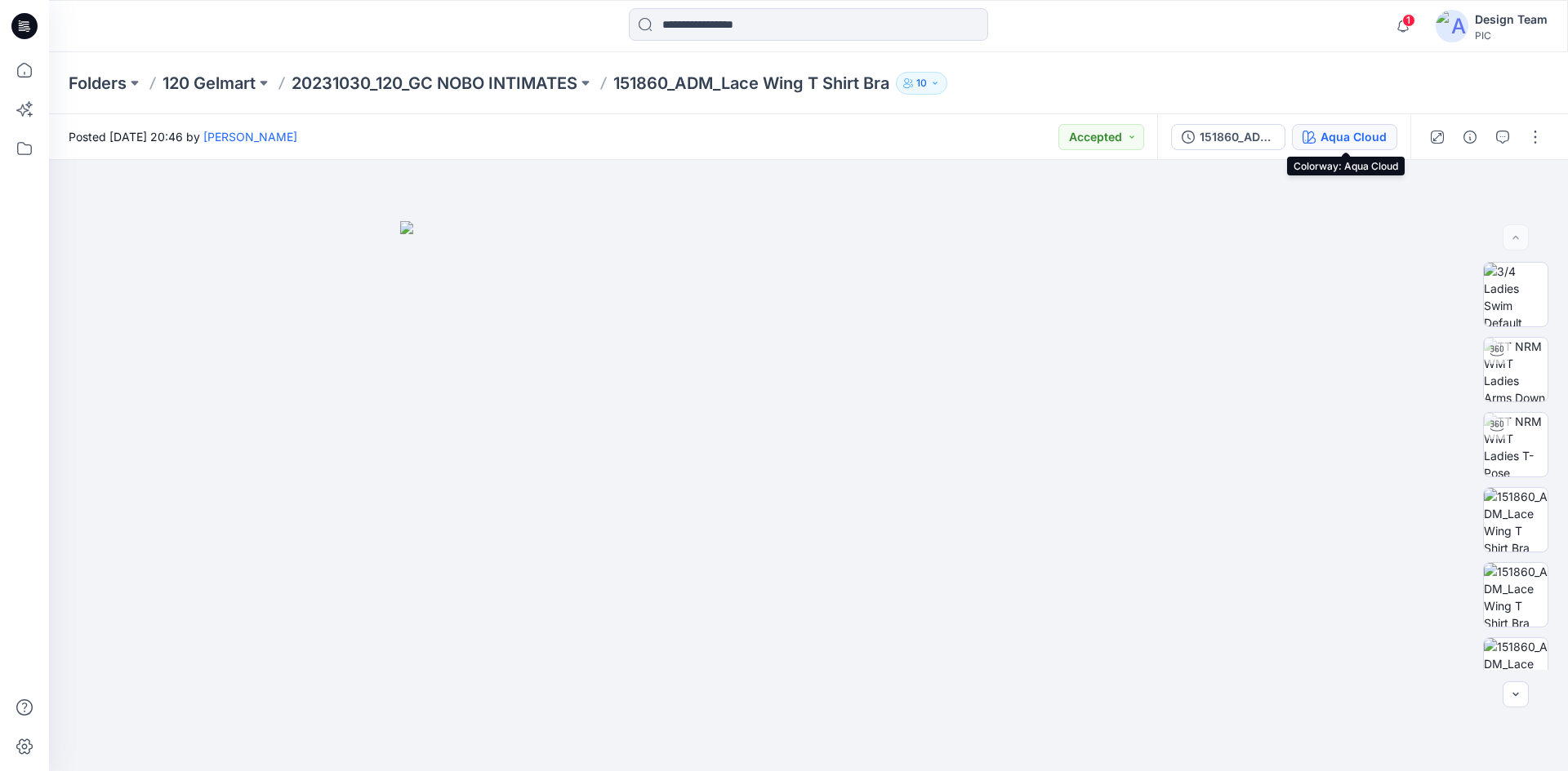
click at [1332, 136] on div "Aqua Cloud" at bounding box center [1354, 137] width 67 height 18
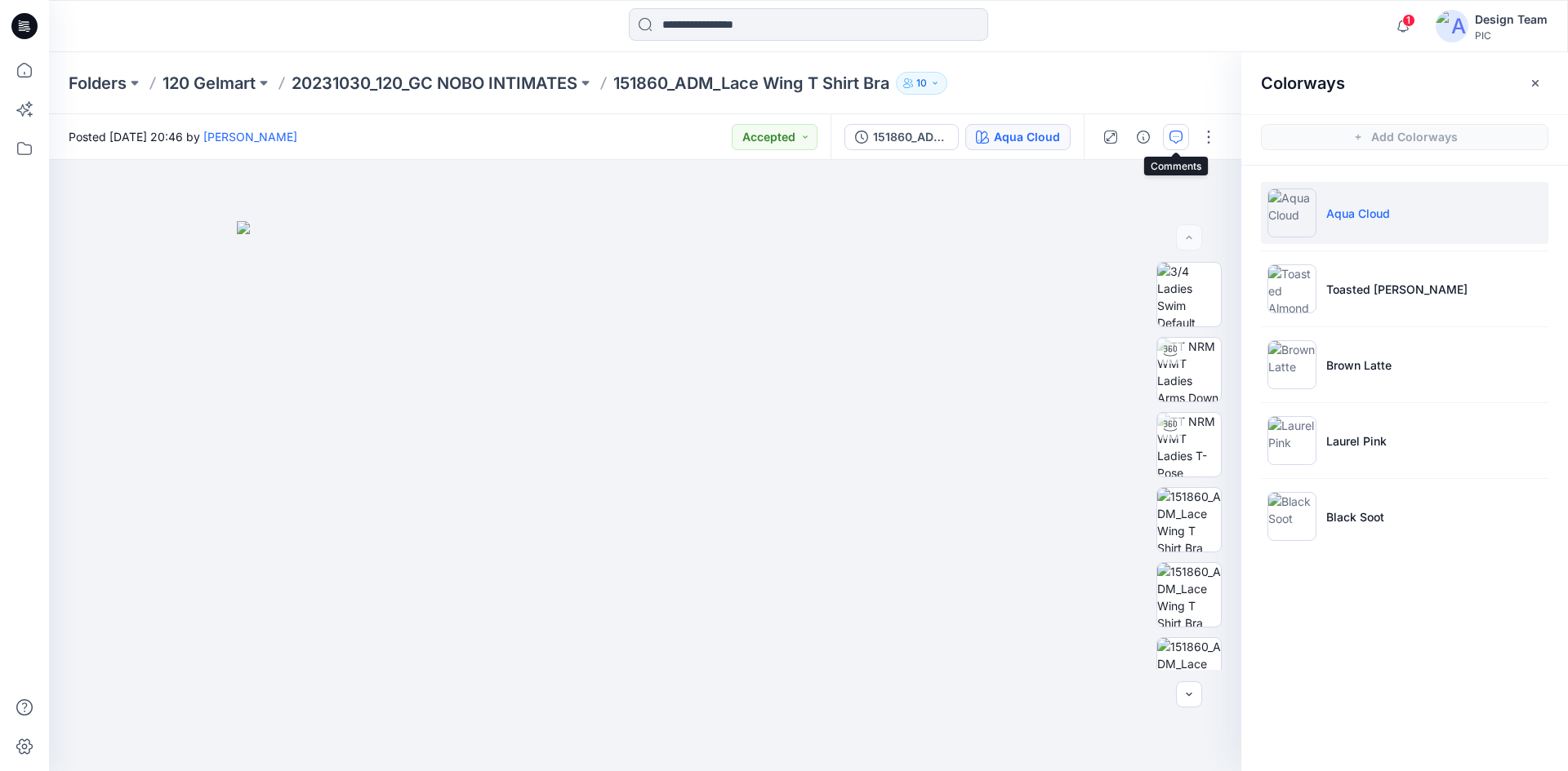
click at [1172, 130] on icon "button" at bounding box center [1176, 137] width 13 height 13
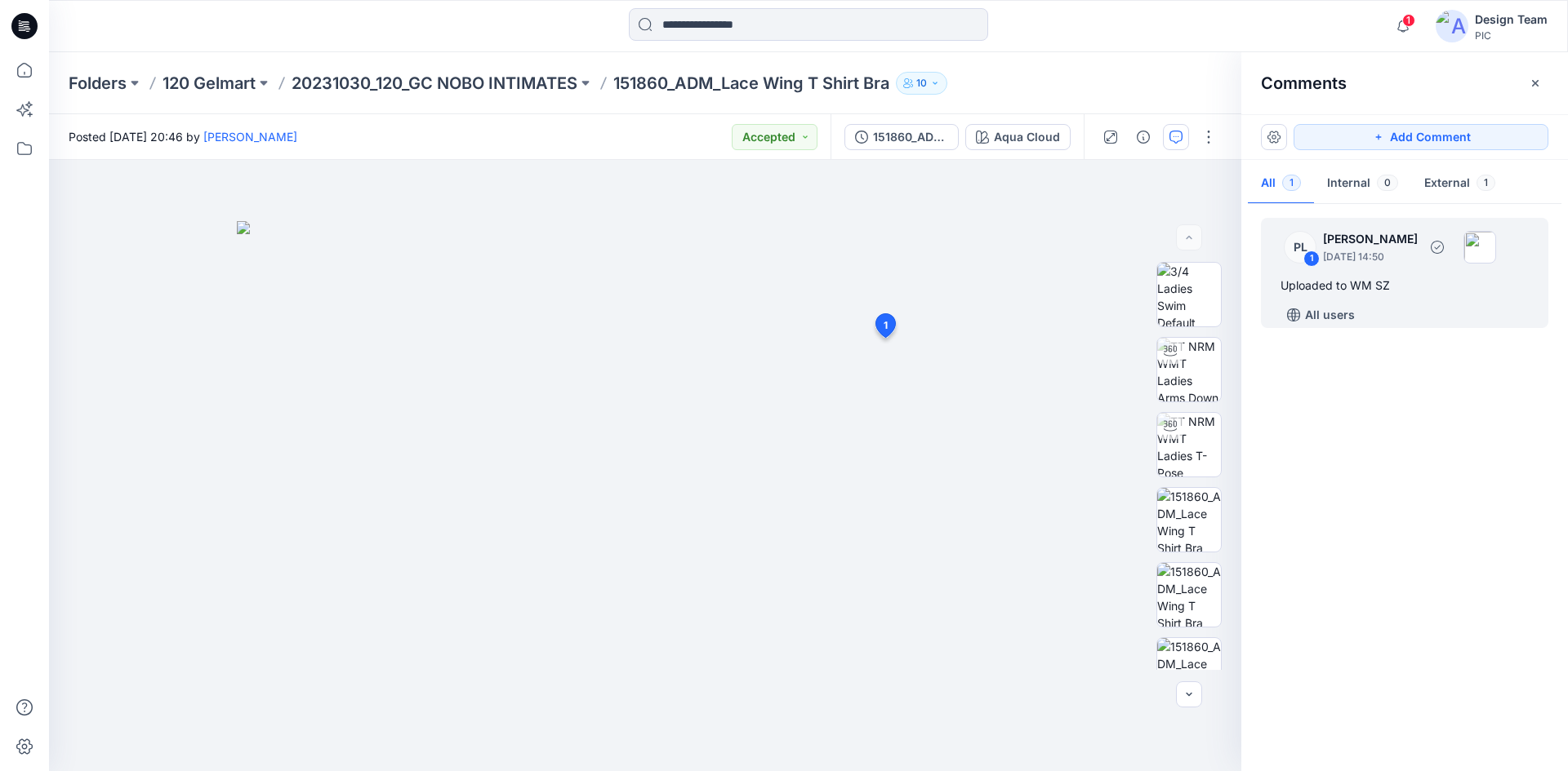
click at [1383, 284] on div "Uploaded to WM SZ" at bounding box center [1405, 285] width 249 height 19
